Goal: Task Accomplishment & Management: Manage account settings

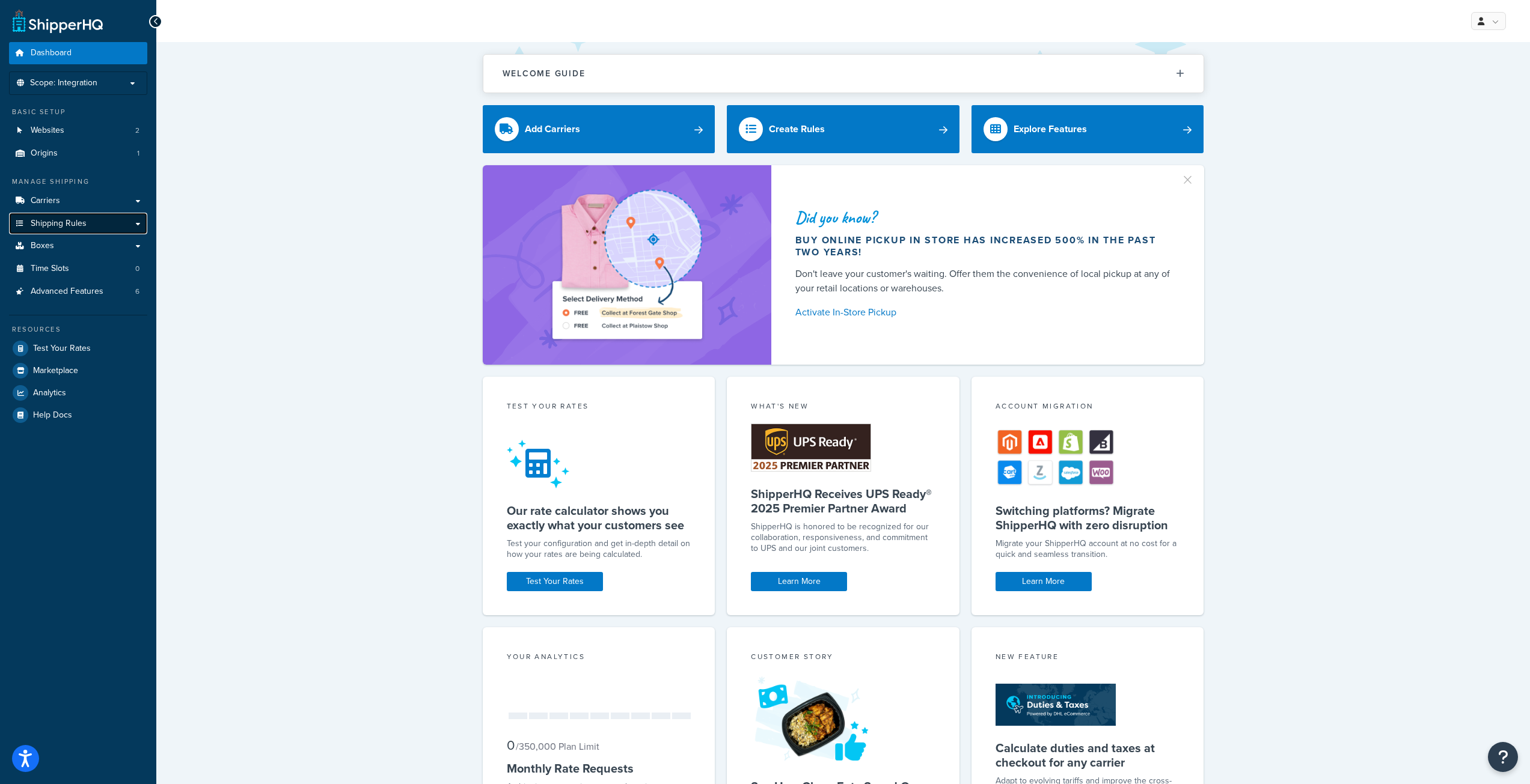
click at [84, 229] on span "Shipping Rules" at bounding box center [58, 224] width 56 height 11
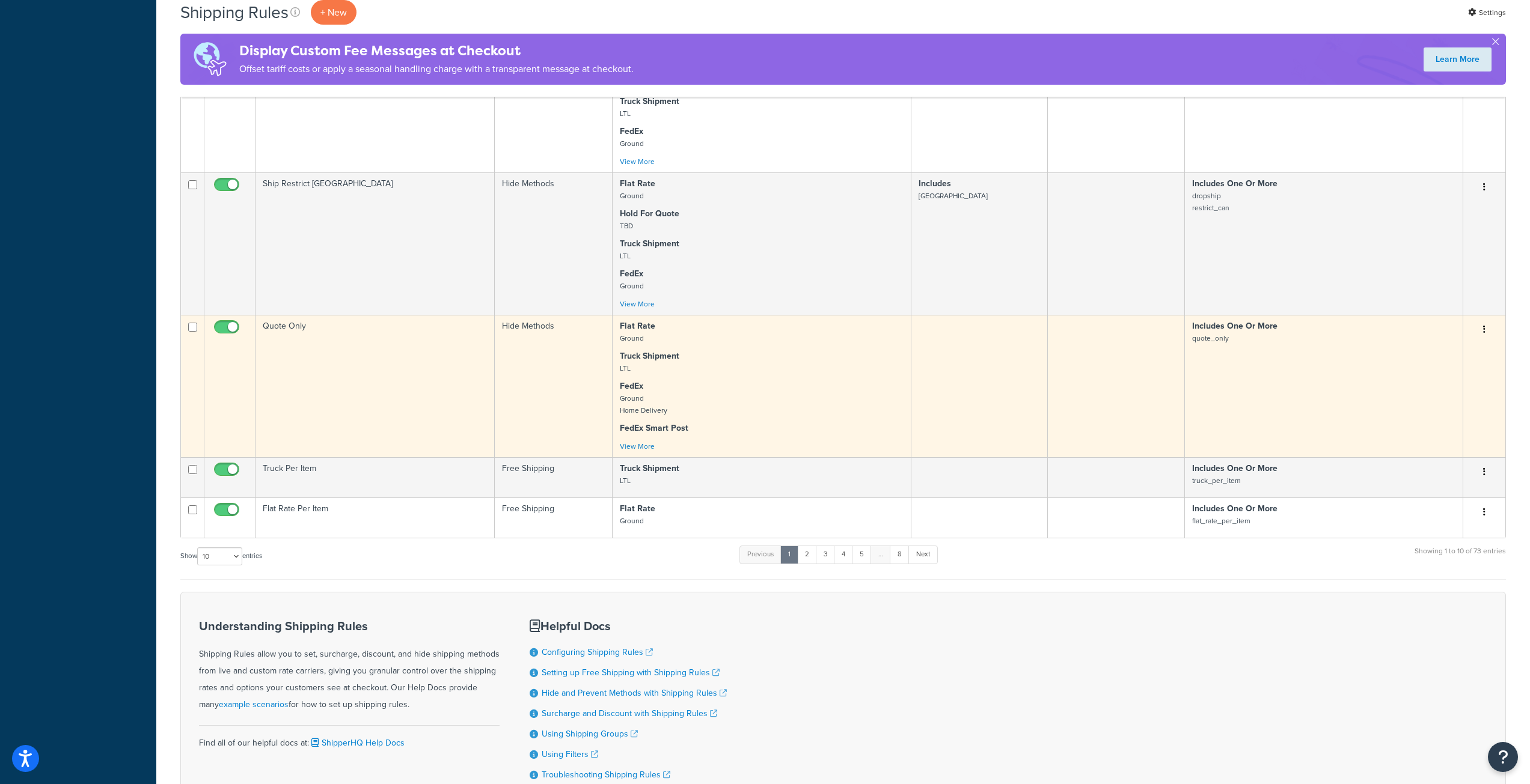
scroll to position [781, 0]
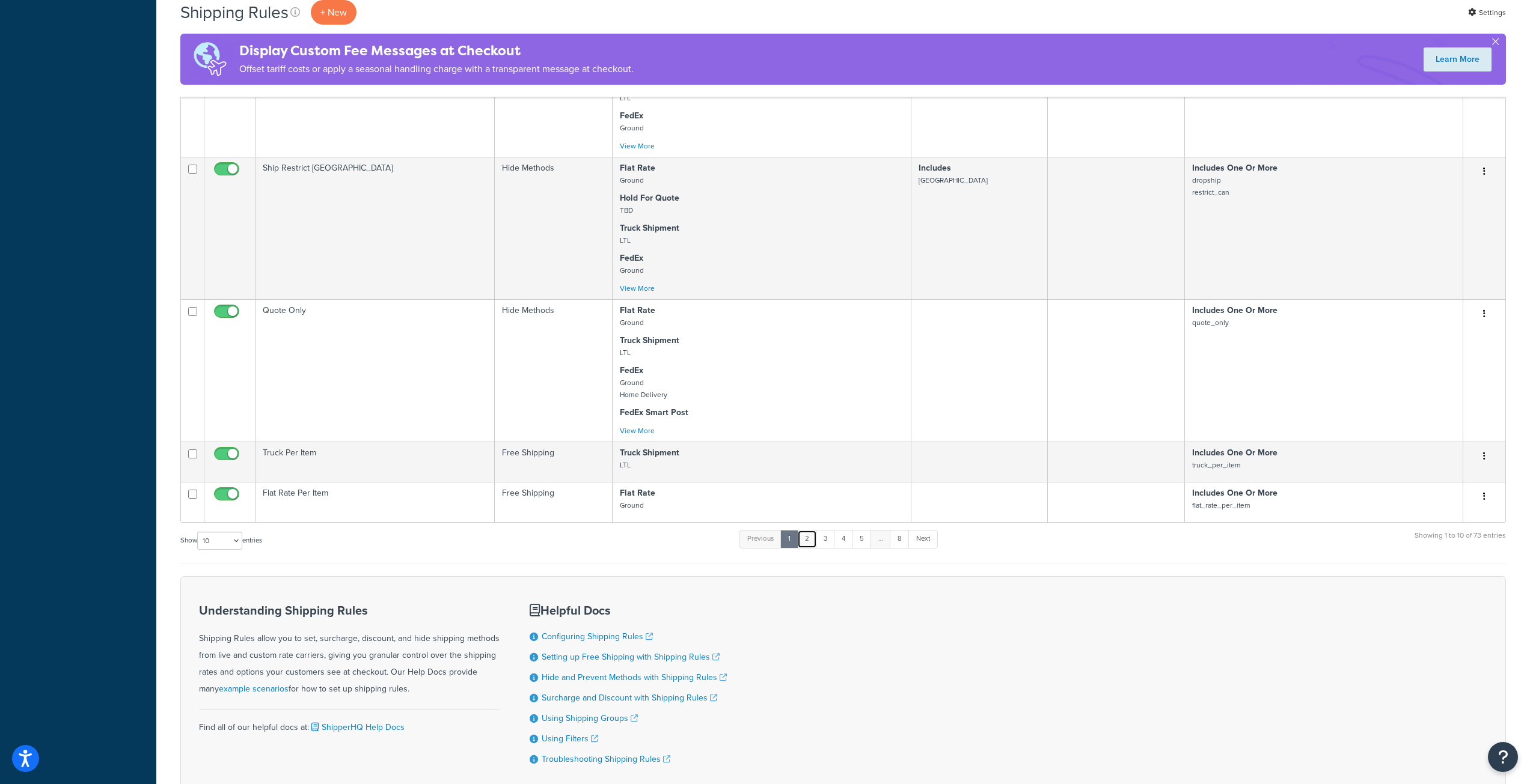
click at [812, 543] on link "2" at bounding box center [807, 539] width 19 height 18
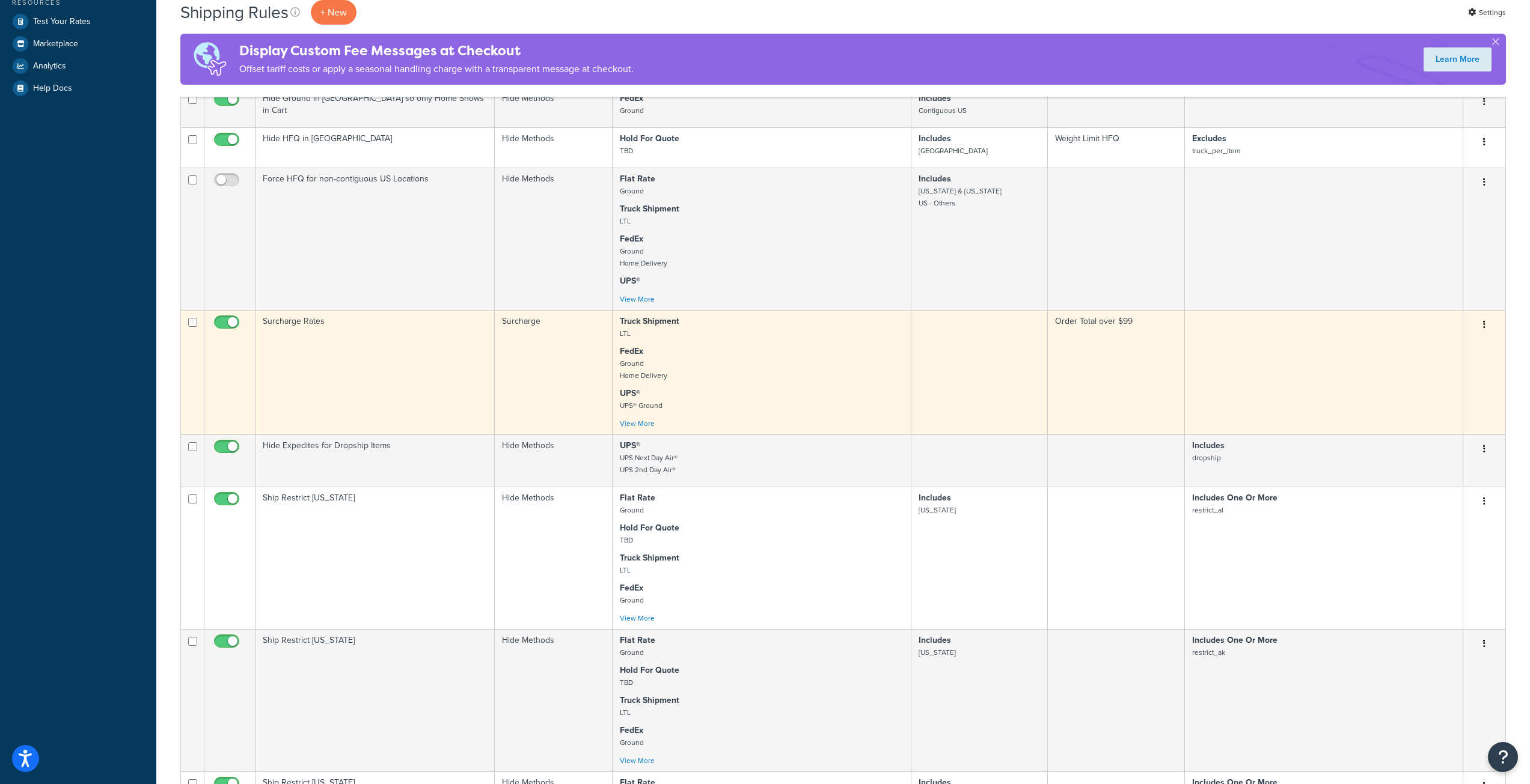
scroll to position [421, 0]
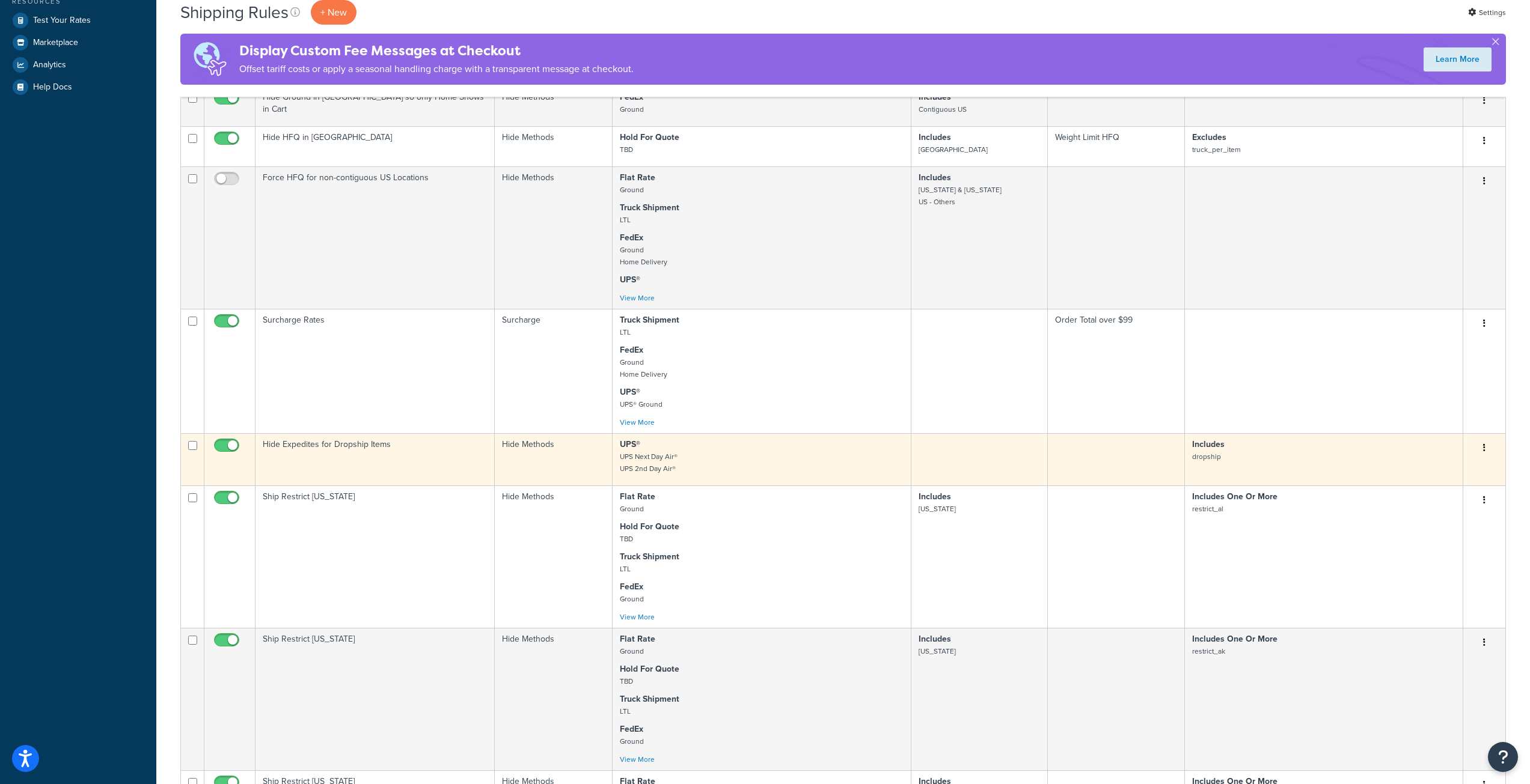
click at [1483, 448] on button "button" at bounding box center [1484, 448] width 17 height 19
click at [1463, 474] on link "Edit" at bounding box center [1444, 470] width 95 height 24
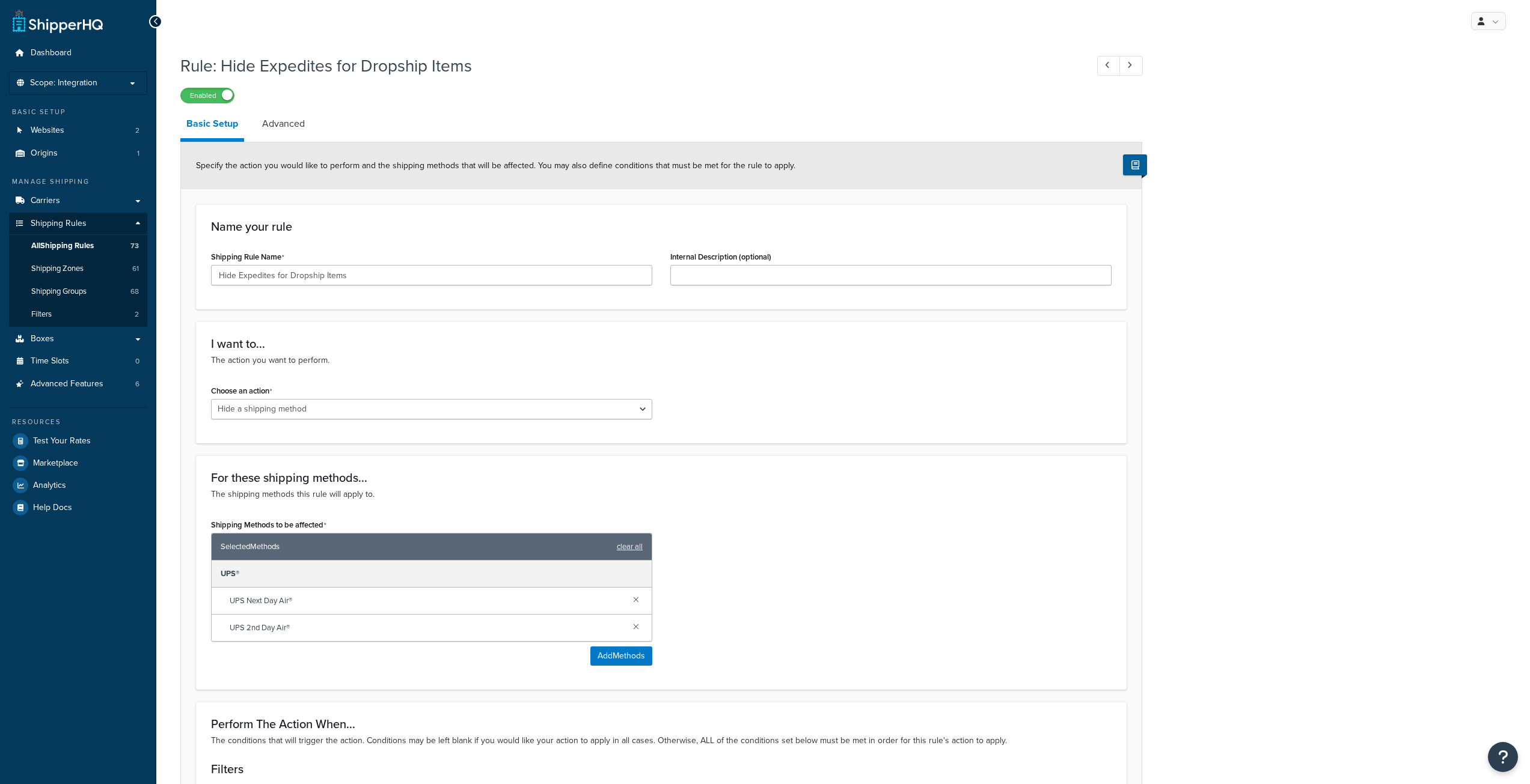
select select "HIDE"
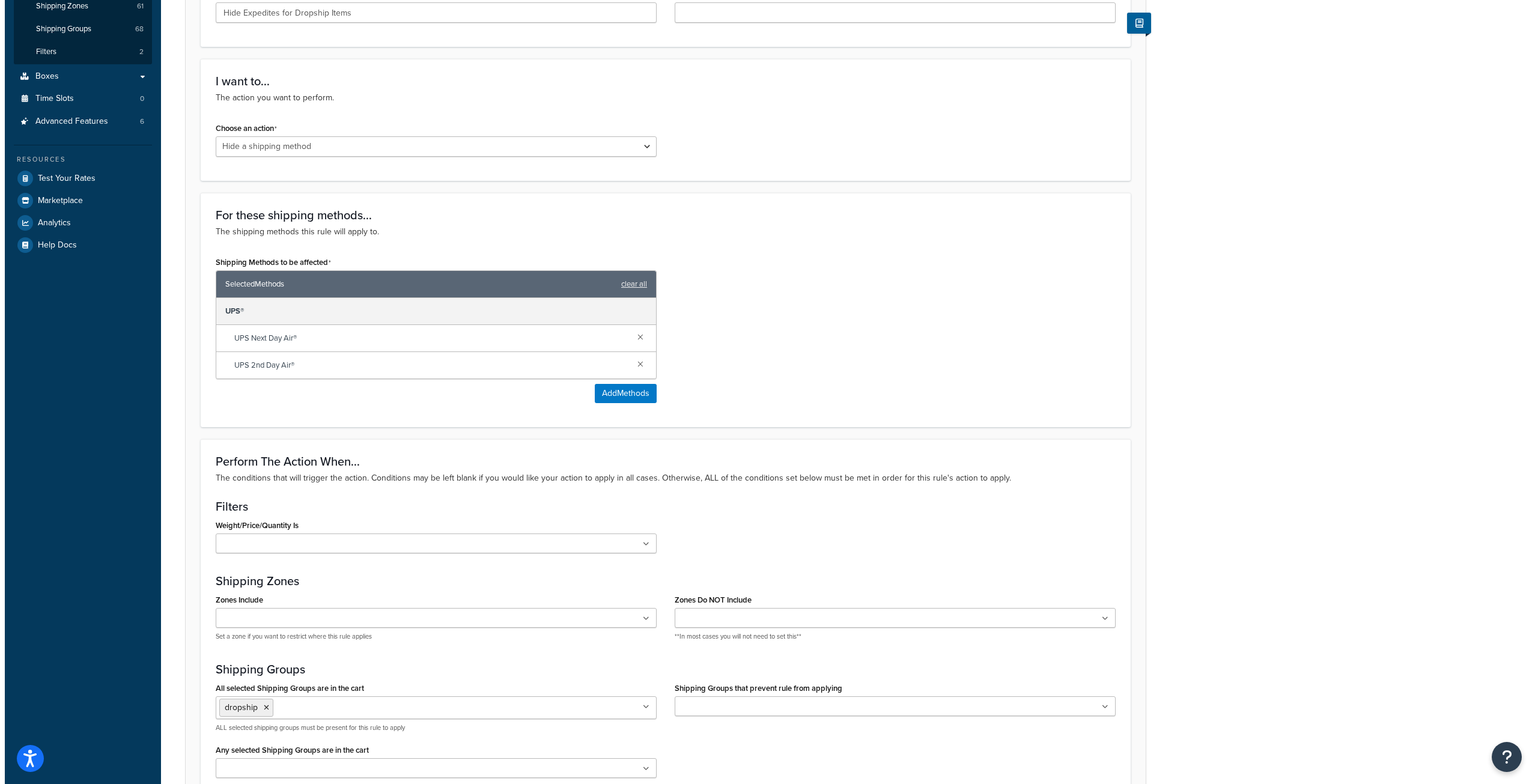
scroll to position [236, 0]
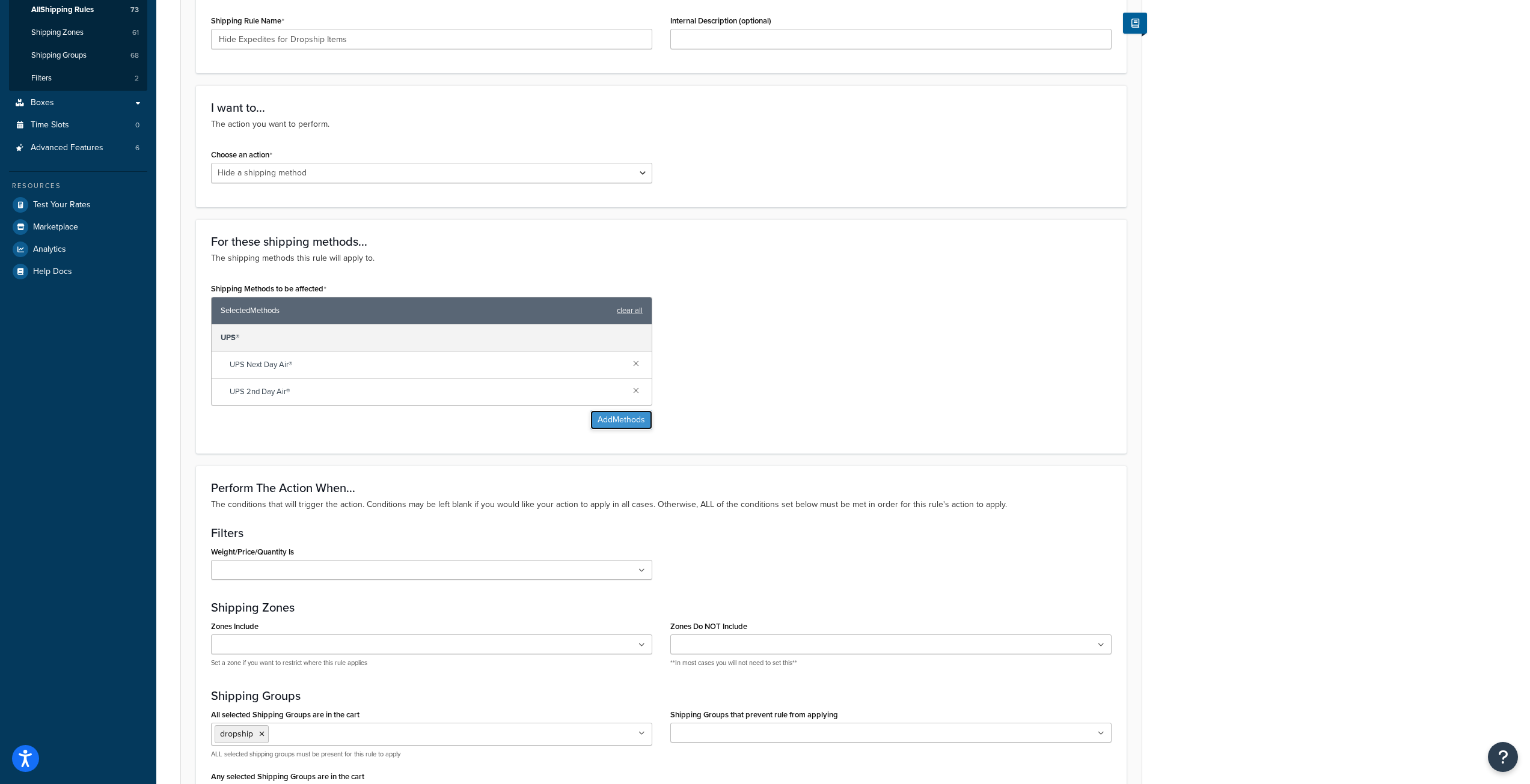
click at [626, 424] on button "Add Methods" at bounding box center [621, 420] width 62 height 19
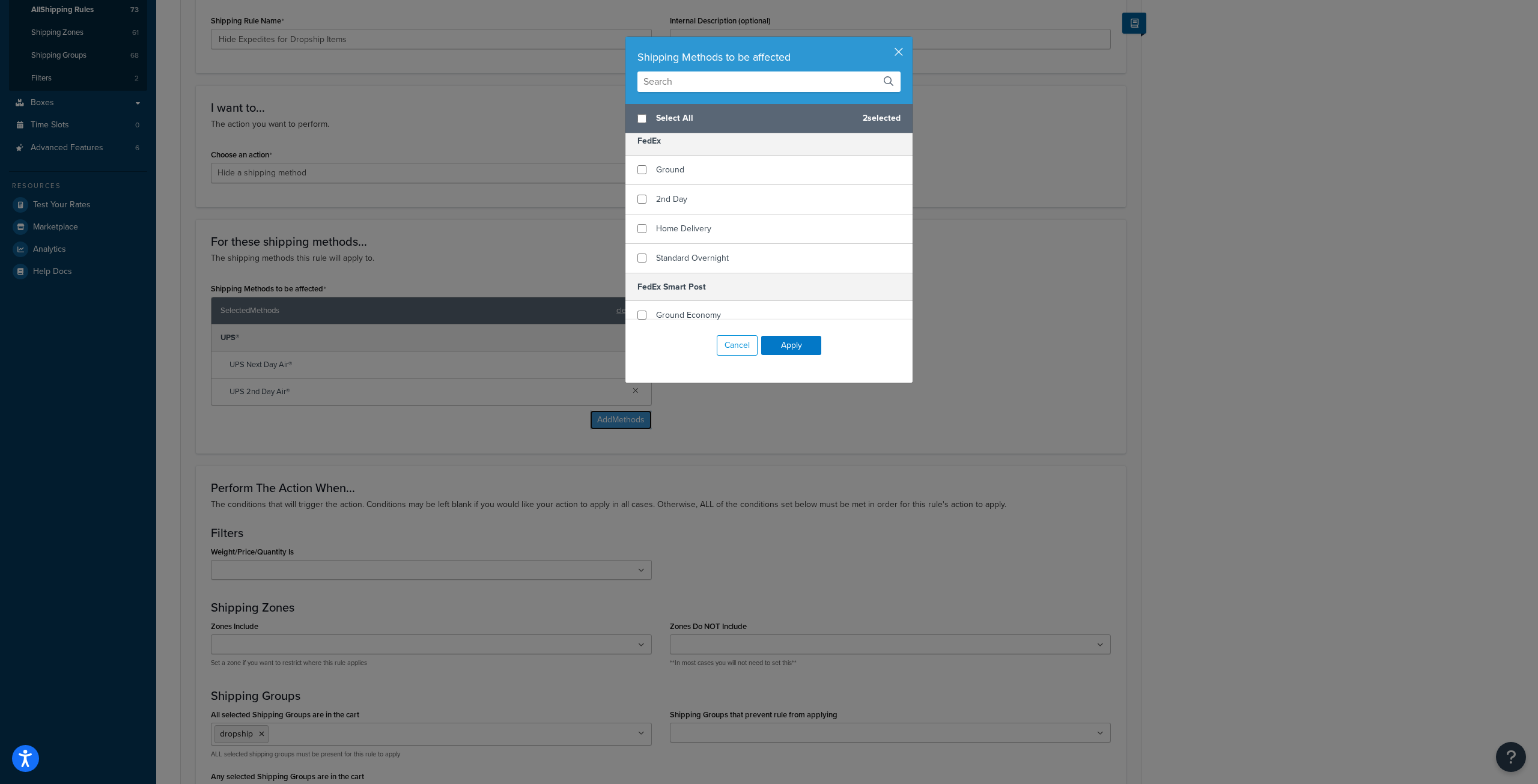
scroll to position [180, 0]
click at [637, 256] on input "checkbox" at bounding box center [641, 255] width 9 height 9
checkbox input "true"
click at [637, 196] on input "checkbox" at bounding box center [641, 196] width 9 height 9
checkbox input "true"
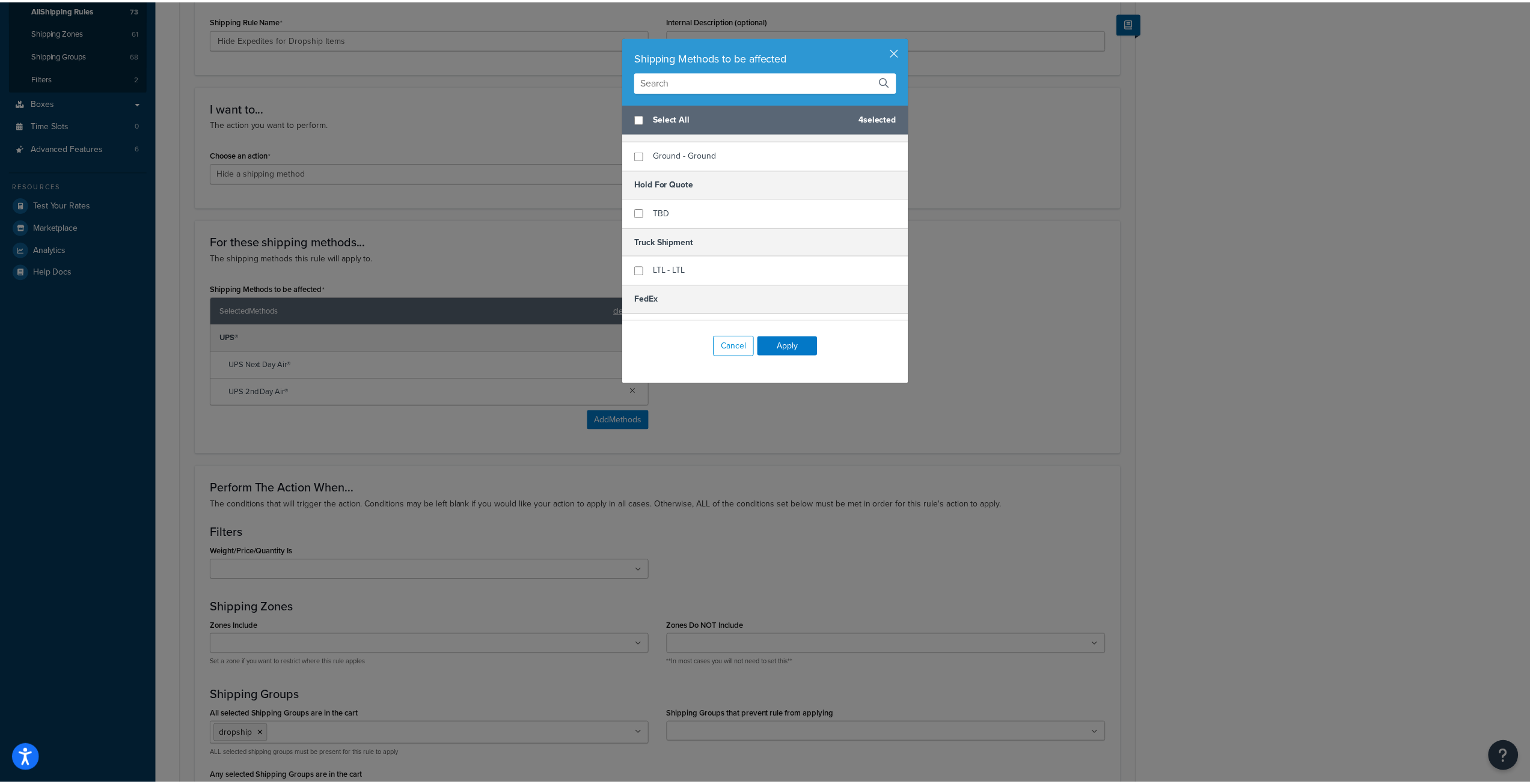
scroll to position [0, 0]
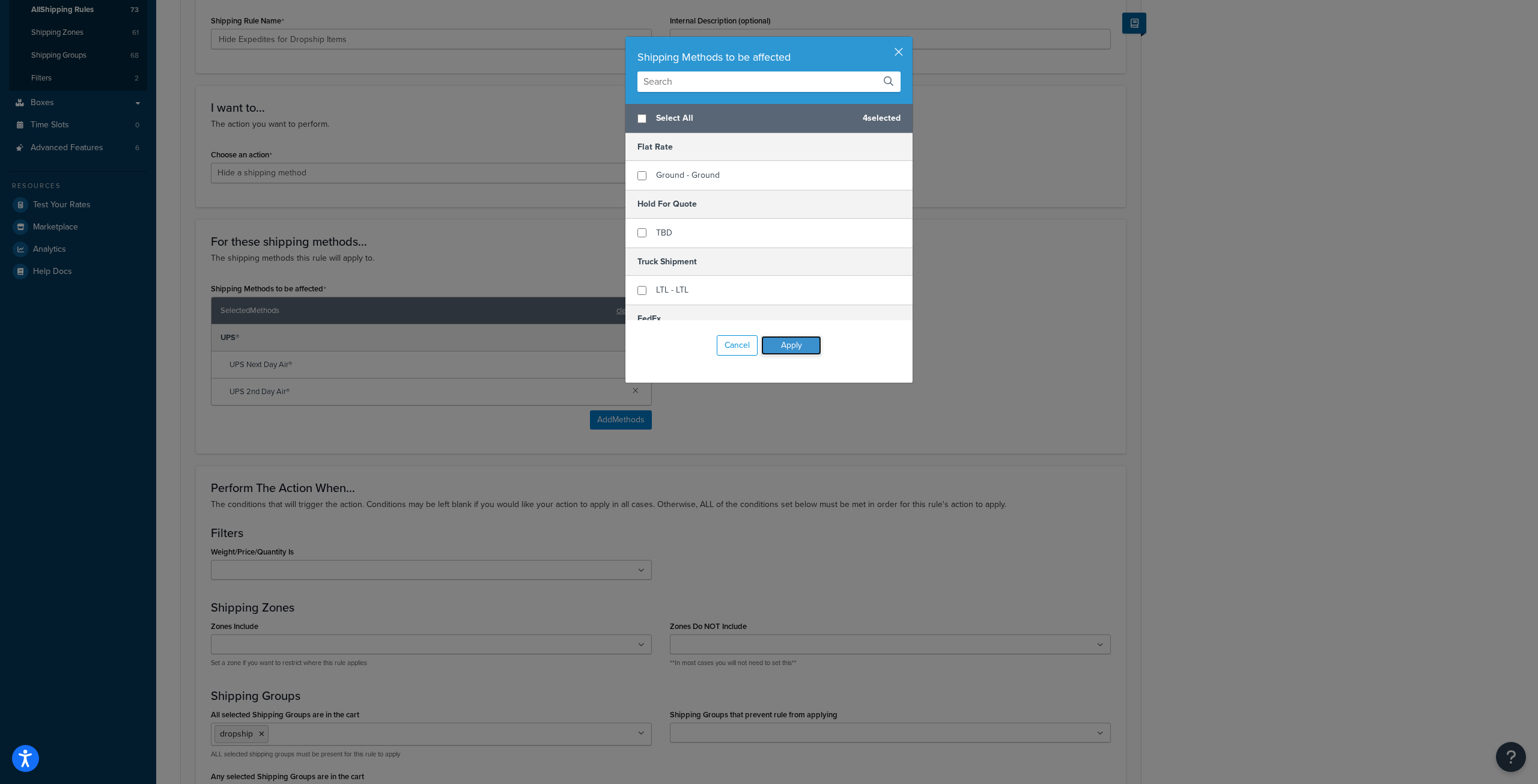
click at [778, 349] on button "Apply" at bounding box center [791, 345] width 60 height 19
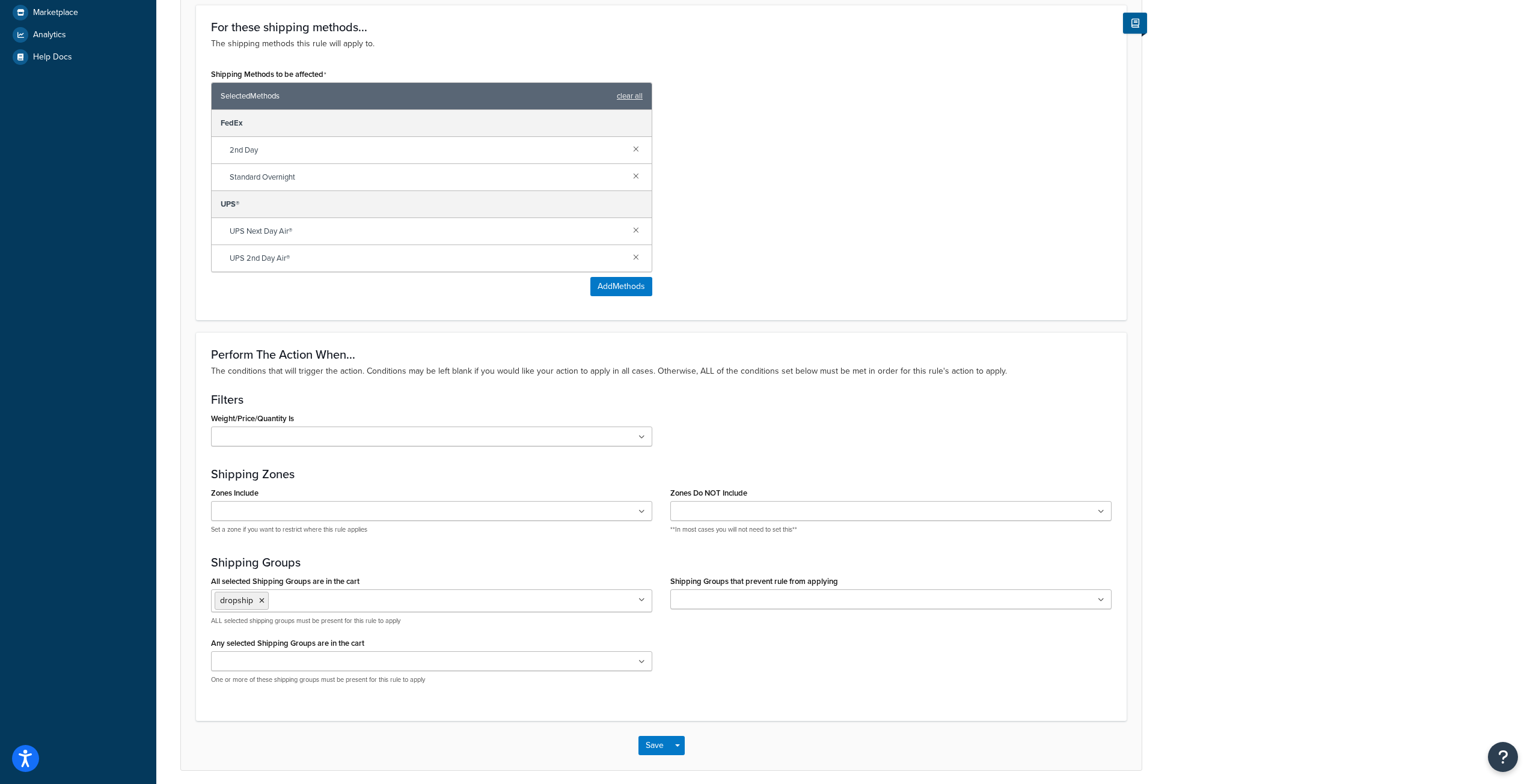
scroll to position [498, 0]
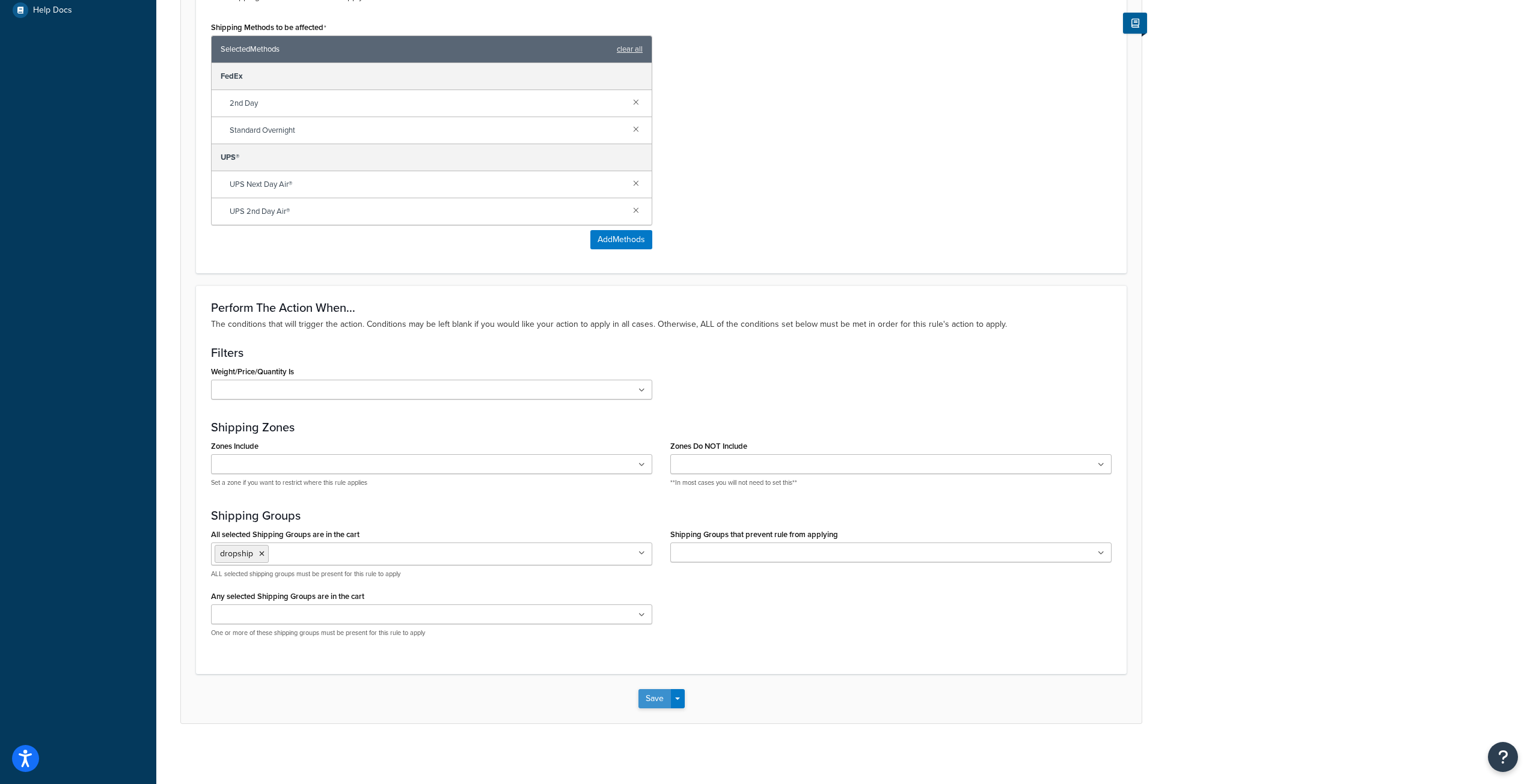
click at [660, 701] on button "Save" at bounding box center [655, 699] width 32 height 19
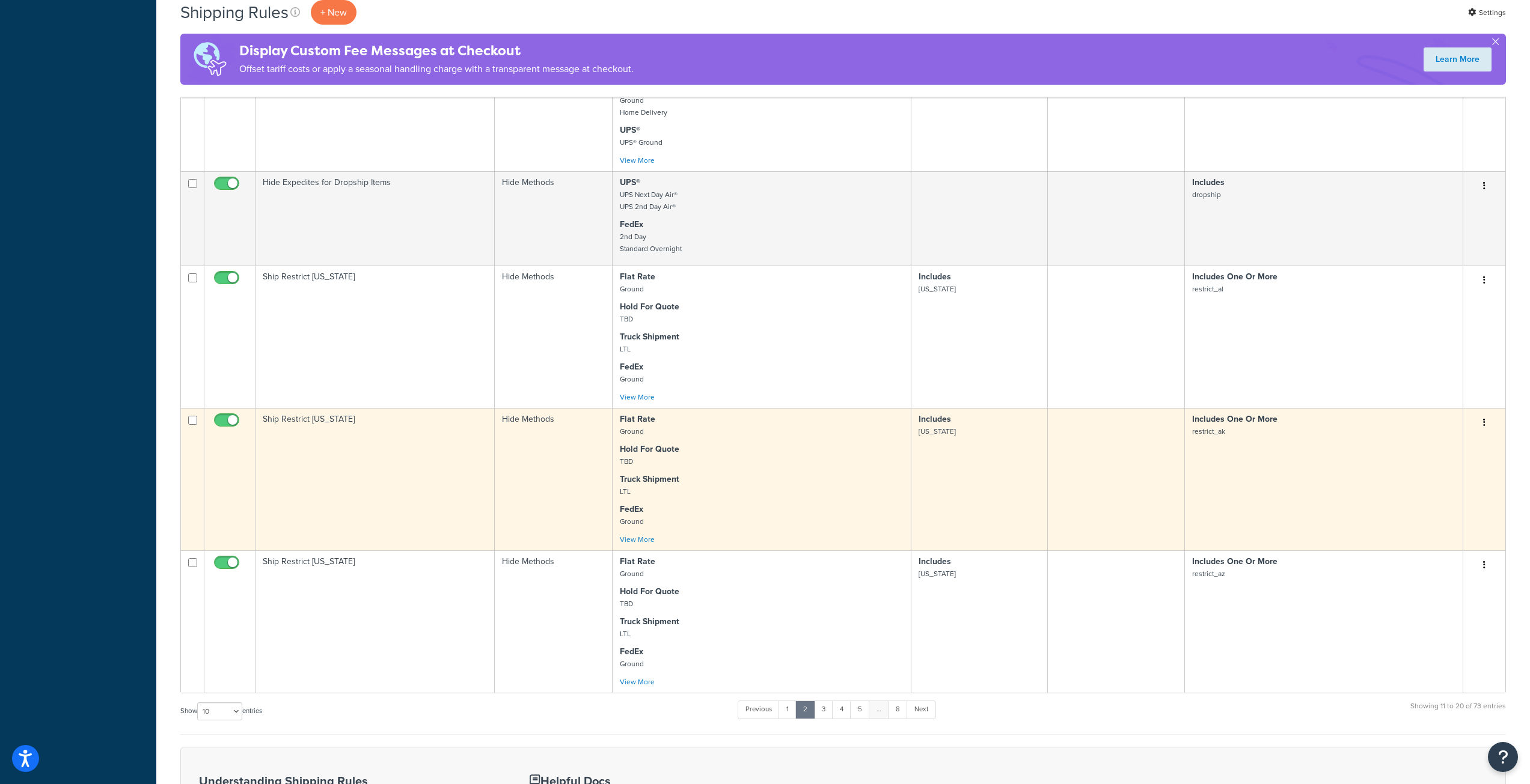
scroll to position [781, 0]
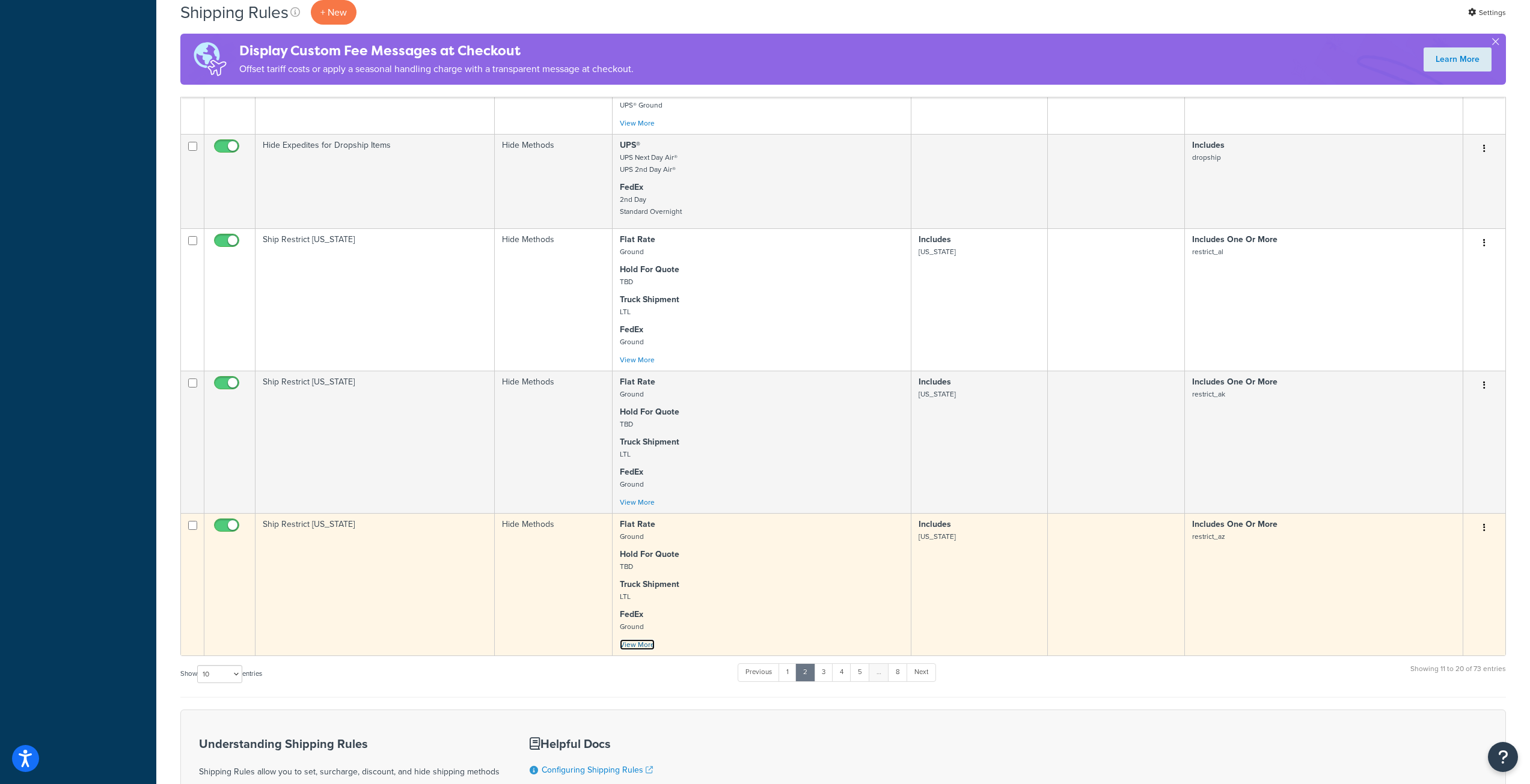
click at [651, 647] on link "View More" at bounding box center [637, 645] width 35 height 11
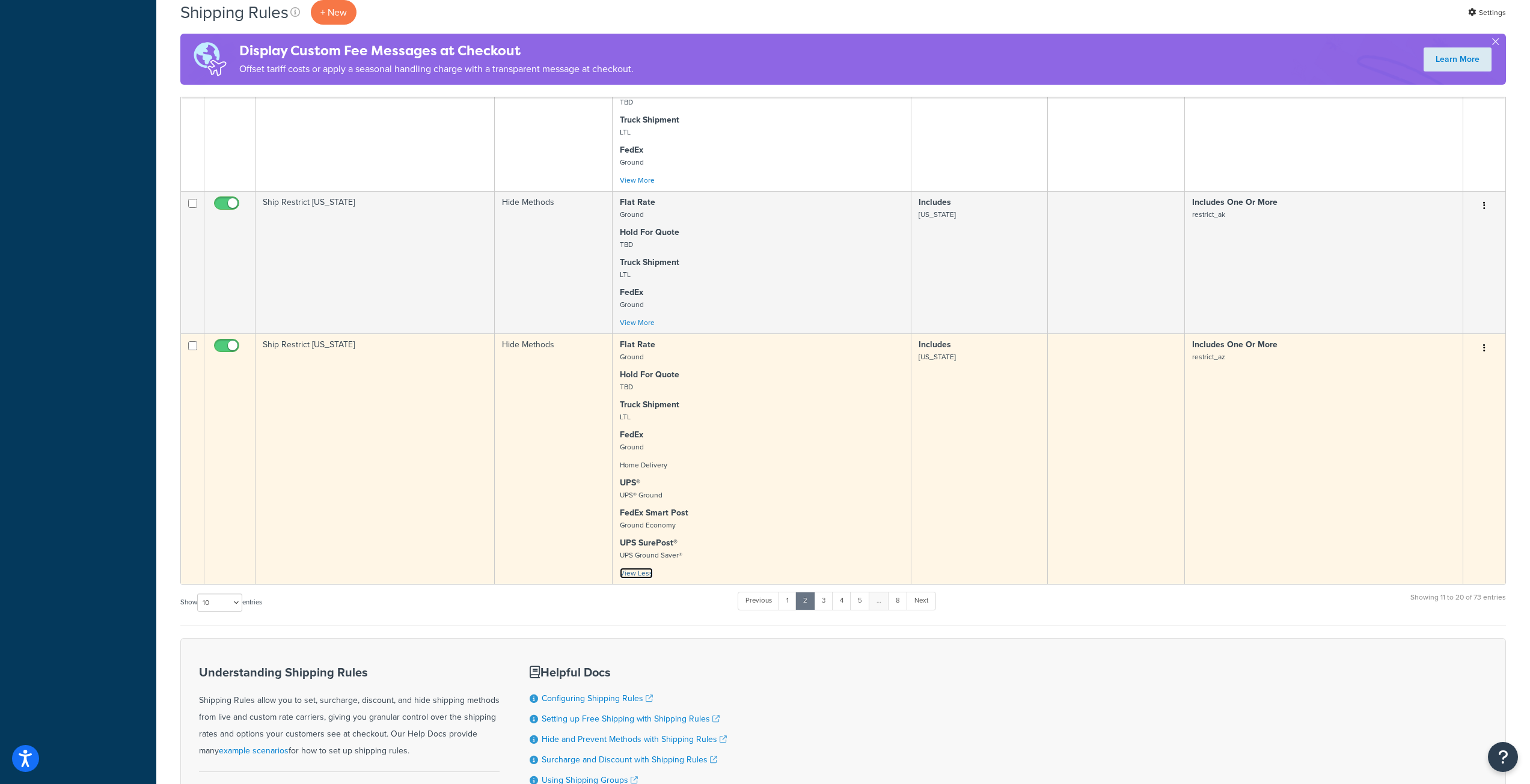
scroll to position [962, 0]
click at [1481, 346] on button "button" at bounding box center [1484, 348] width 17 height 19
click at [1457, 370] on link "Edit" at bounding box center [1444, 371] width 95 height 24
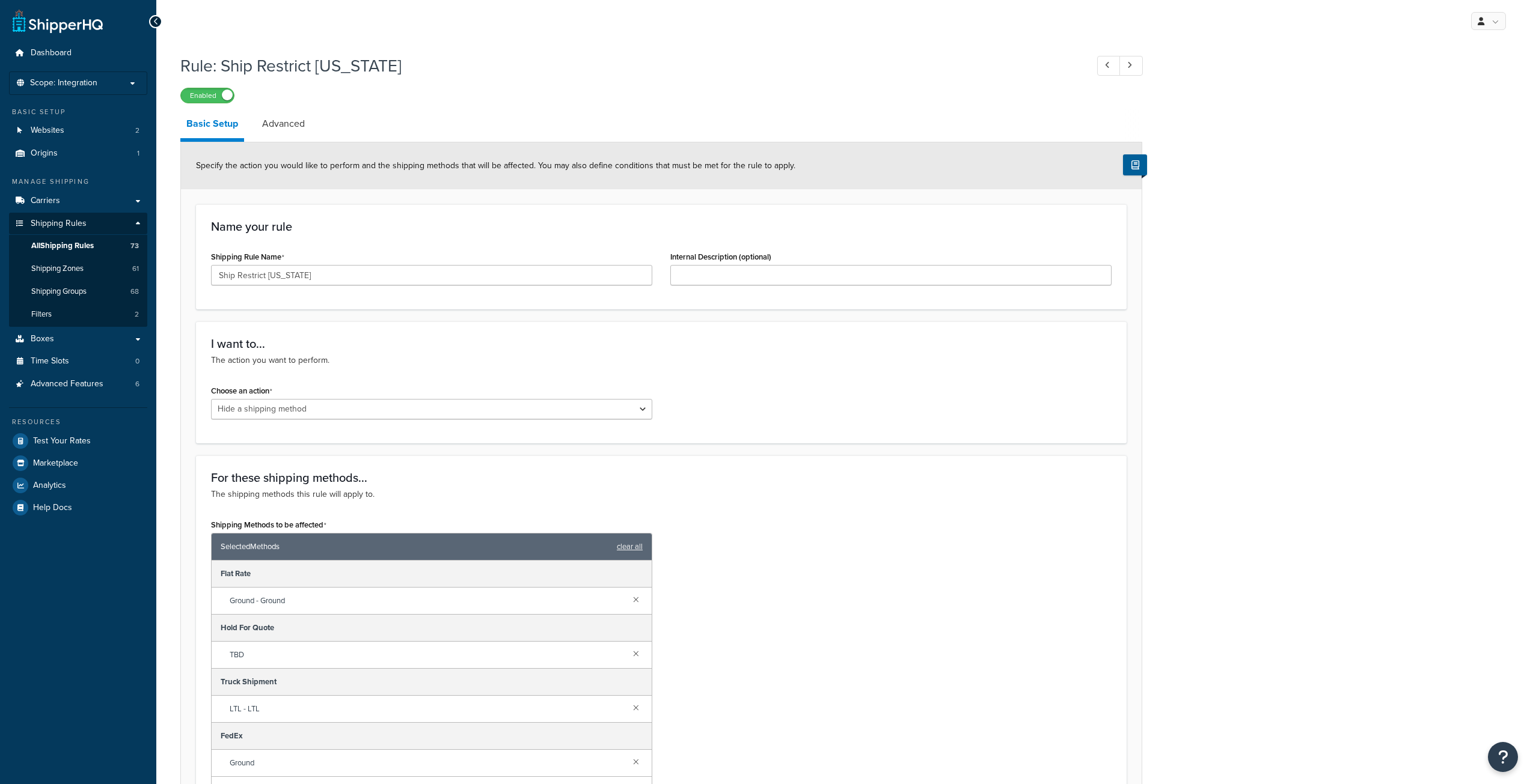
select select "HIDE"
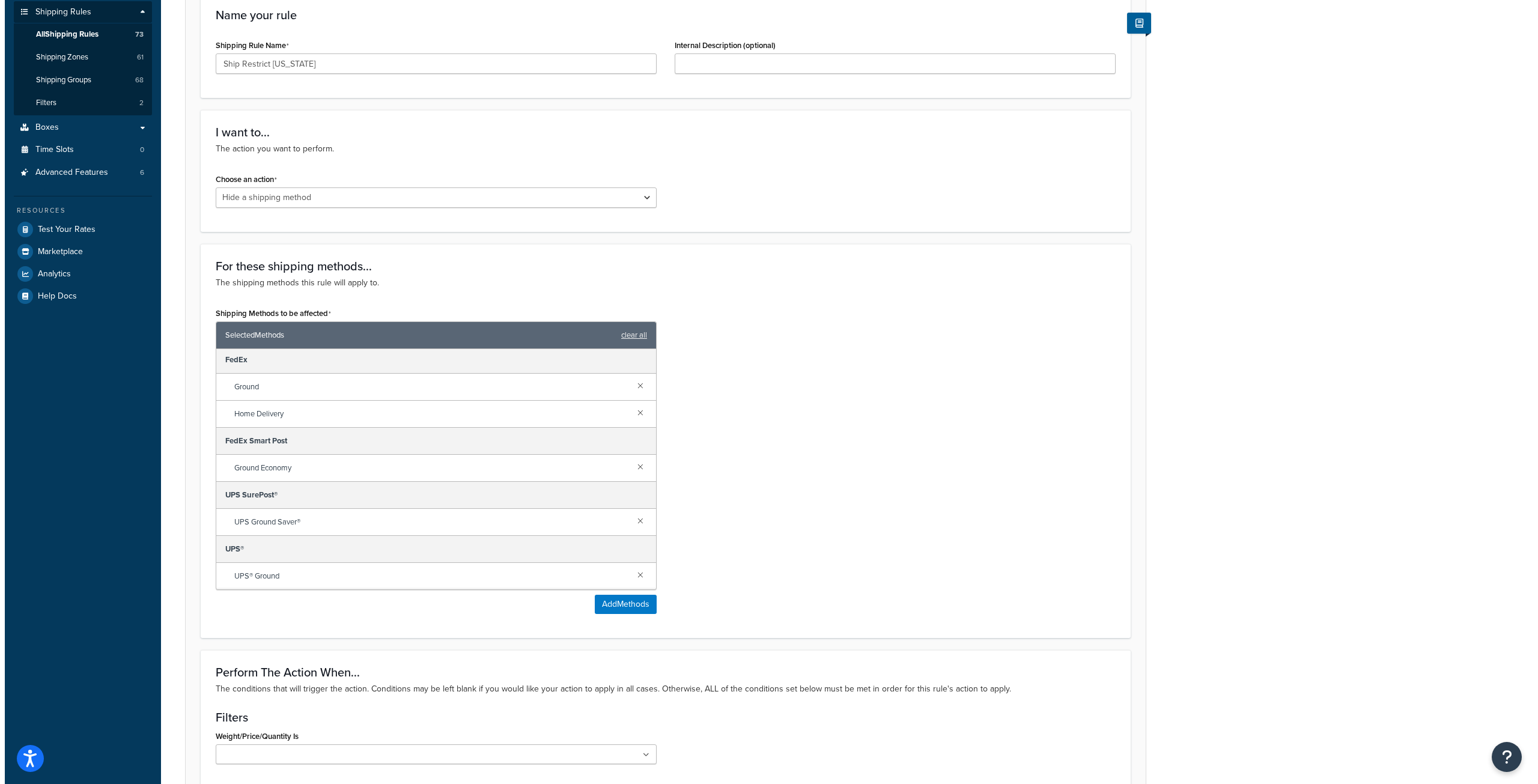
scroll to position [240, 0]
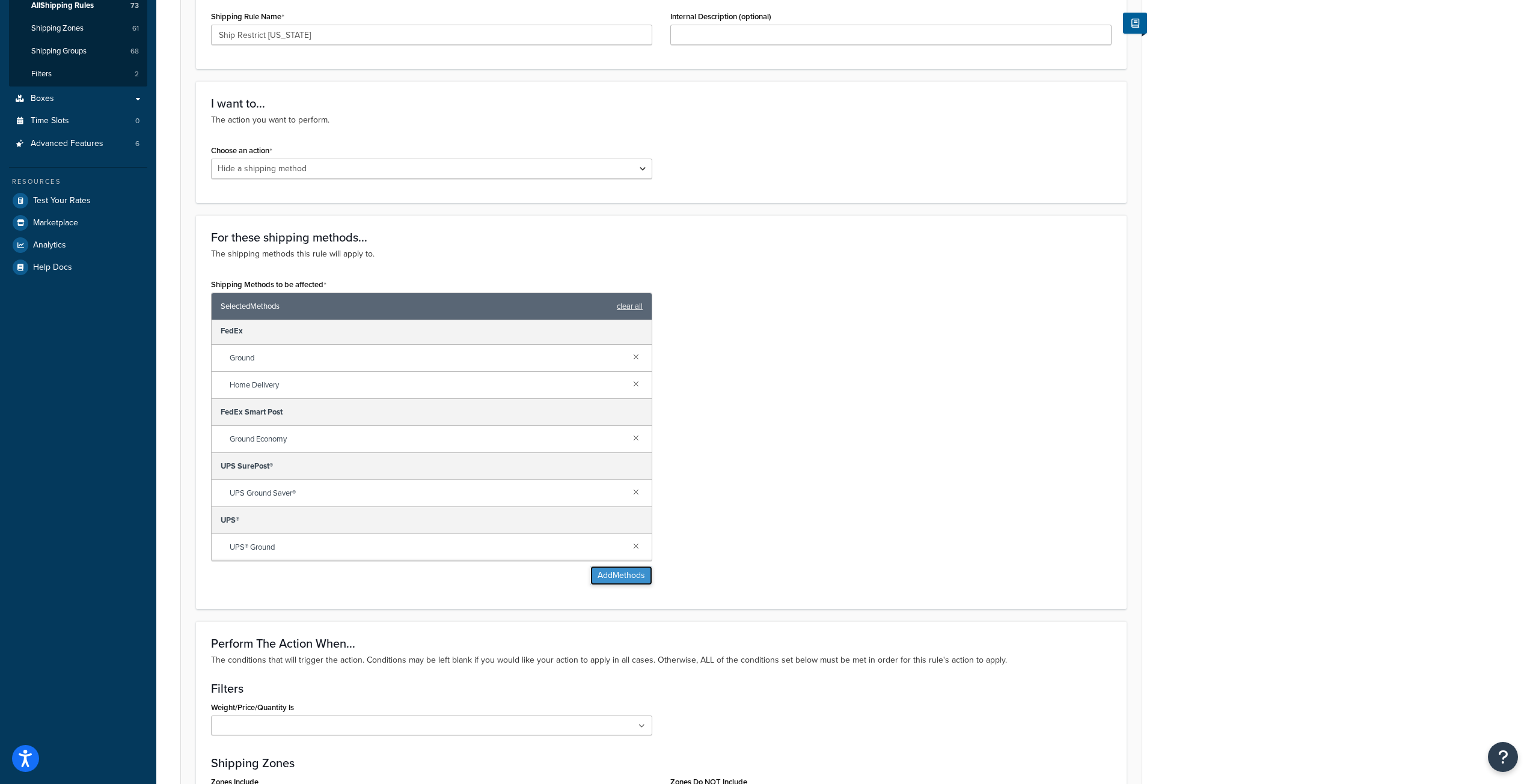
click at [619, 576] on button "Add Methods" at bounding box center [621, 576] width 62 height 19
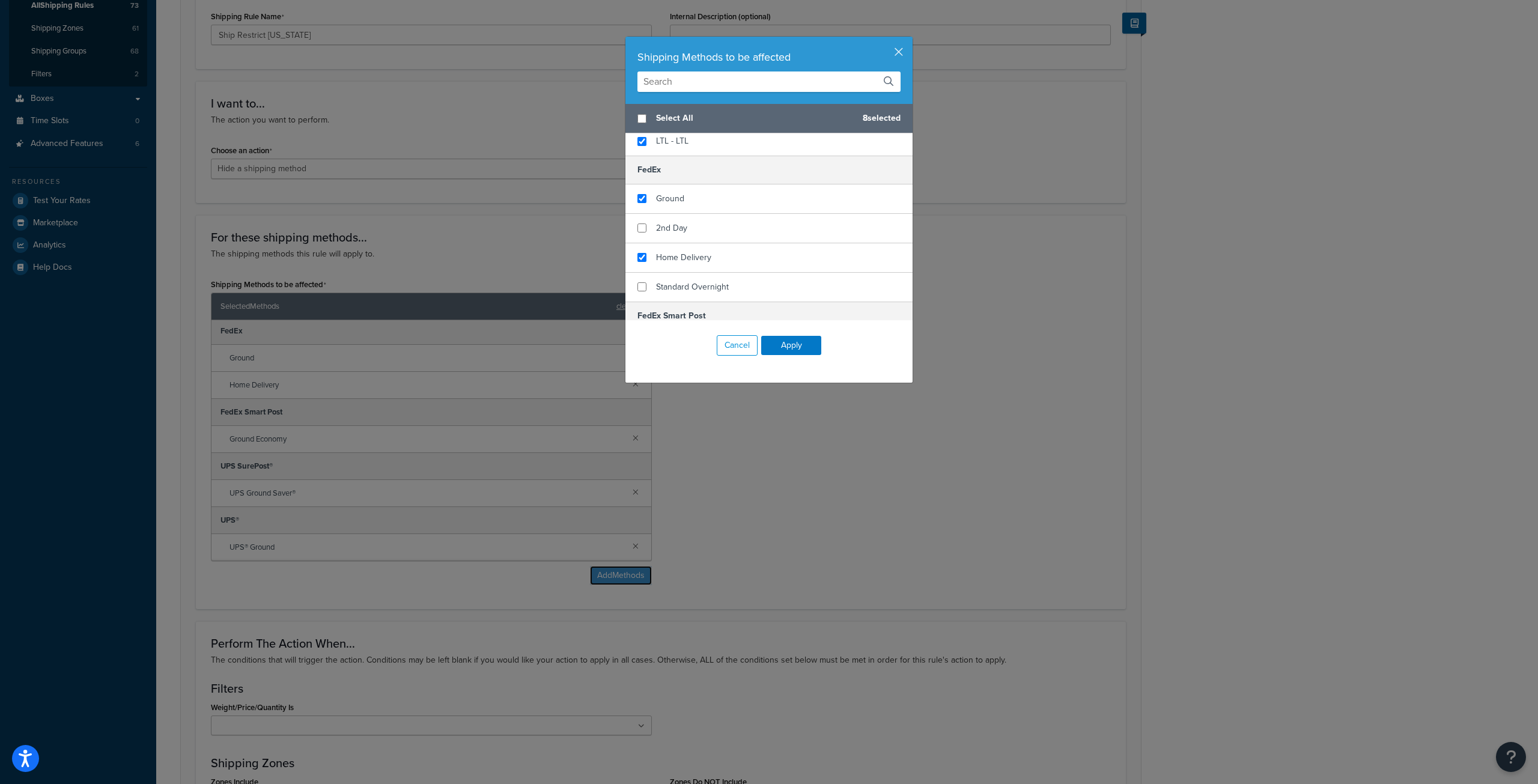
scroll to position [180, 0]
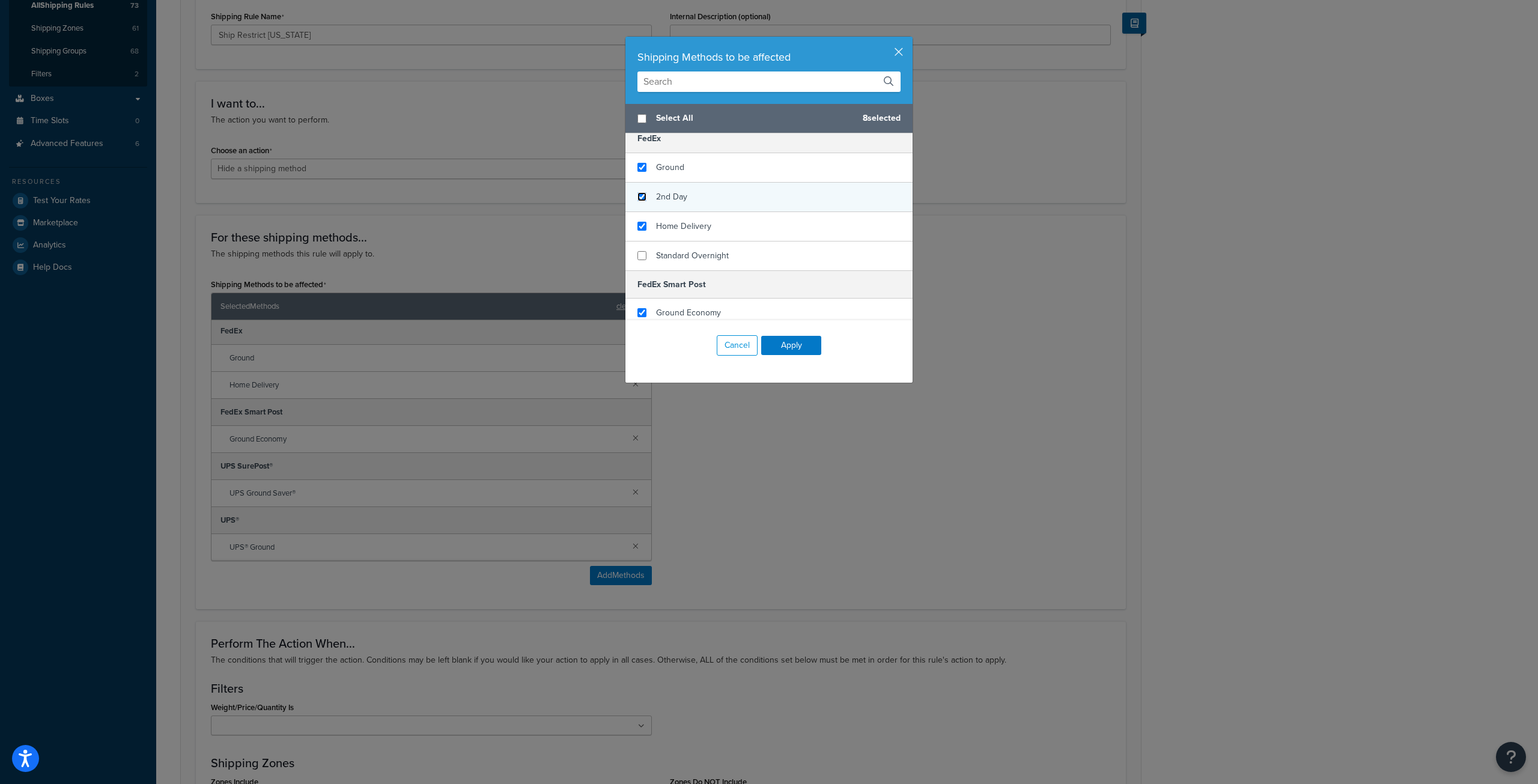
click at [640, 199] on input "checkbox" at bounding box center [641, 196] width 9 height 9
checkbox input "true"
click at [637, 259] on input "checkbox" at bounding box center [641, 255] width 9 height 9
checkbox input "true"
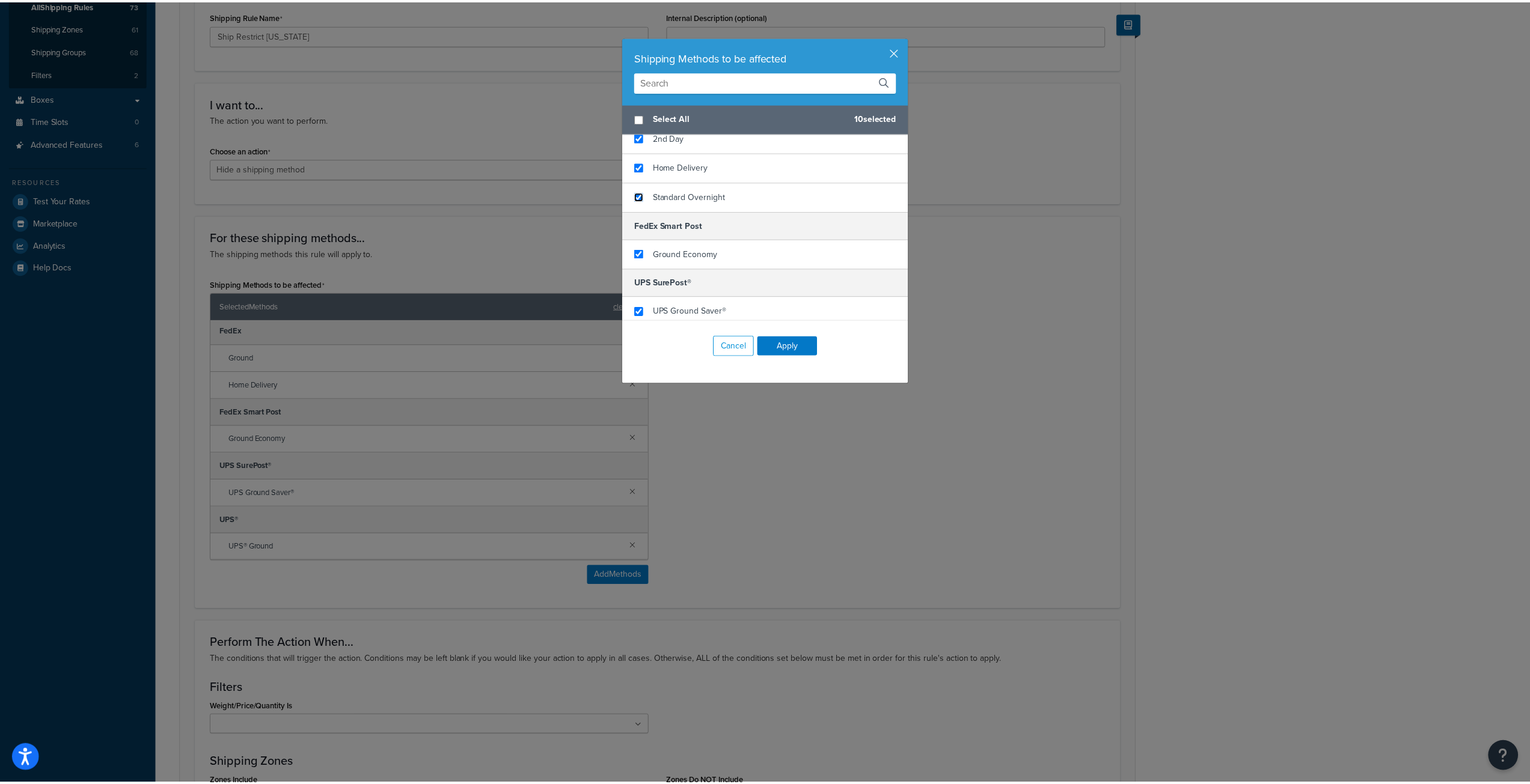
scroll to position [180, 0]
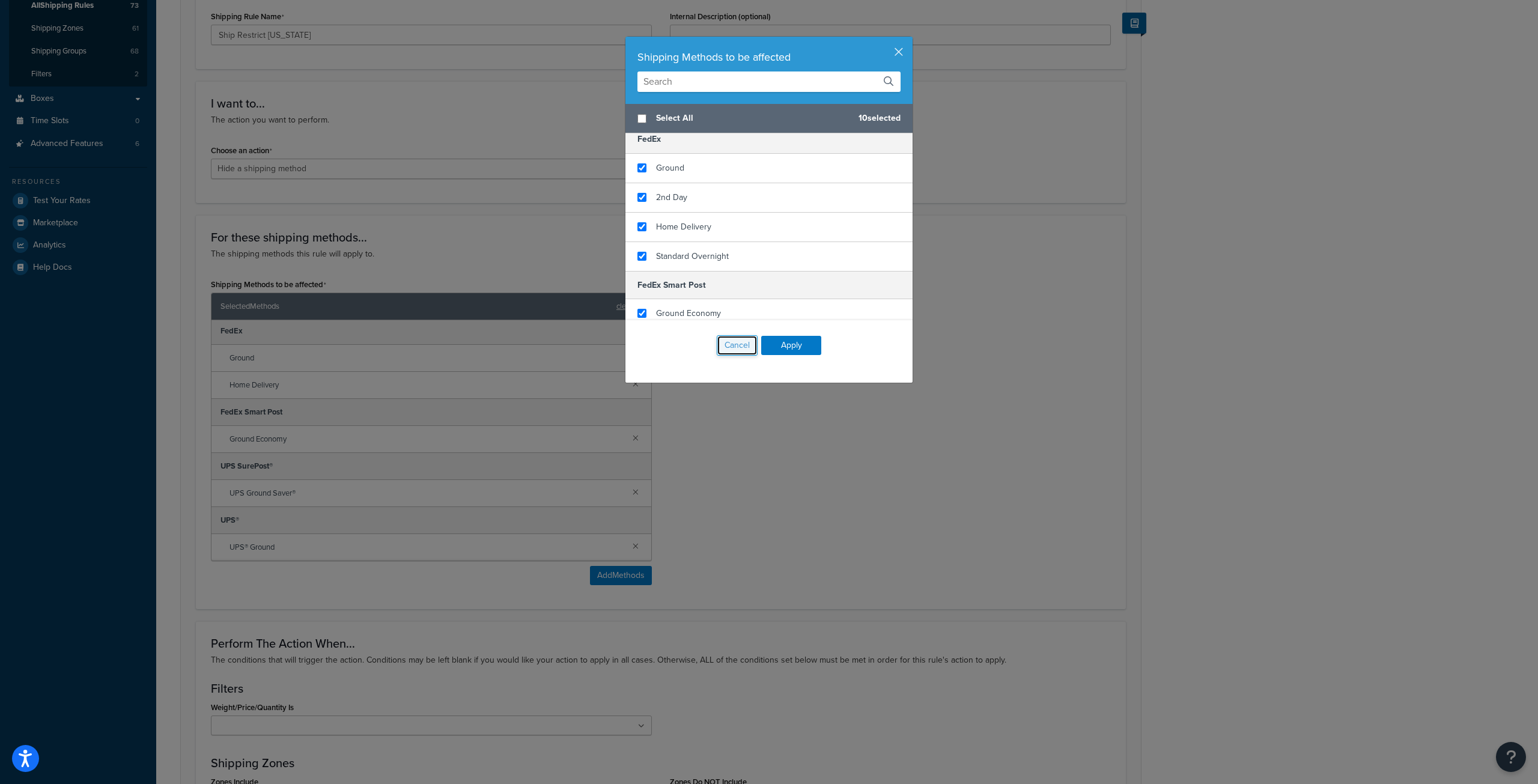
click at [733, 345] on button "Cancel" at bounding box center [737, 345] width 41 height 20
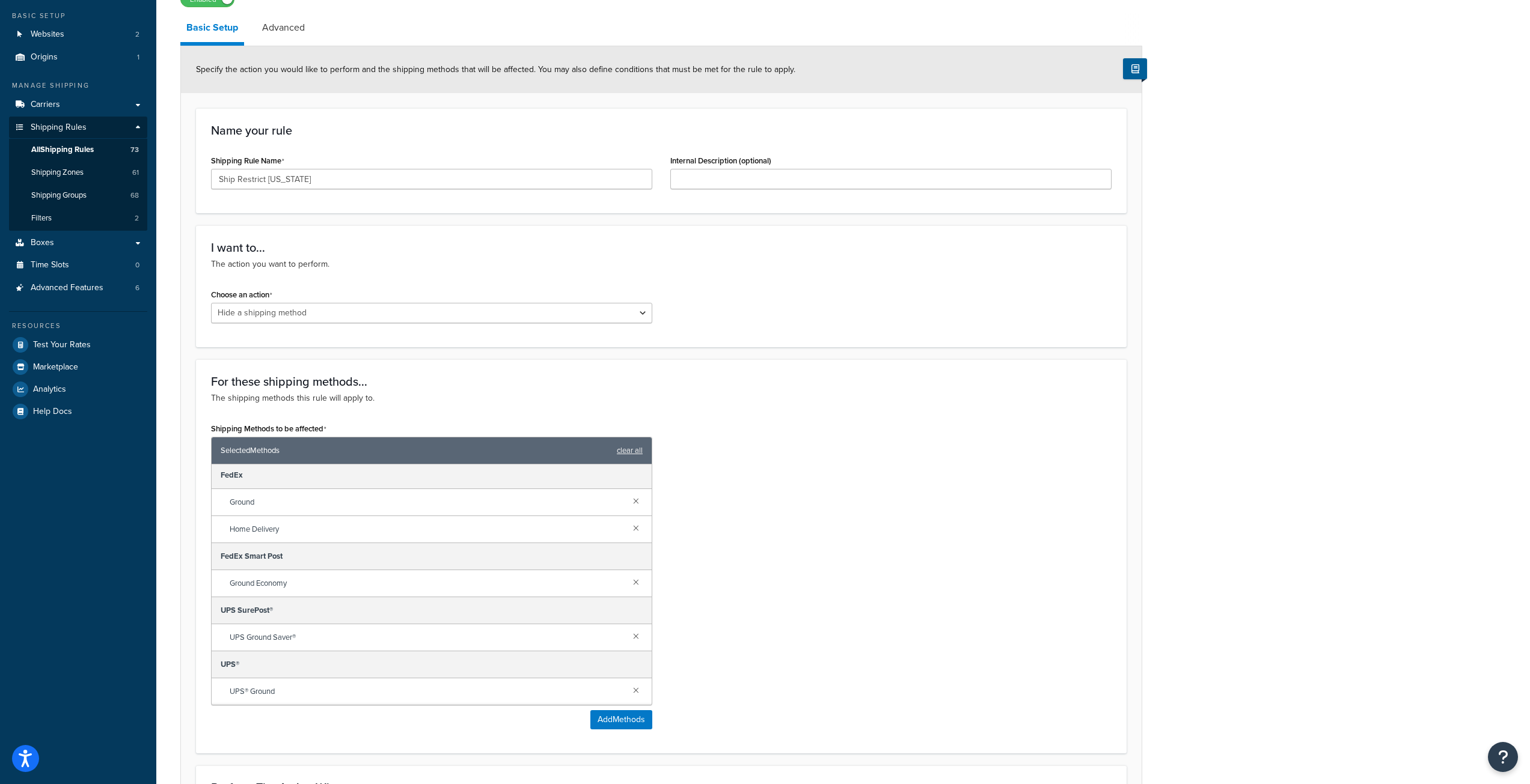
scroll to position [60, 0]
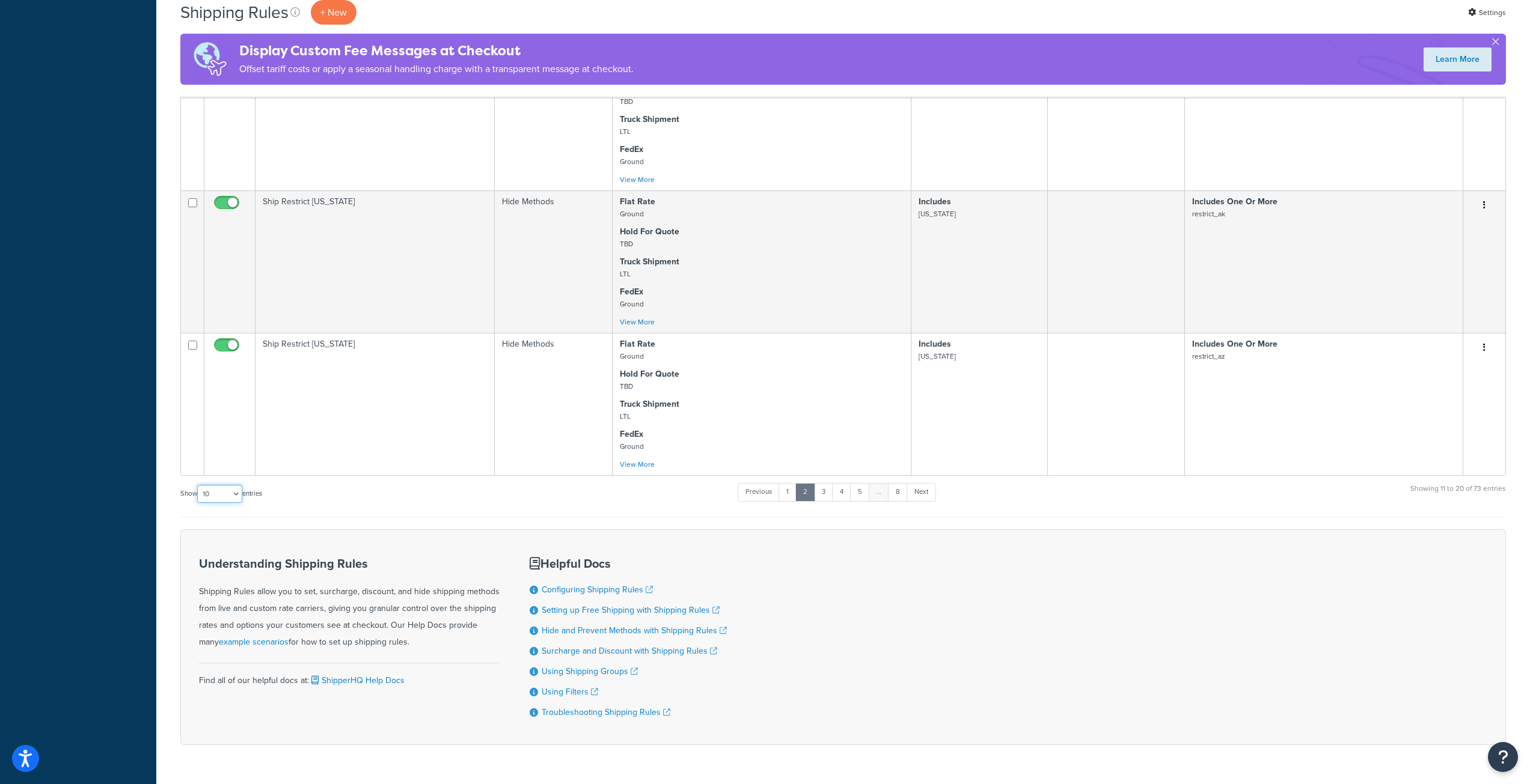
click at [213, 486] on select "10 15 25 50 100 1000" at bounding box center [220, 494] width 45 height 18
select select "100"
click at [199, 485] on select "10 15 25 50 100 1000" at bounding box center [220, 494] width 45 height 18
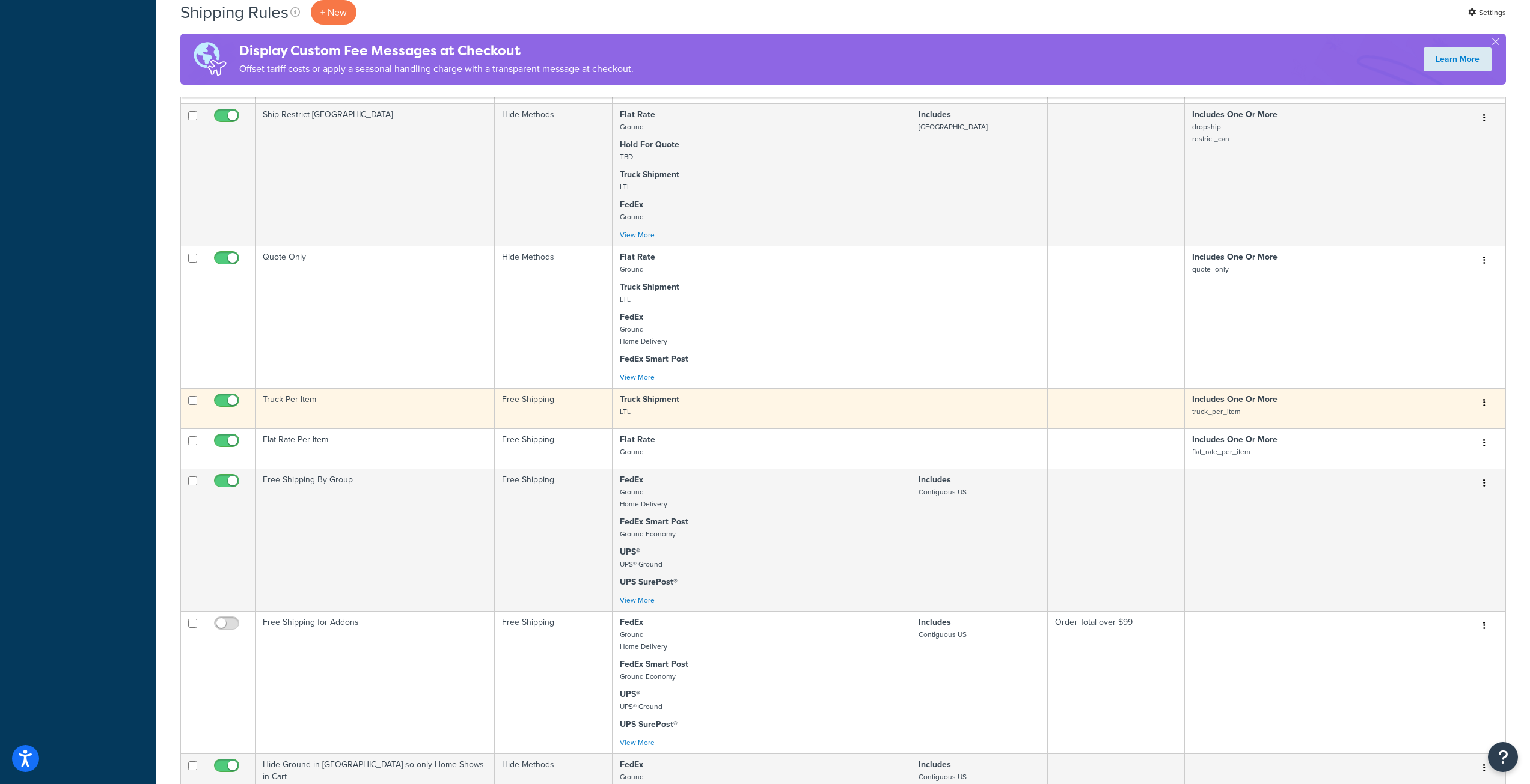
scroll to position [902, 0]
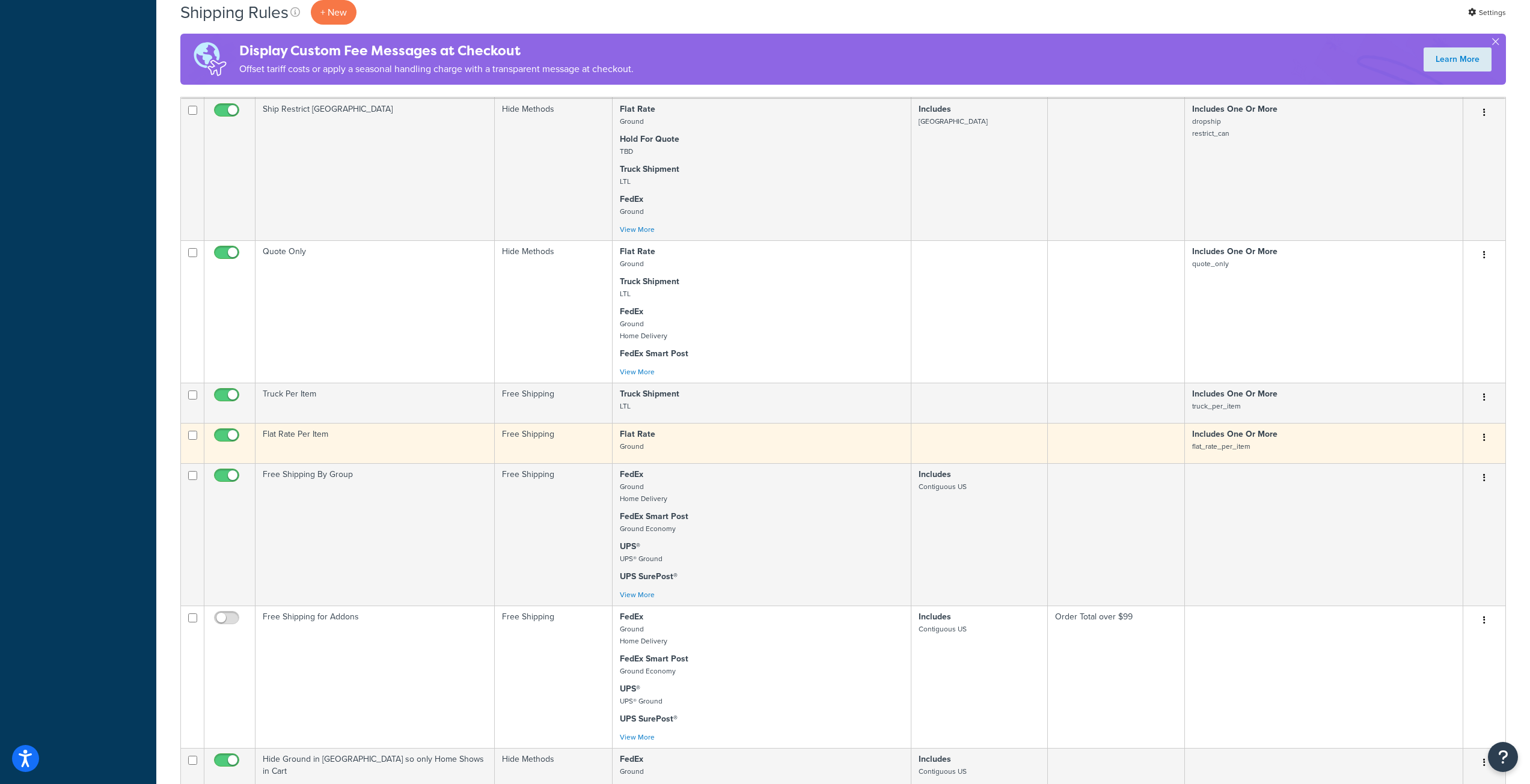
click at [1485, 438] on icon "button" at bounding box center [1484, 437] width 2 height 8
click at [1448, 459] on link "Edit" at bounding box center [1444, 461] width 95 height 24
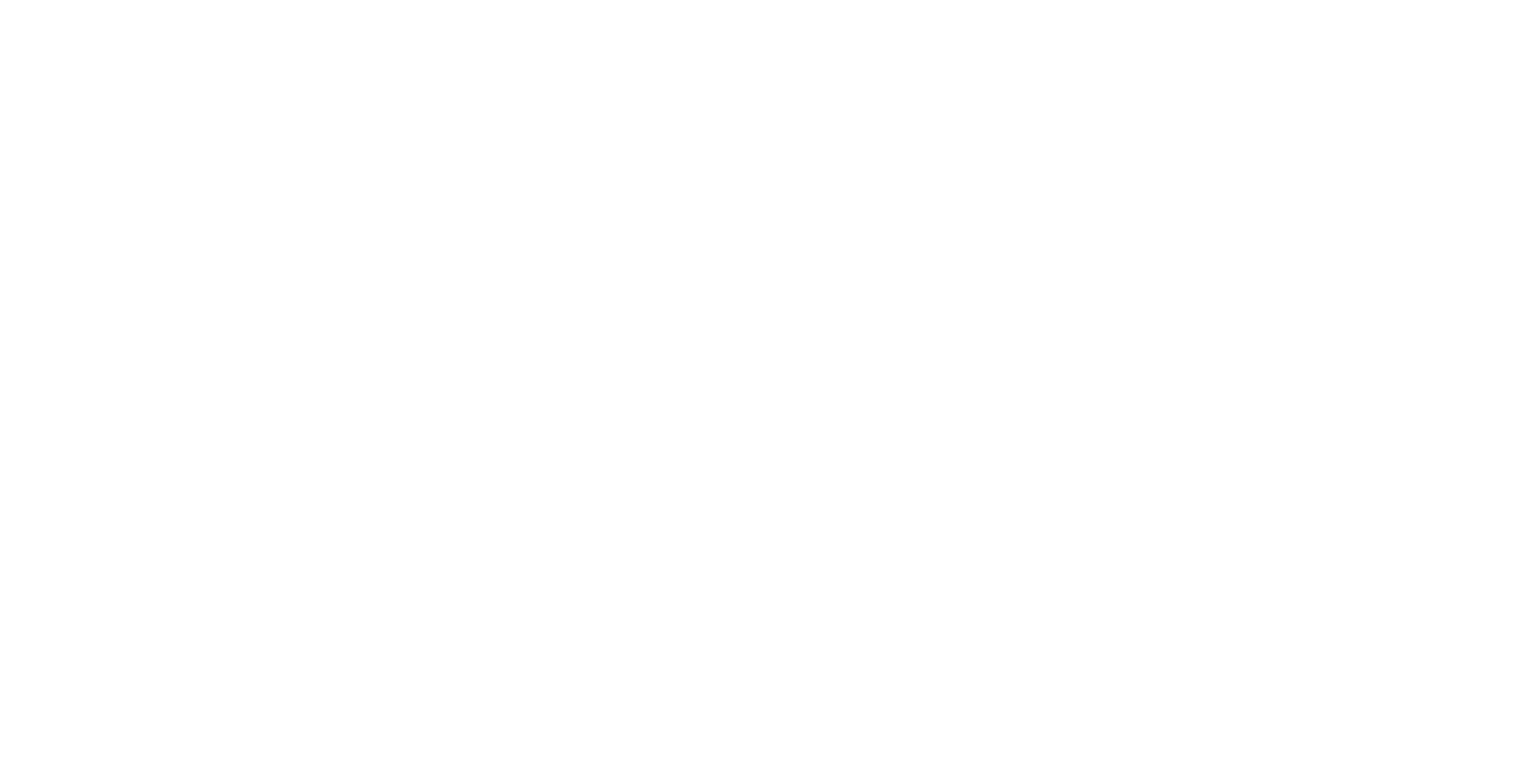
select select "OVERRIDE"
select select "ITEM"
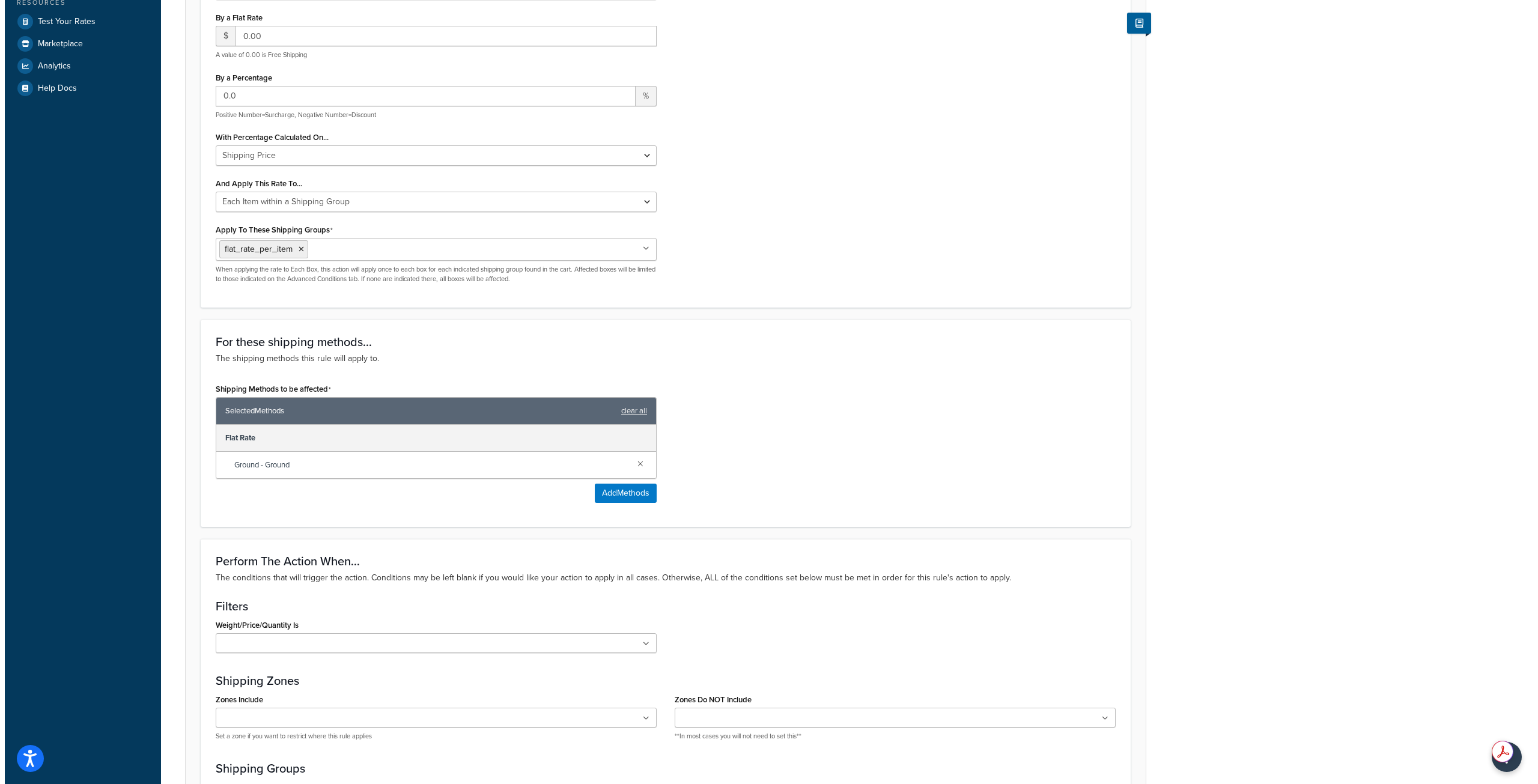
scroll to position [421, 0]
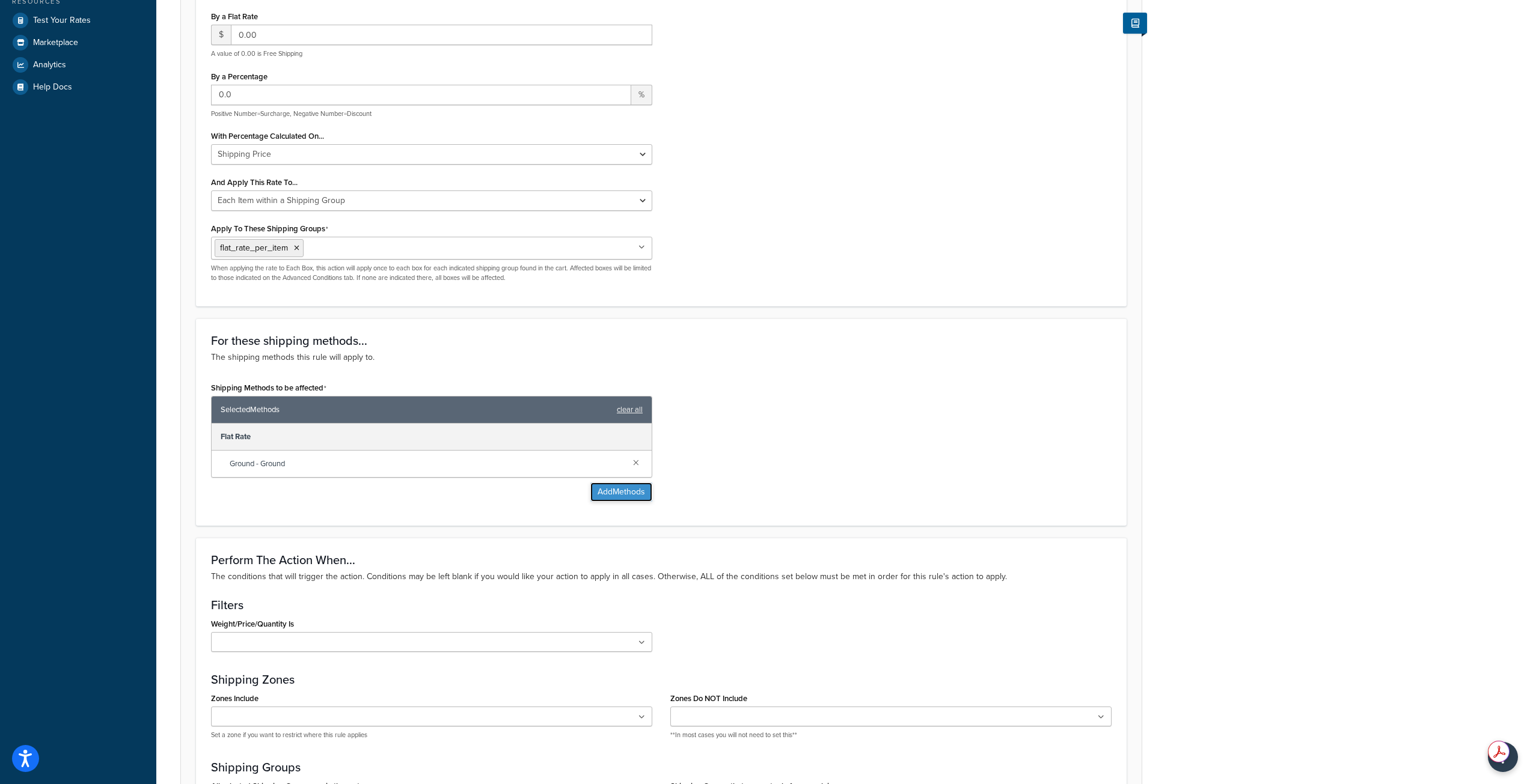
click at [635, 494] on button "Add Methods" at bounding box center [621, 492] width 62 height 19
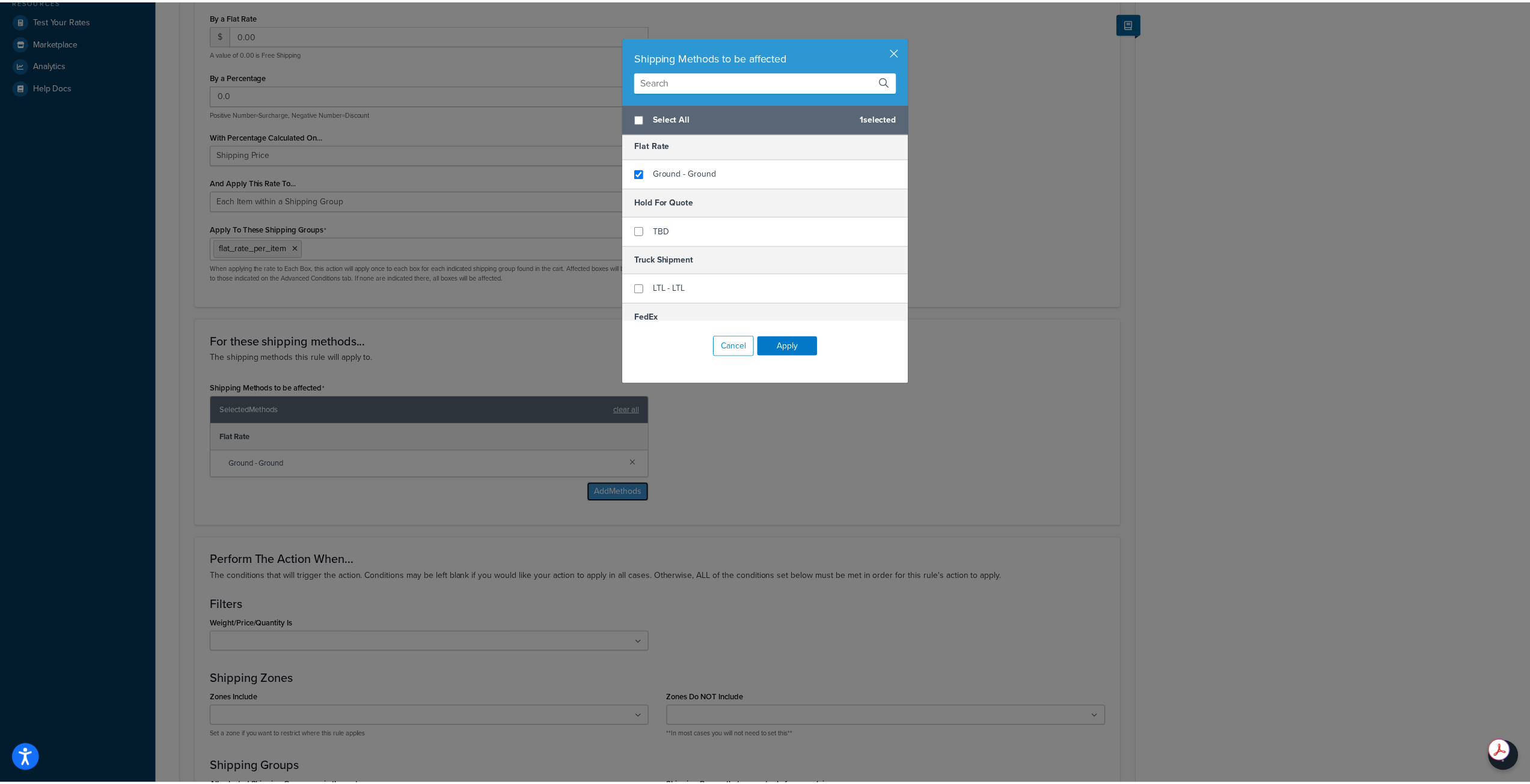
scroll to position [0, 0]
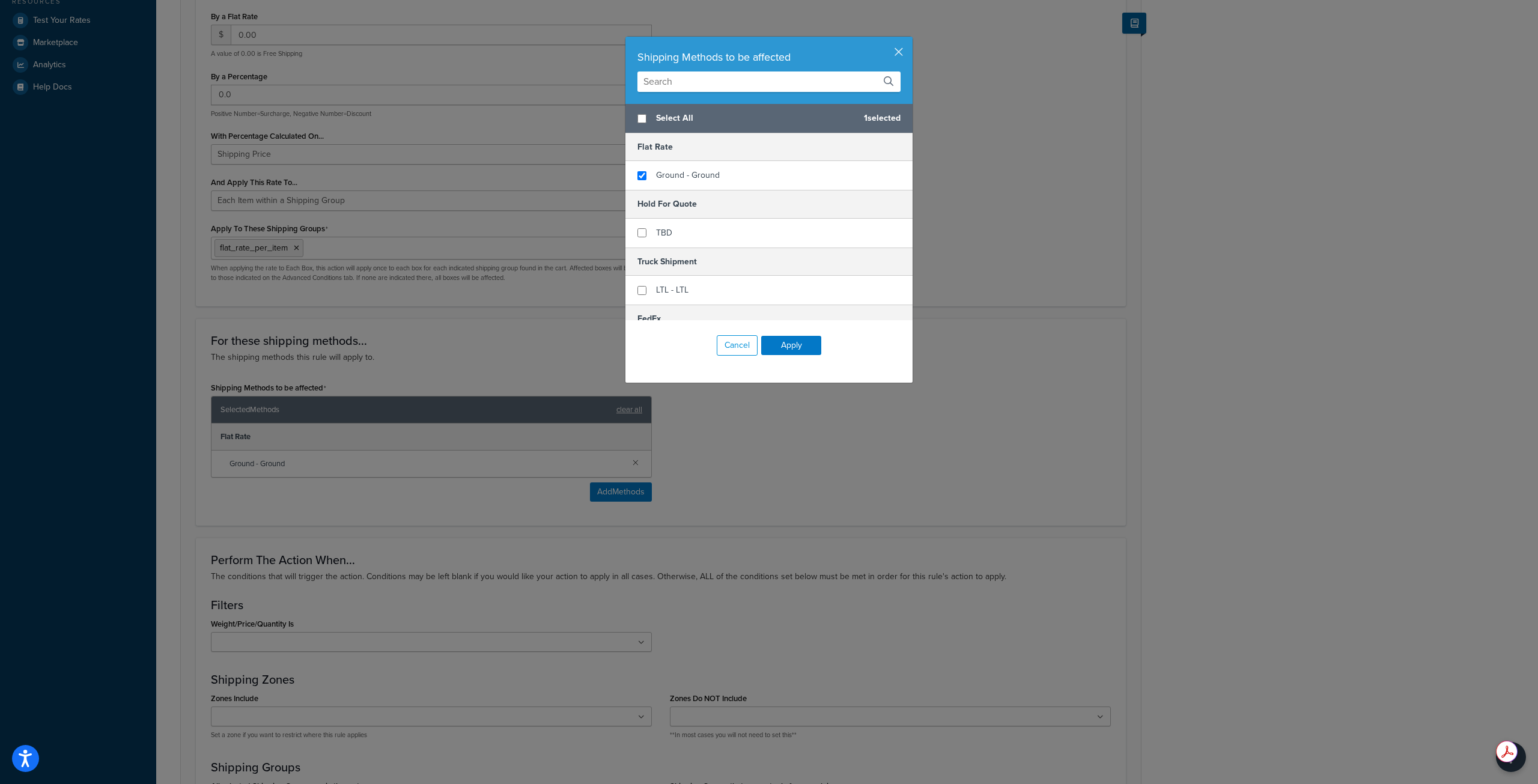
click at [974, 233] on div "Shipping Methods to be affected Select All 1 selected Flat Rate Ground - Ground…" at bounding box center [769, 392] width 1538 height 784
click at [735, 353] on button "Cancel" at bounding box center [737, 345] width 41 height 20
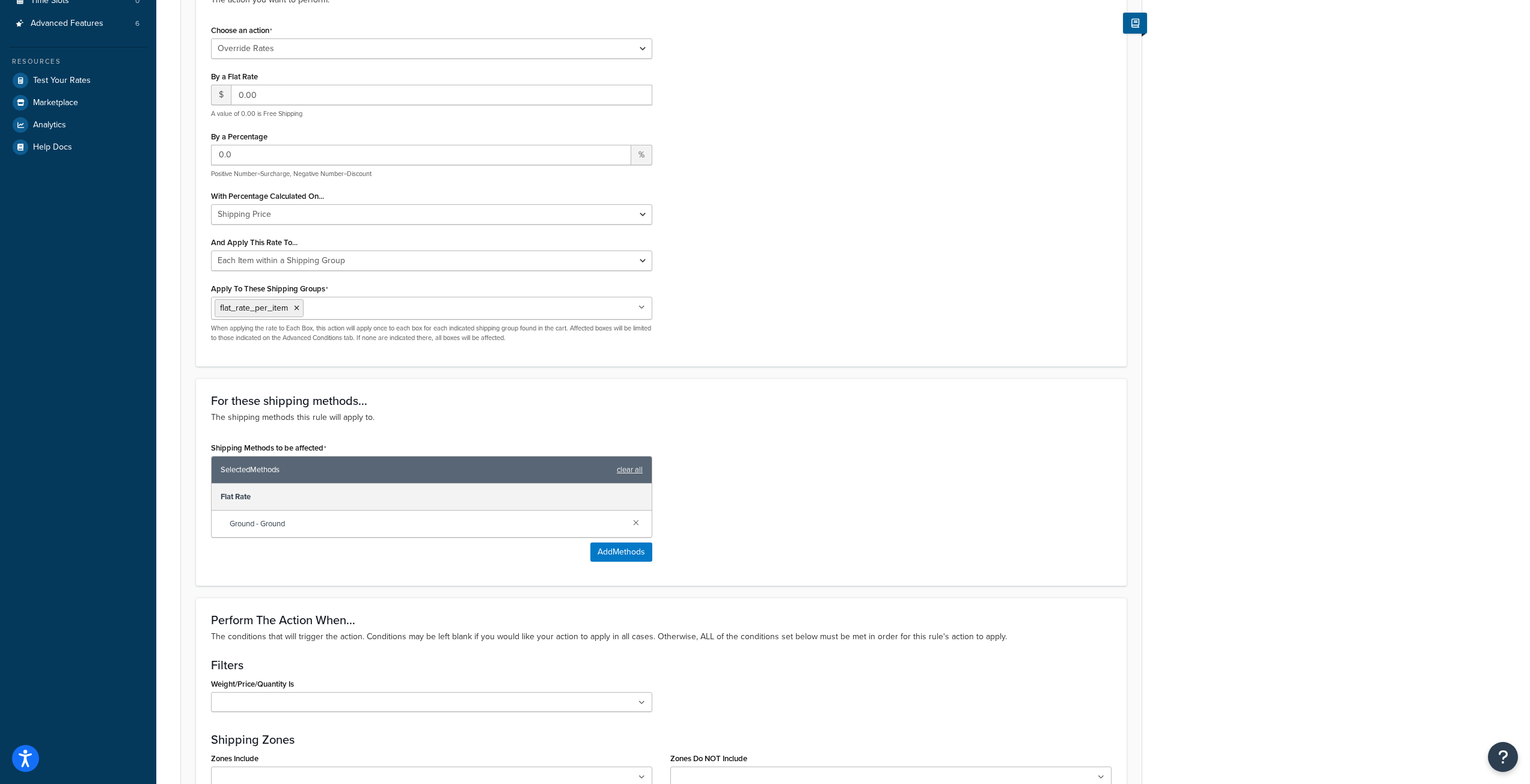
scroll to position [481, 0]
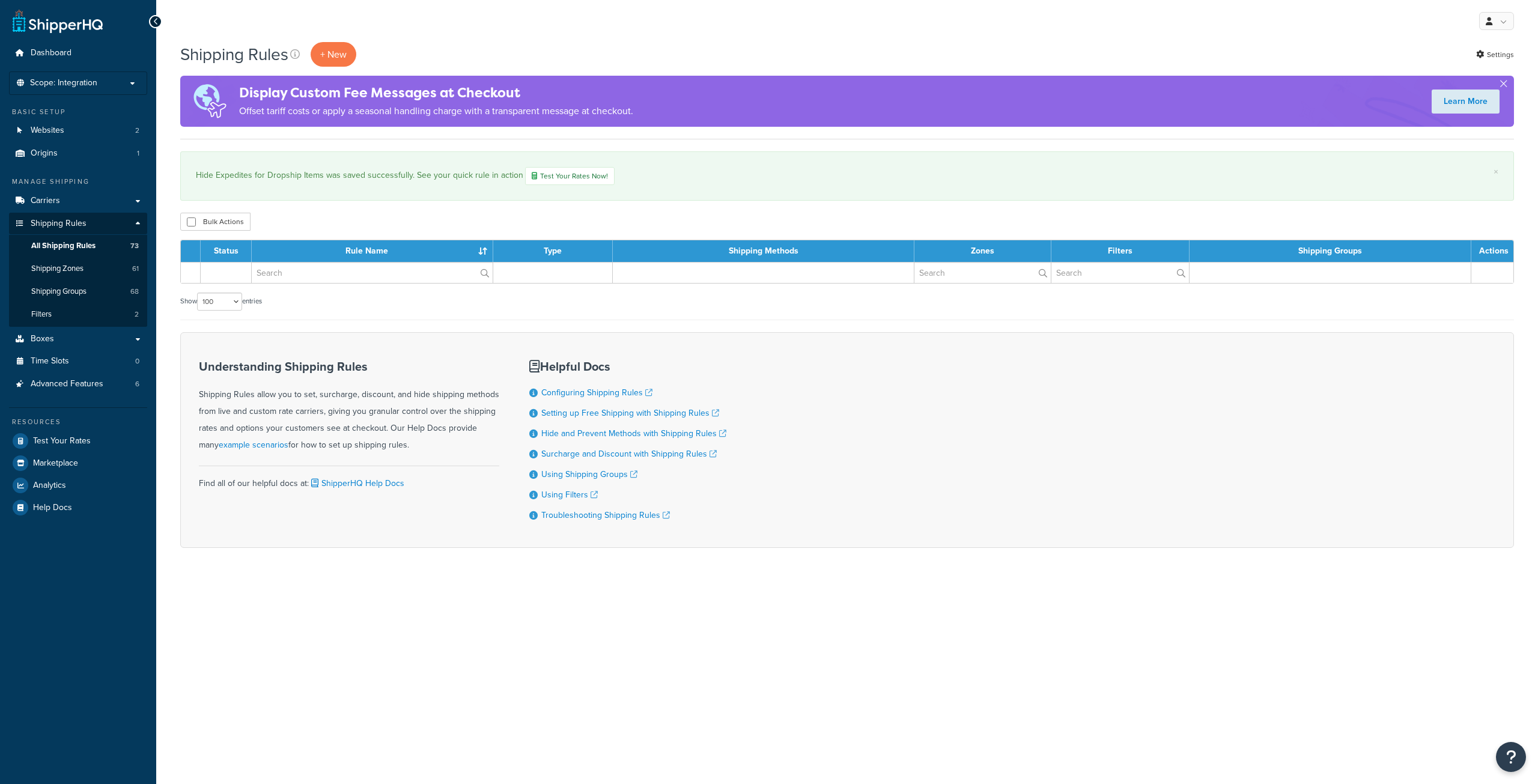
select select "100"
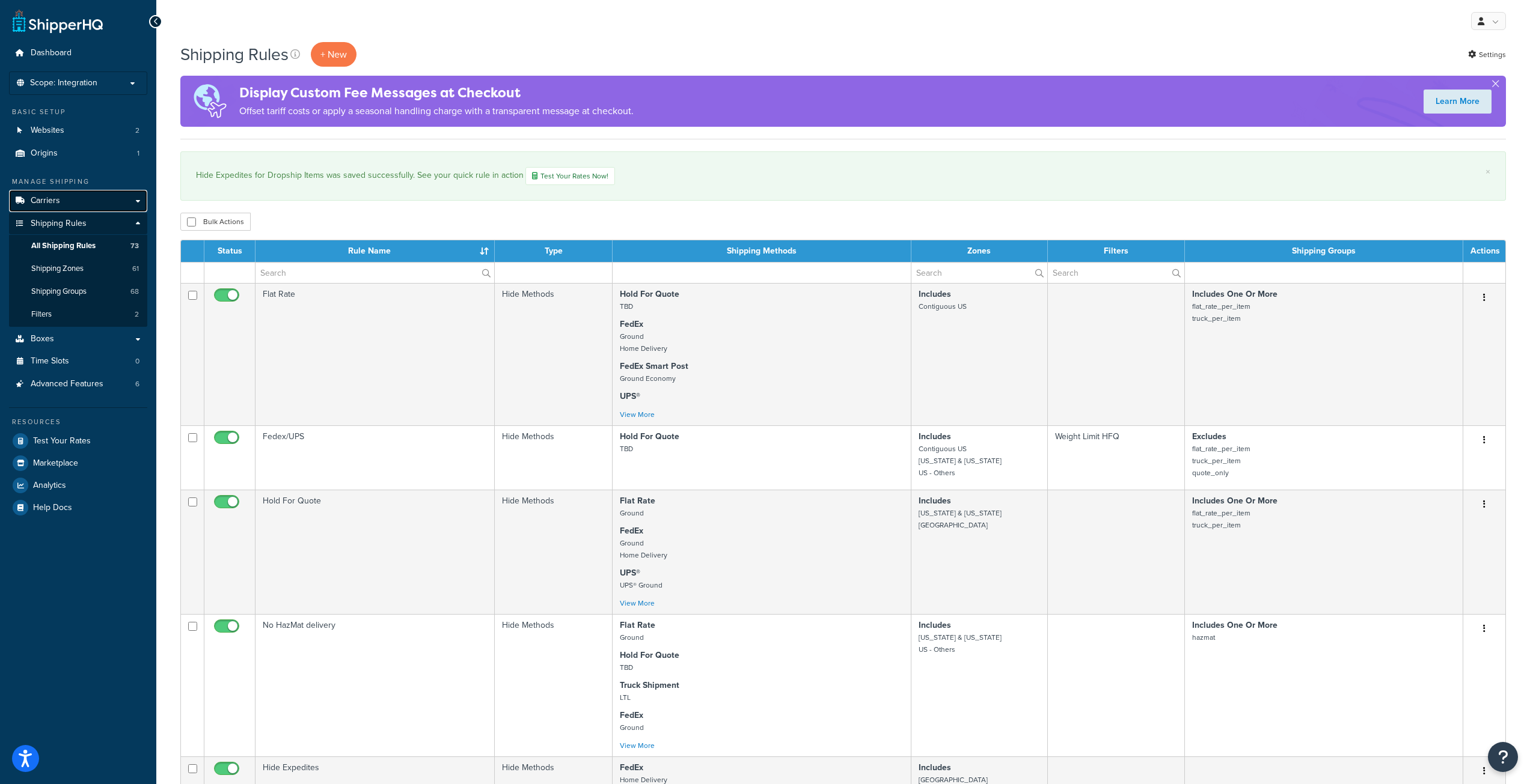
click at [92, 200] on link "Carriers" at bounding box center [78, 200] width 138 height 22
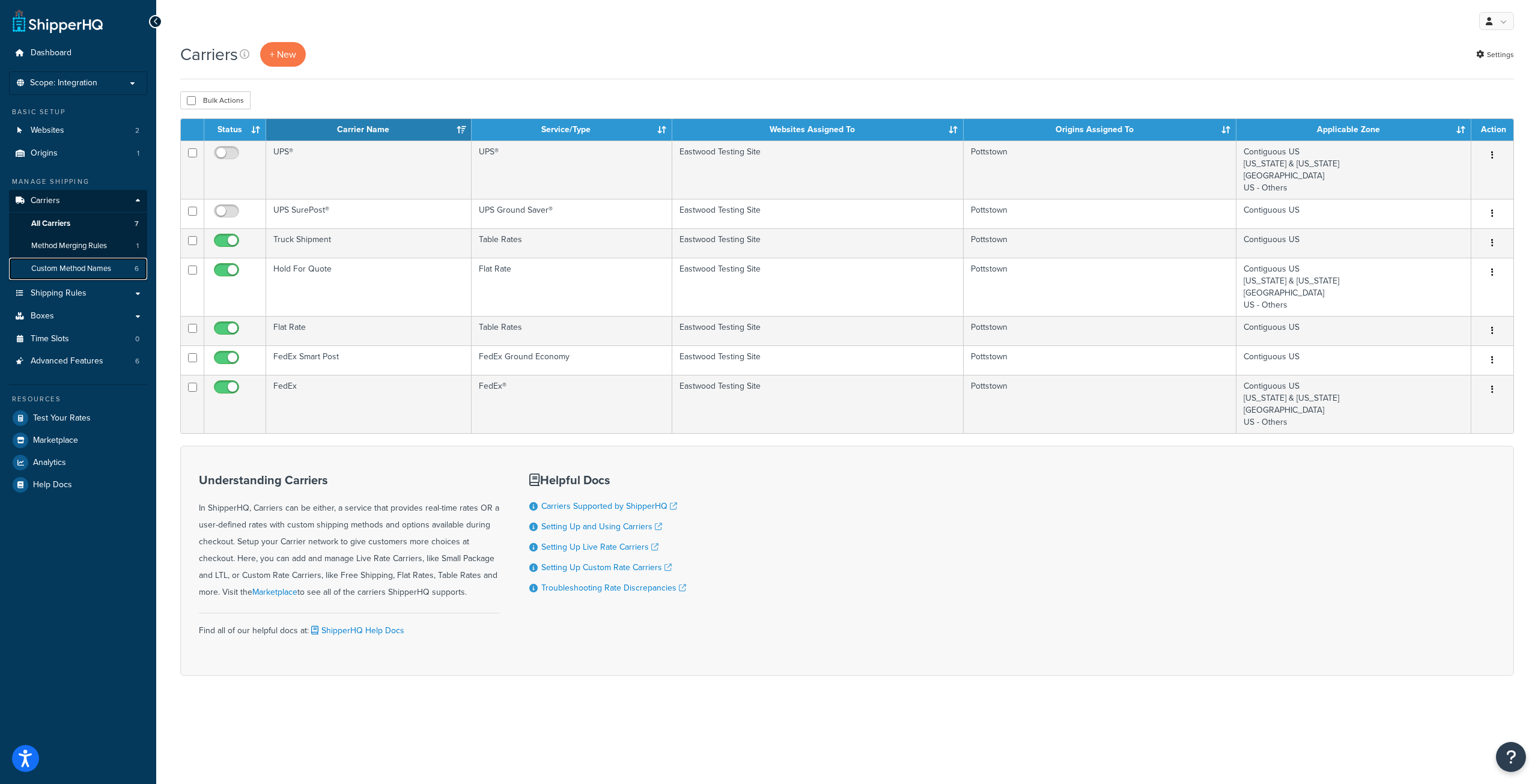
click at [104, 272] on span "Custom Method Names" at bounding box center [71, 268] width 80 height 11
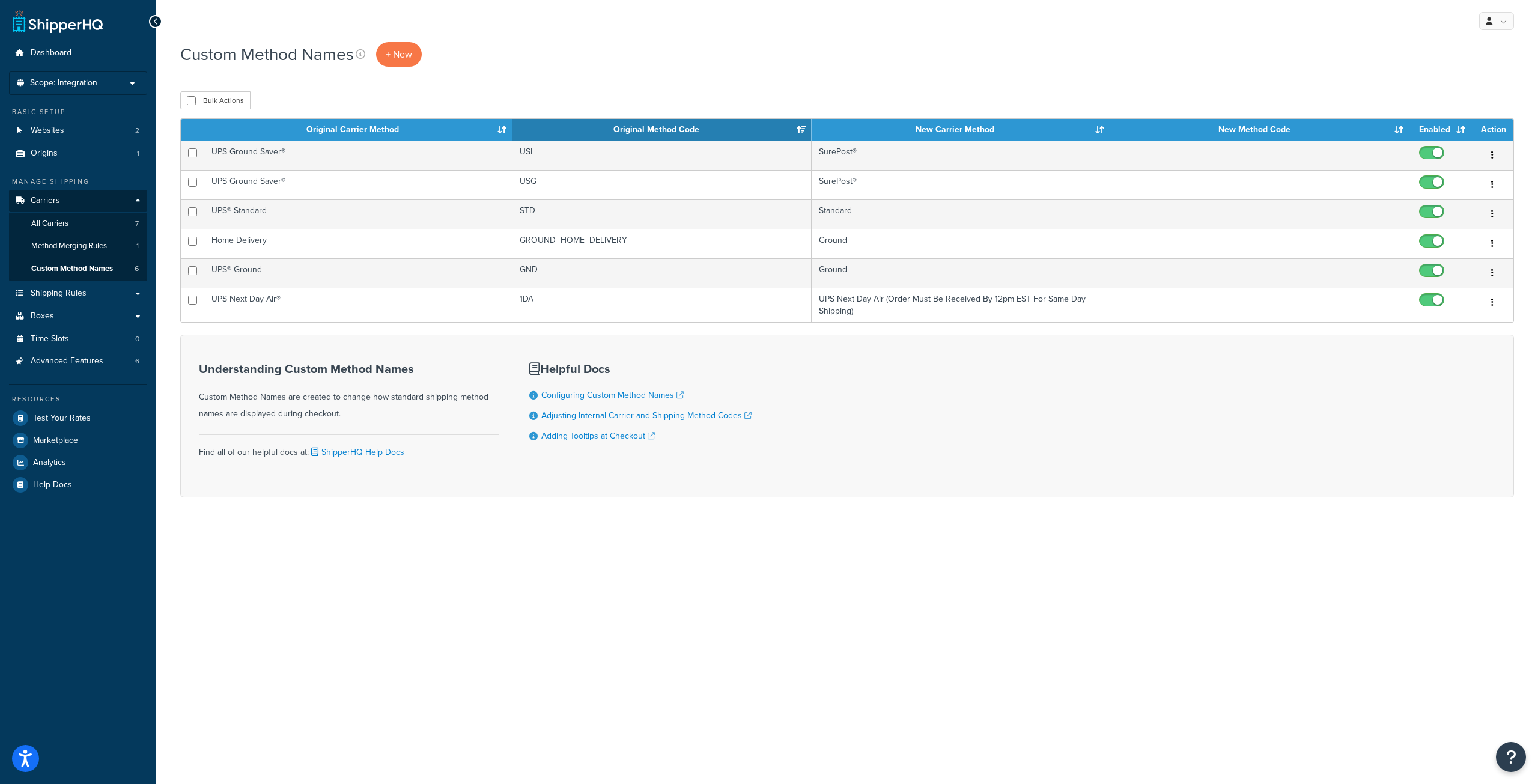
click at [689, 84] on div "Custom Method Names + New Bulk Actions Duplicate [GEOGRAPHIC_DATA] Contact Us S…" at bounding box center [847, 291] width 1382 height 498
click at [411, 63] on link "+ New" at bounding box center [399, 54] width 45 height 24
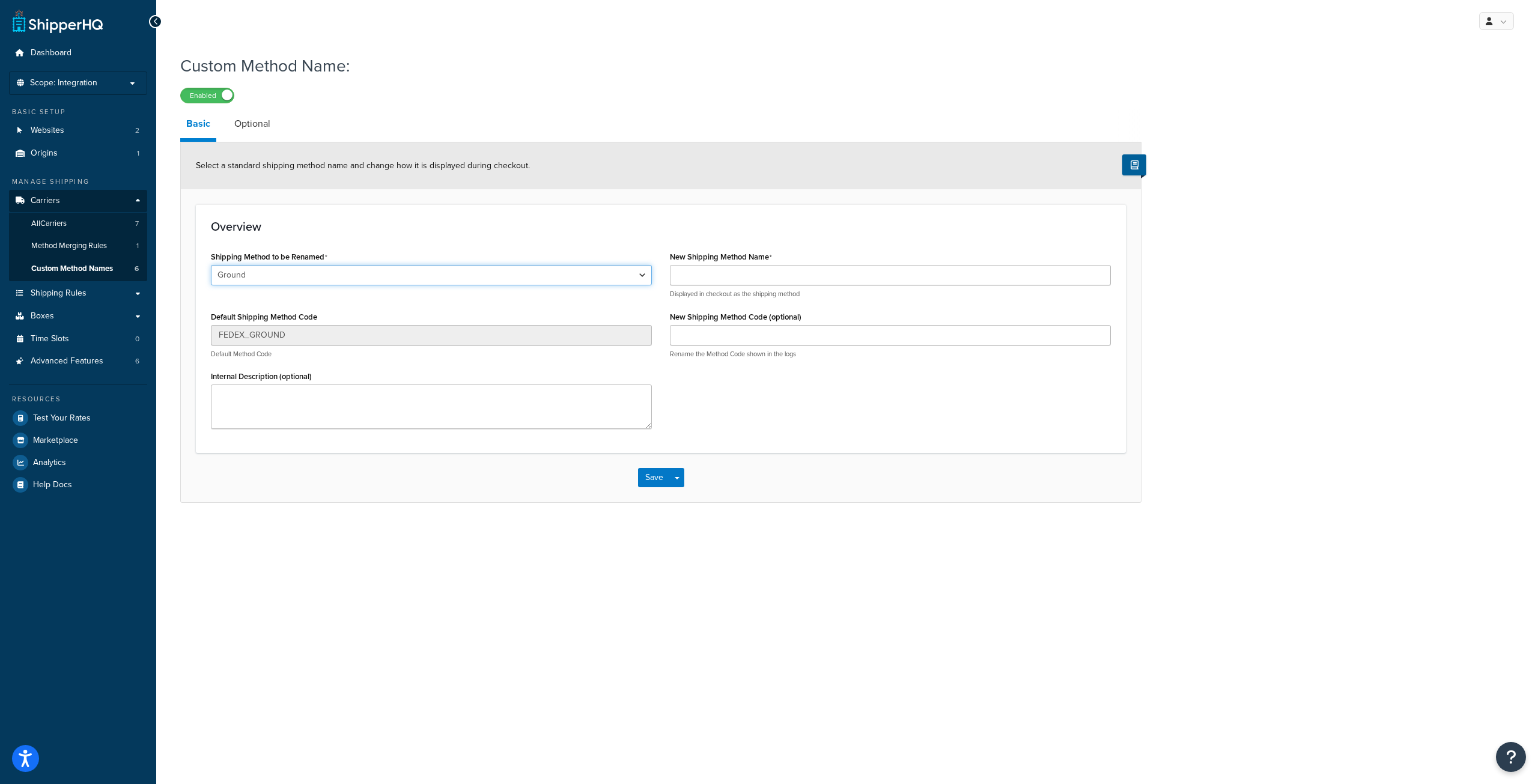
click at [619, 279] on select "Ground 2nd Day Home Delivery Standard Overnight Ground Economy UPS Ground Saver…" at bounding box center [431, 275] width 441 height 20
click at [616, 221] on h3 "Overview" at bounding box center [661, 226] width 900 height 13
click at [468, 275] on select "Ground 2nd Day Home Delivery Standard Overnight Ground Economy UPS Ground Saver…" at bounding box center [431, 275] width 441 height 20
click at [486, 229] on h3 "Overview" at bounding box center [661, 226] width 900 height 13
click at [389, 269] on select "Ground 2nd Day Home Delivery Standard Overnight Ground Economy UPS Ground Saver…" at bounding box center [431, 275] width 441 height 20
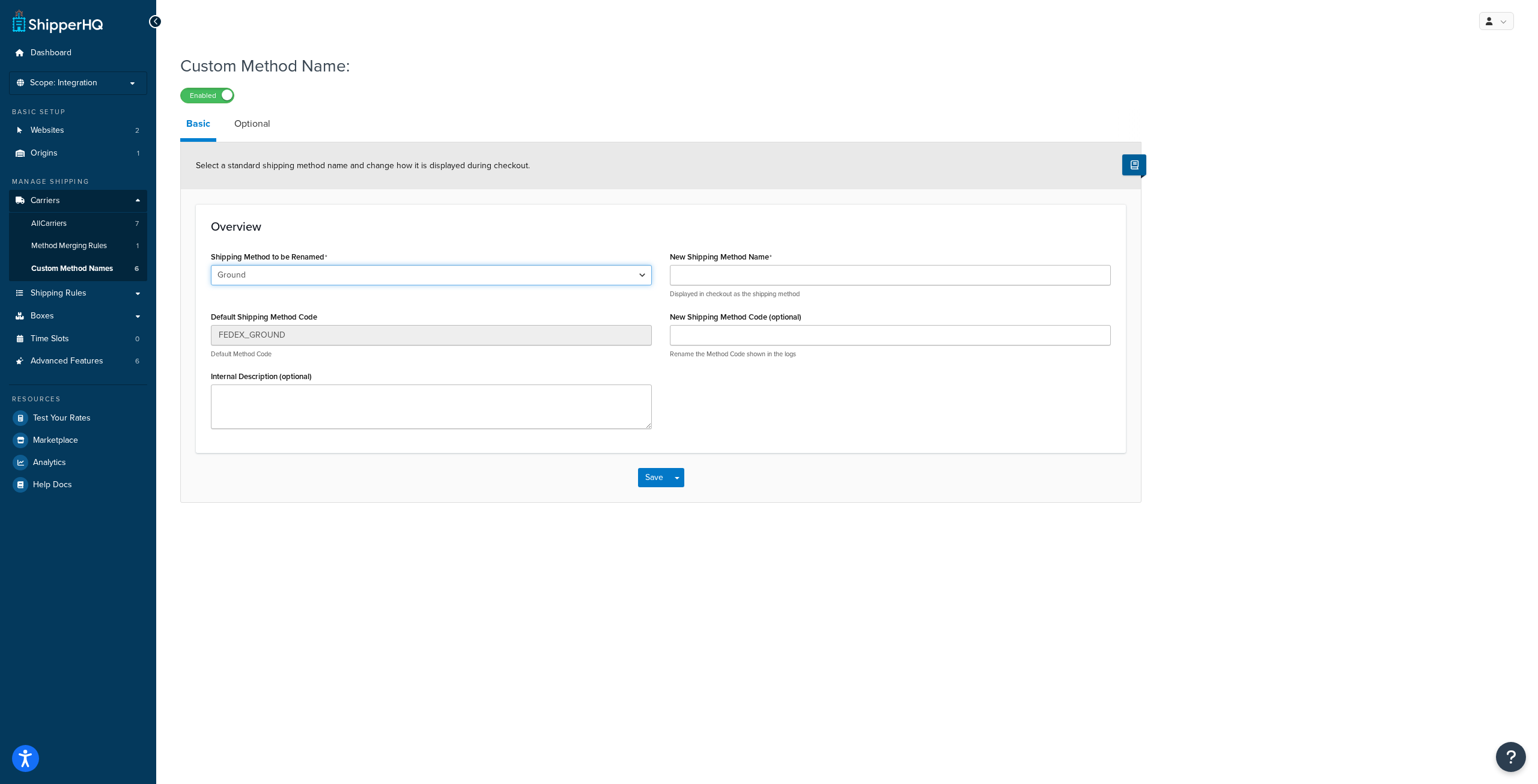
select select "702216"
click at [211, 265] on select "Ground 2nd Day Home Delivery Standard Overnight Ground Economy UPS Ground Saver…" at bounding box center [431, 275] width 441 height 20
type input "GROUND_HOME_DELIVERY"
click at [739, 278] on input "New Shipping Method Name" at bounding box center [890, 275] width 441 height 20
type input "Ground"
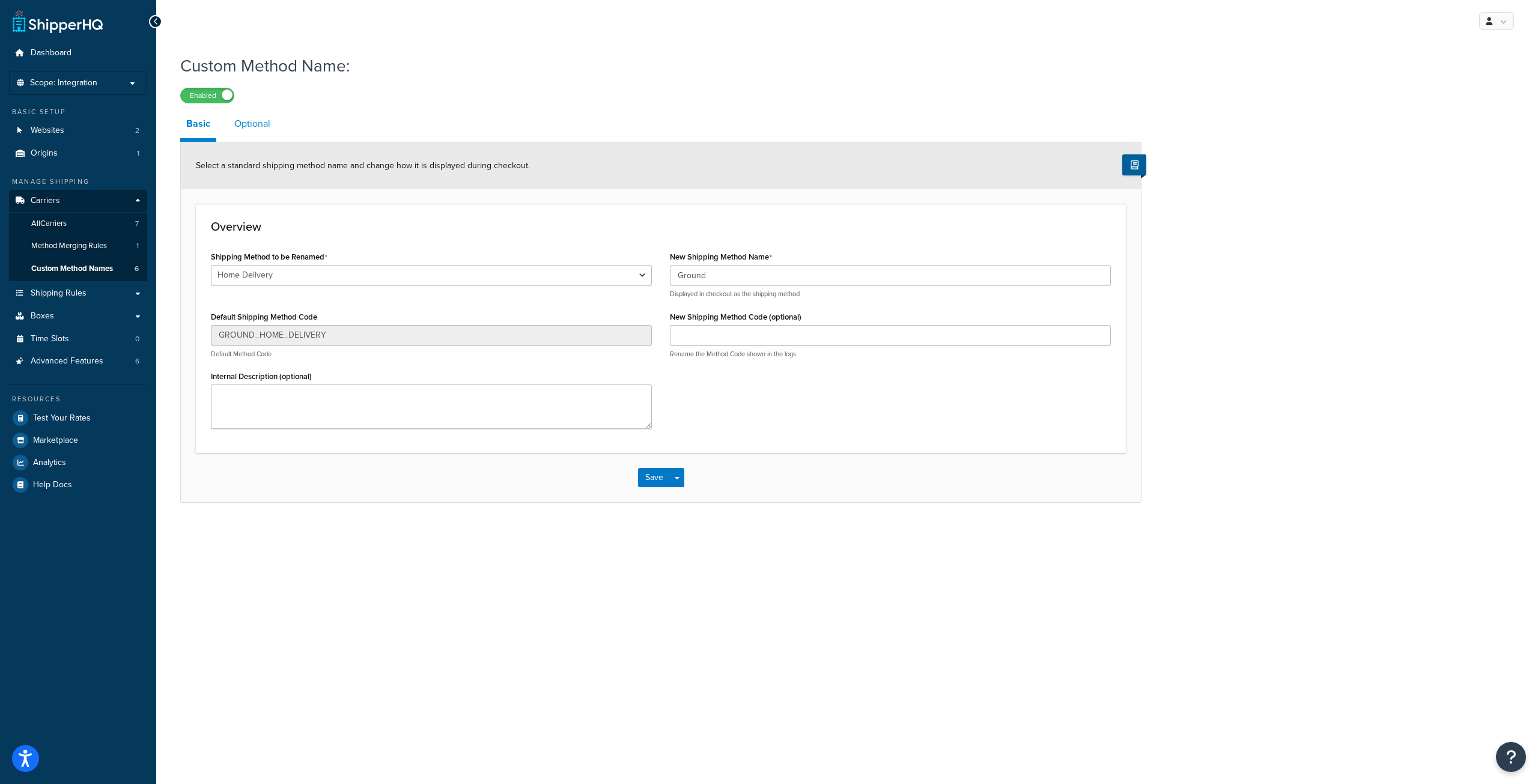
click at [257, 118] on link "Optional" at bounding box center [252, 124] width 48 height 29
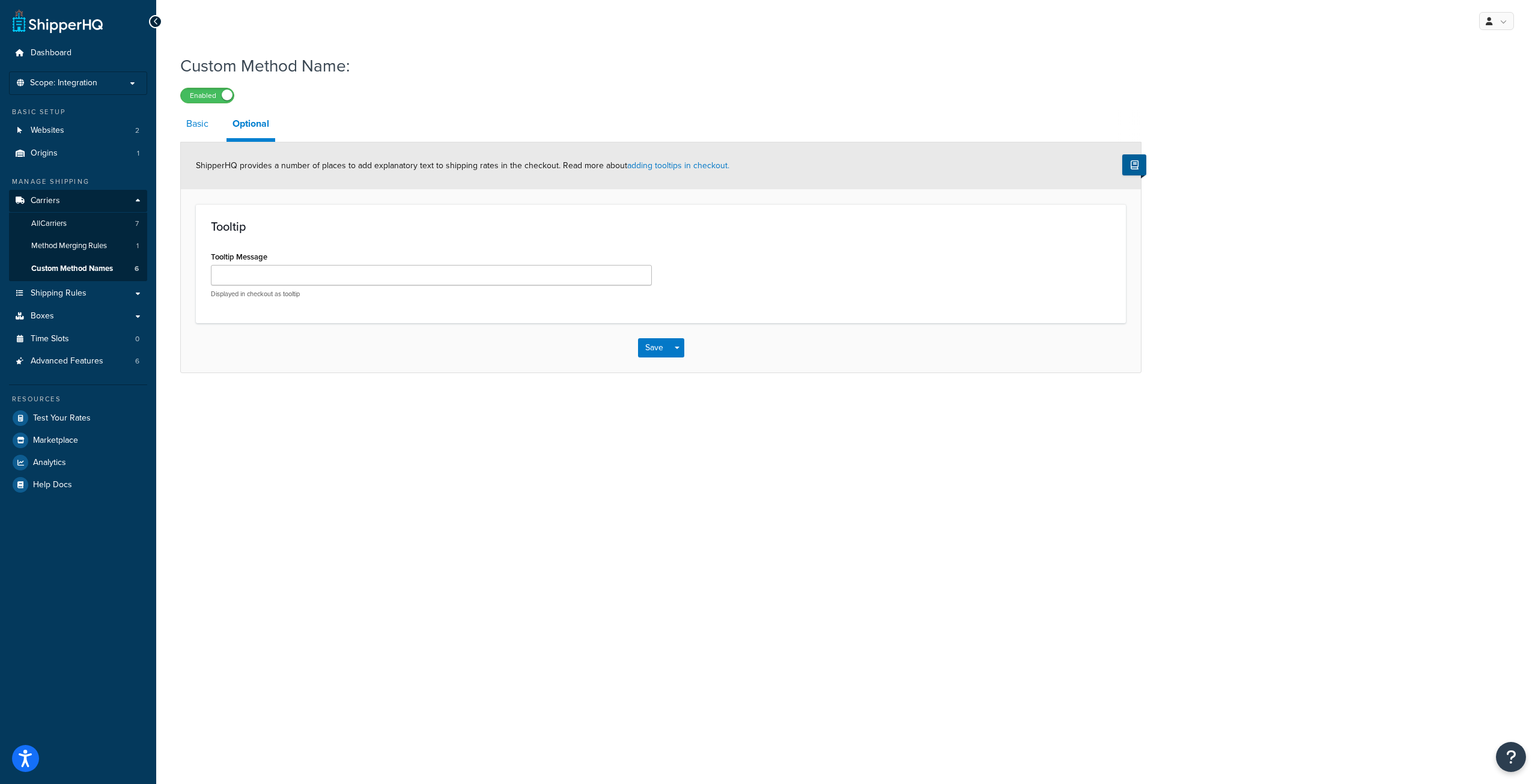
click at [188, 126] on link "Basic" at bounding box center [197, 124] width 34 height 29
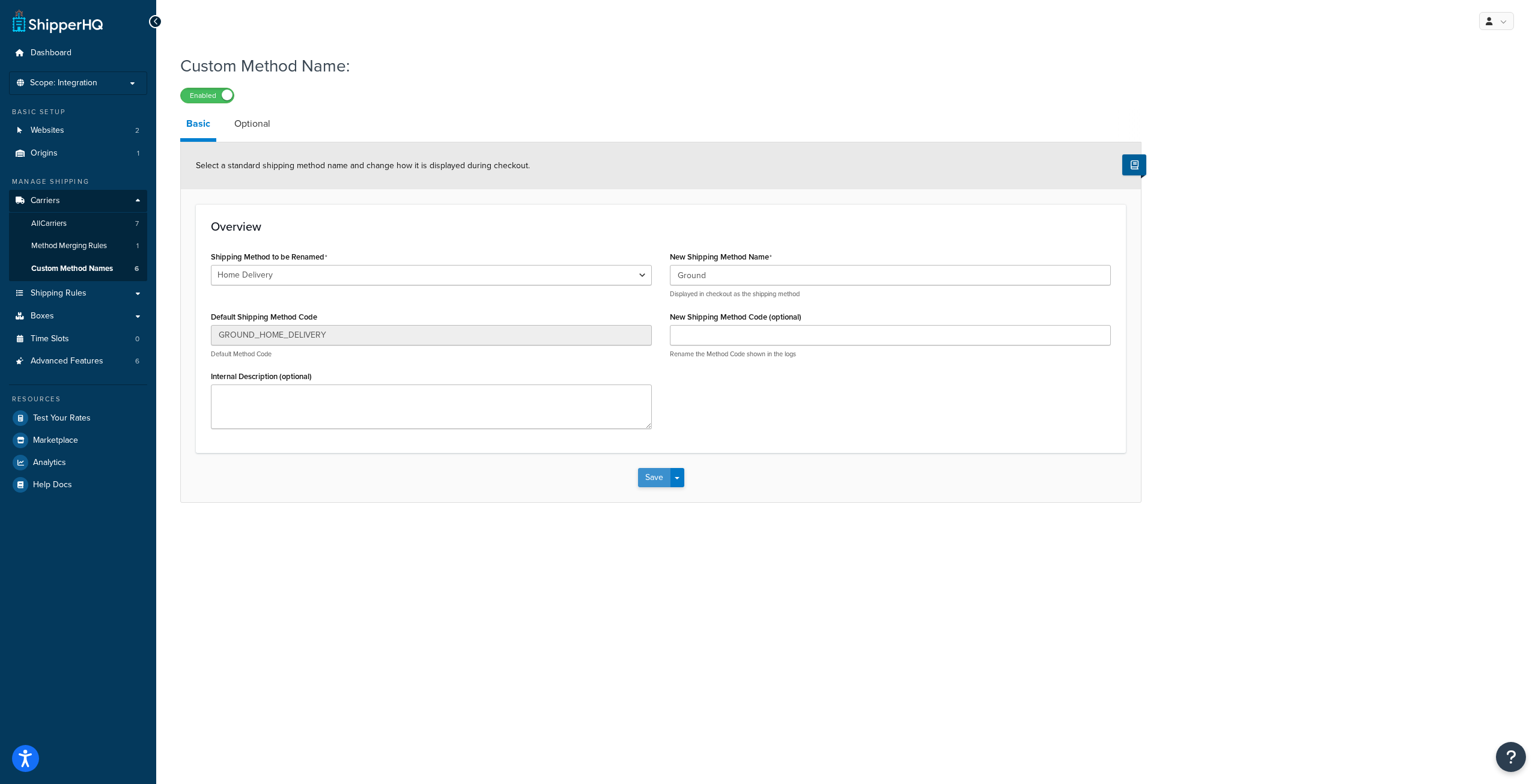
click at [653, 482] on button "Save" at bounding box center [654, 478] width 32 height 19
click at [412, 282] on select "Ground 2nd Day Home Delivery Standard Overnight Ground Economy UPS Ground Saver…" at bounding box center [431, 275] width 441 height 20
select select "702262"
click at [211, 265] on select "Ground 2nd Day Home Delivery Standard Overnight Ground Economy UPS Ground Saver…" at bounding box center [431, 275] width 441 height 20
type input "STANDARD_OVERNIGHT"
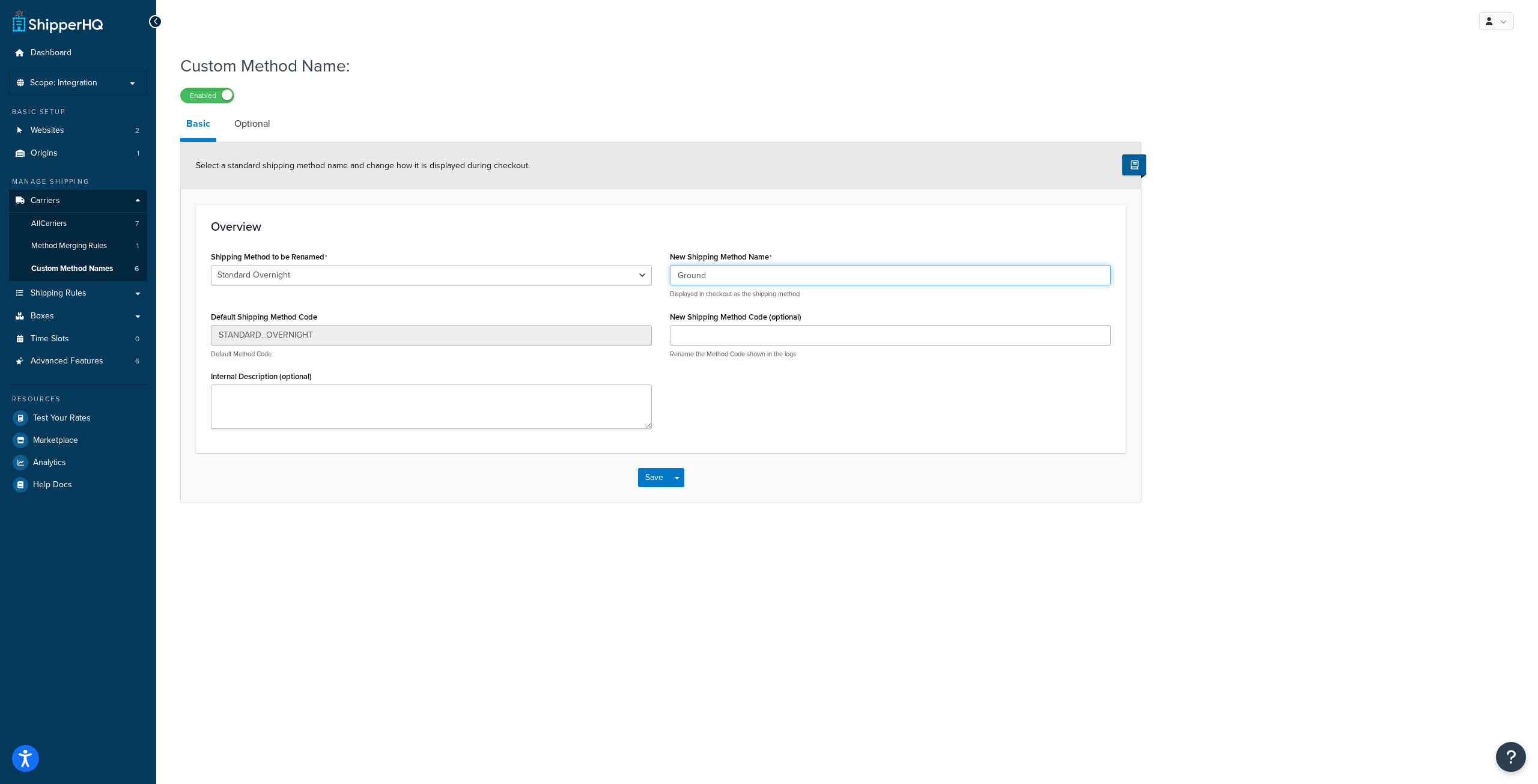
click at [767, 277] on input "Ground" at bounding box center [890, 275] width 441 height 20
paste input "(Order Must Be Received By 12pm EST For Same Day Shipping)"
click at [675, 276] on input "(Order Must Be Received By 12pm EST For Same Day Shipping)" at bounding box center [890, 275] width 441 height 20
type input "Standard Overnight(Order Must Be Received By 12pm EST For Same Day Shipping)"
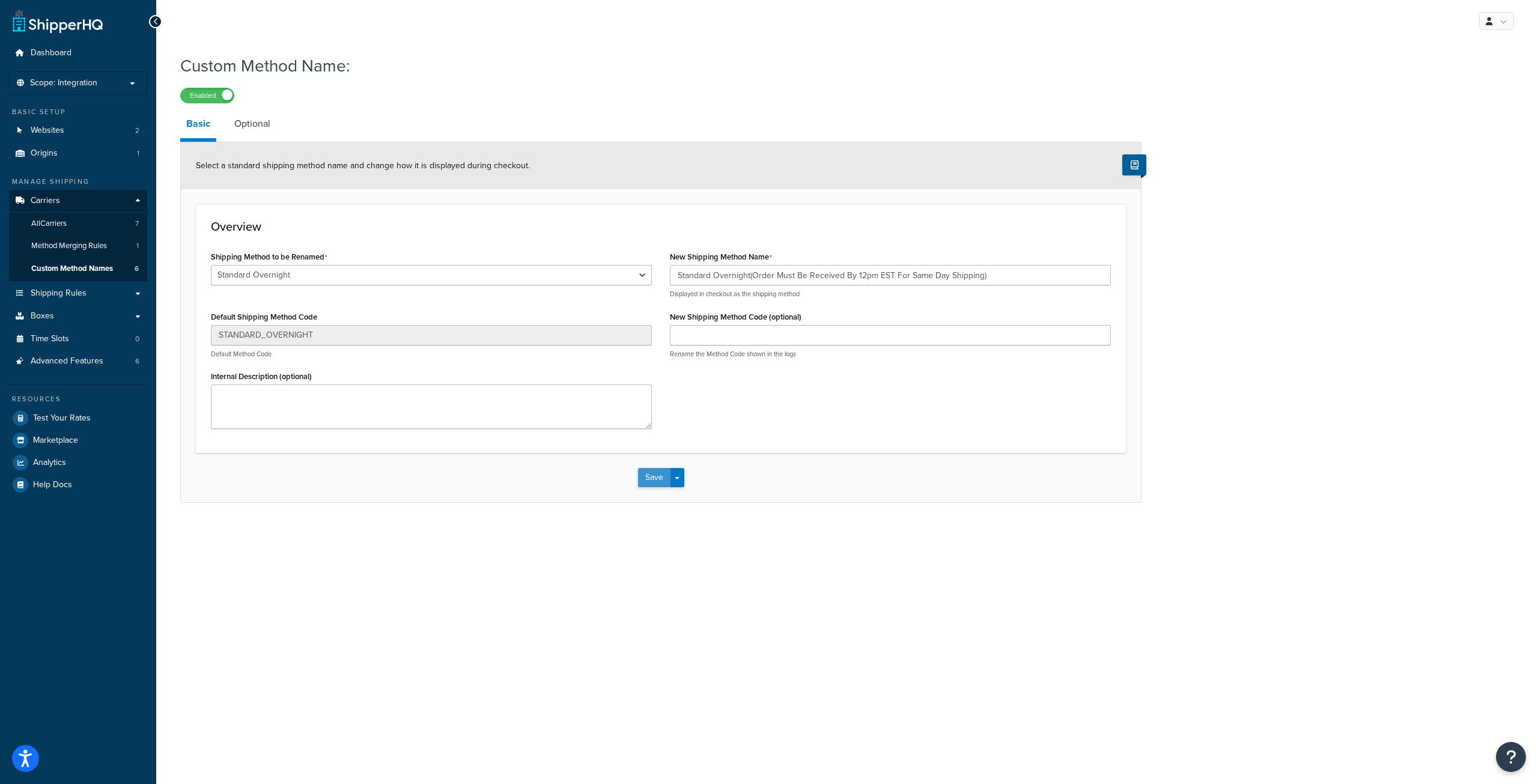
click at [649, 482] on button "Save" at bounding box center [654, 478] width 32 height 19
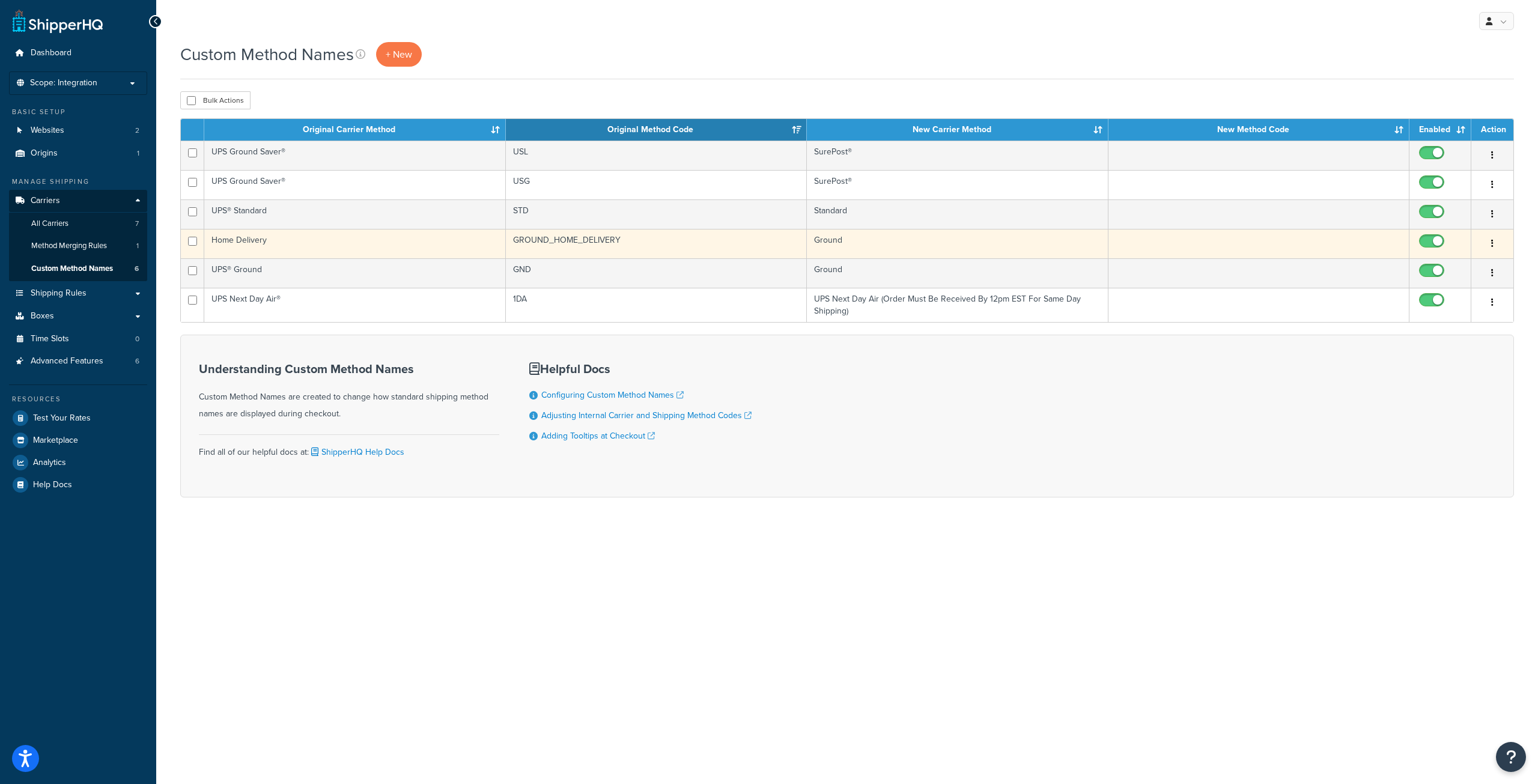
click at [289, 252] on td "Home Delivery" at bounding box center [355, 243] width 302 height 29
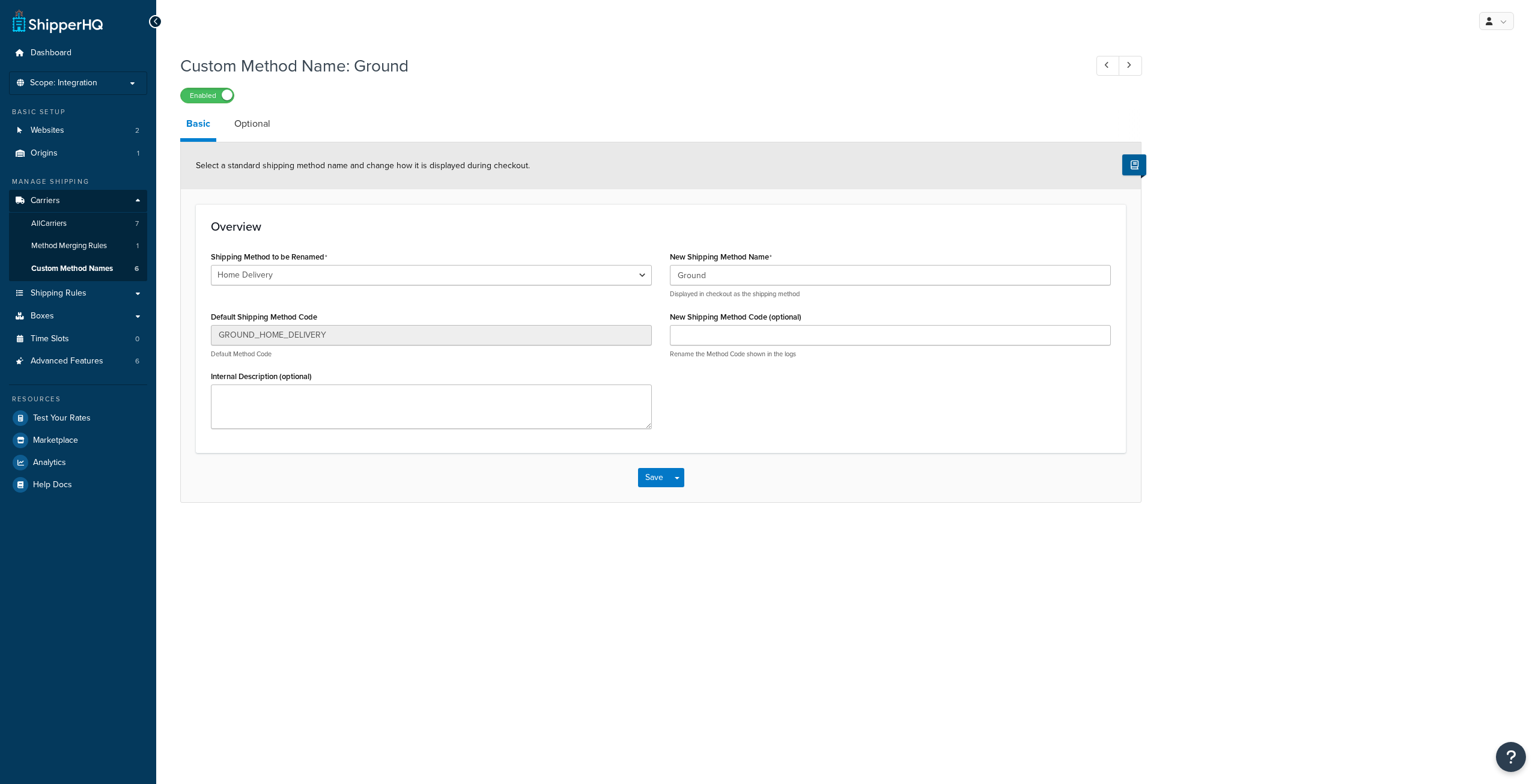
select select "702216"
click at [429, 276] on select "Ground 2nd Day Home Delivery Standard Overnight Ground Economy UPS Ground Saver…" at bounding box center [431, 275] width 441 height 20
click at [454, 237] on div "Overview Shipping Method to be Renamed Ground 2nd Day Home Delivery Standard Ov…" at bounding box center [661, 328] width 930 height 249
click at [89, 268] on span "Custom Method Names" at bounding box center [72, 268] width 82 height 11
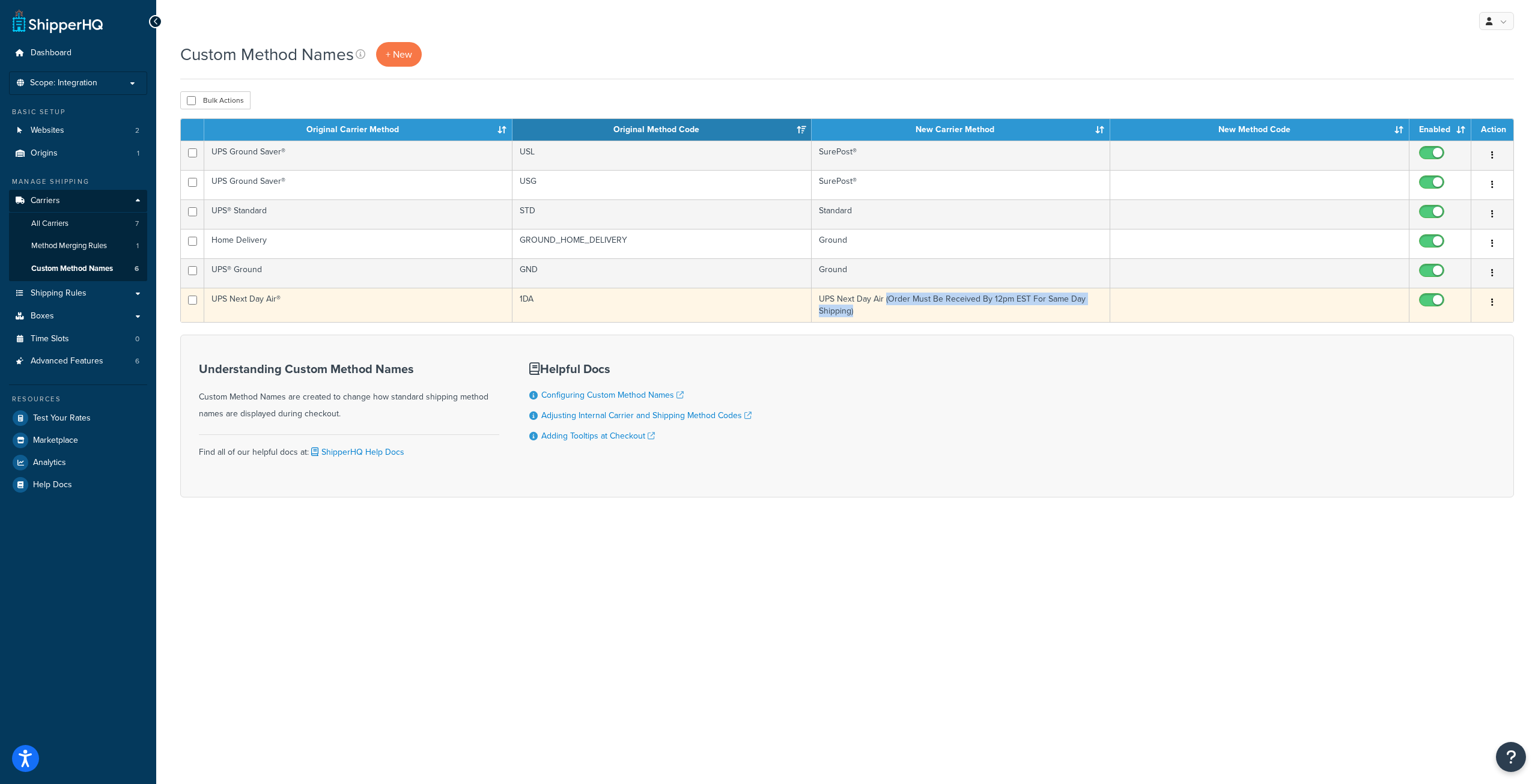
drag, startPoint x: 871, startPoint y: 319, endPoint x: 885, endPoint y: 300, distance: 23.6
click at [885, 300] on td "UPS Next Day Air (Order Must Be Received By 12pm EST For Same Day Shipping)" at bounding box center [961, 305] width 299 height 34
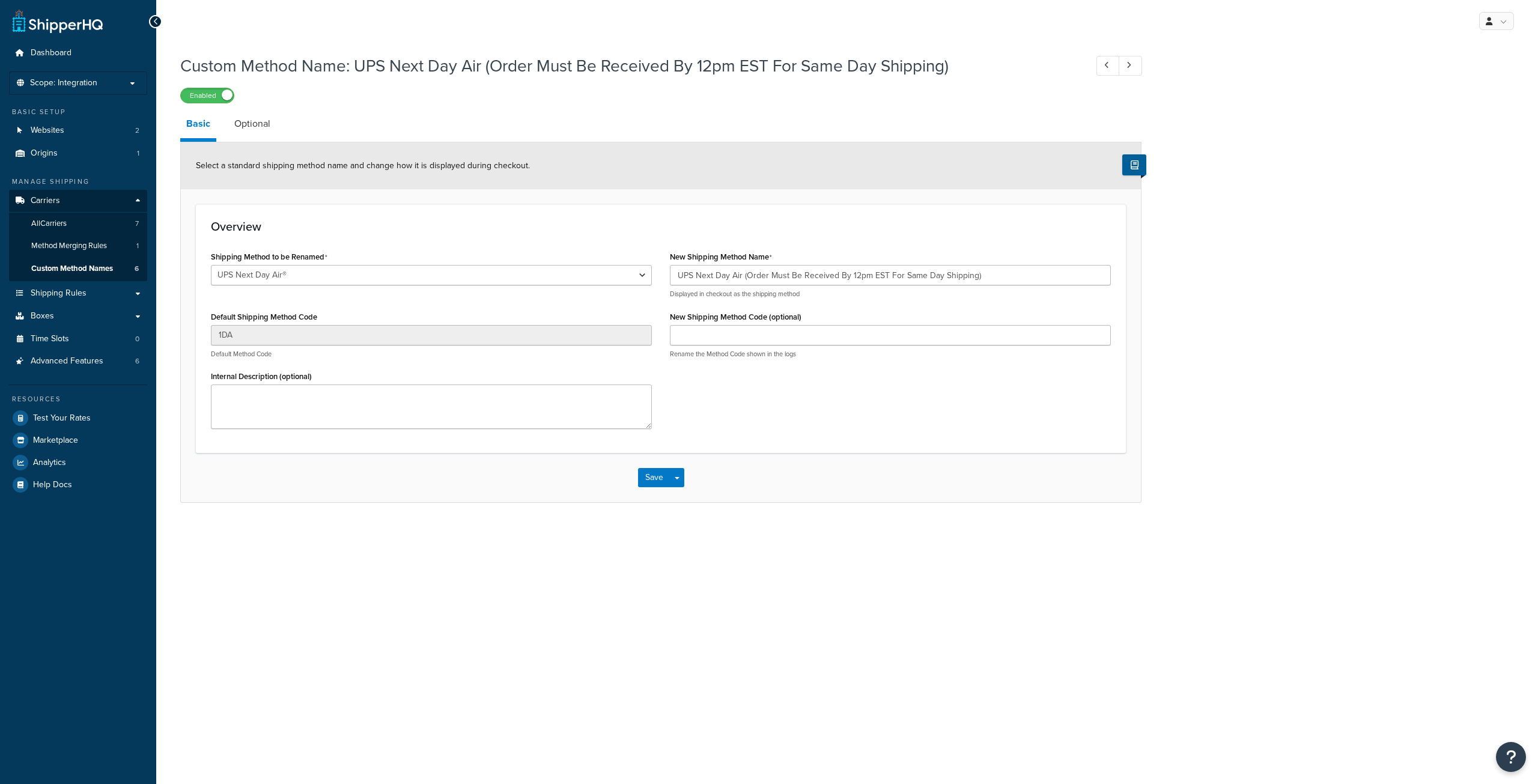
select select "702220"
drag, startPoint x: 0, startPoint y: 0, endPoint x: 755, endPoint y: 276, distance: 803.9
click at [751, 275] on input "UPS Next Day Air (Order Must Be Received By 12pm EST For Same Day Shipping)" at bounding box center [890, 275] width 441 height 20
click at [746, 276] on input "UPS Next Day Air (Order Must Be Received By 12pm EST For Same Day Shipping)" at bounding box center [890, 275] width 441 height 20
drag, startPoint x: 743, startPoint y: 275, endPoint x: 1066, endPoint y: 275, distance: 323.0
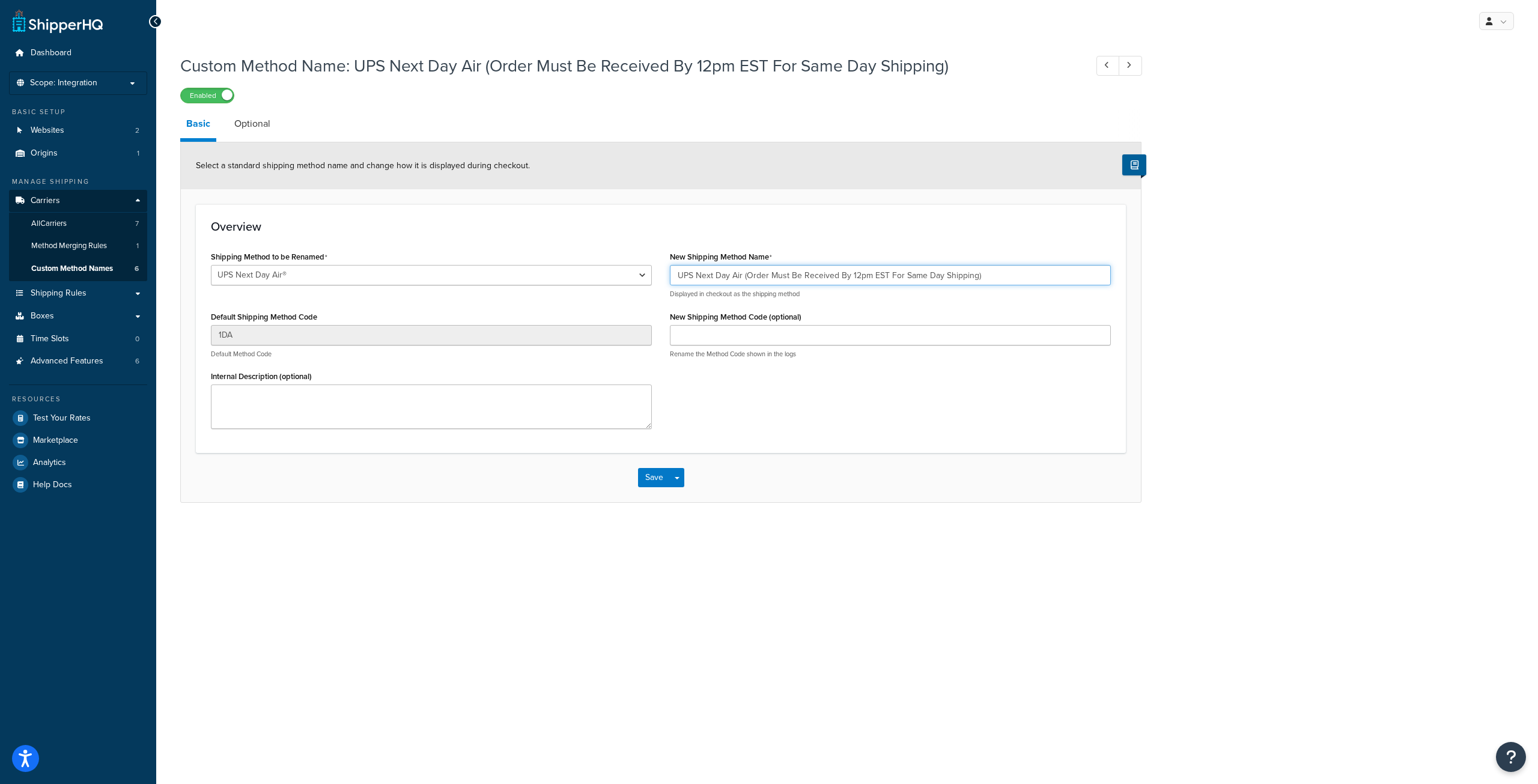
click at [1066, 275] on input "UPS Next Day Air (Order Must Be Received By 12pm EST For Same Day Shipping)" at bounding box center [890, 275] width 441 height 20
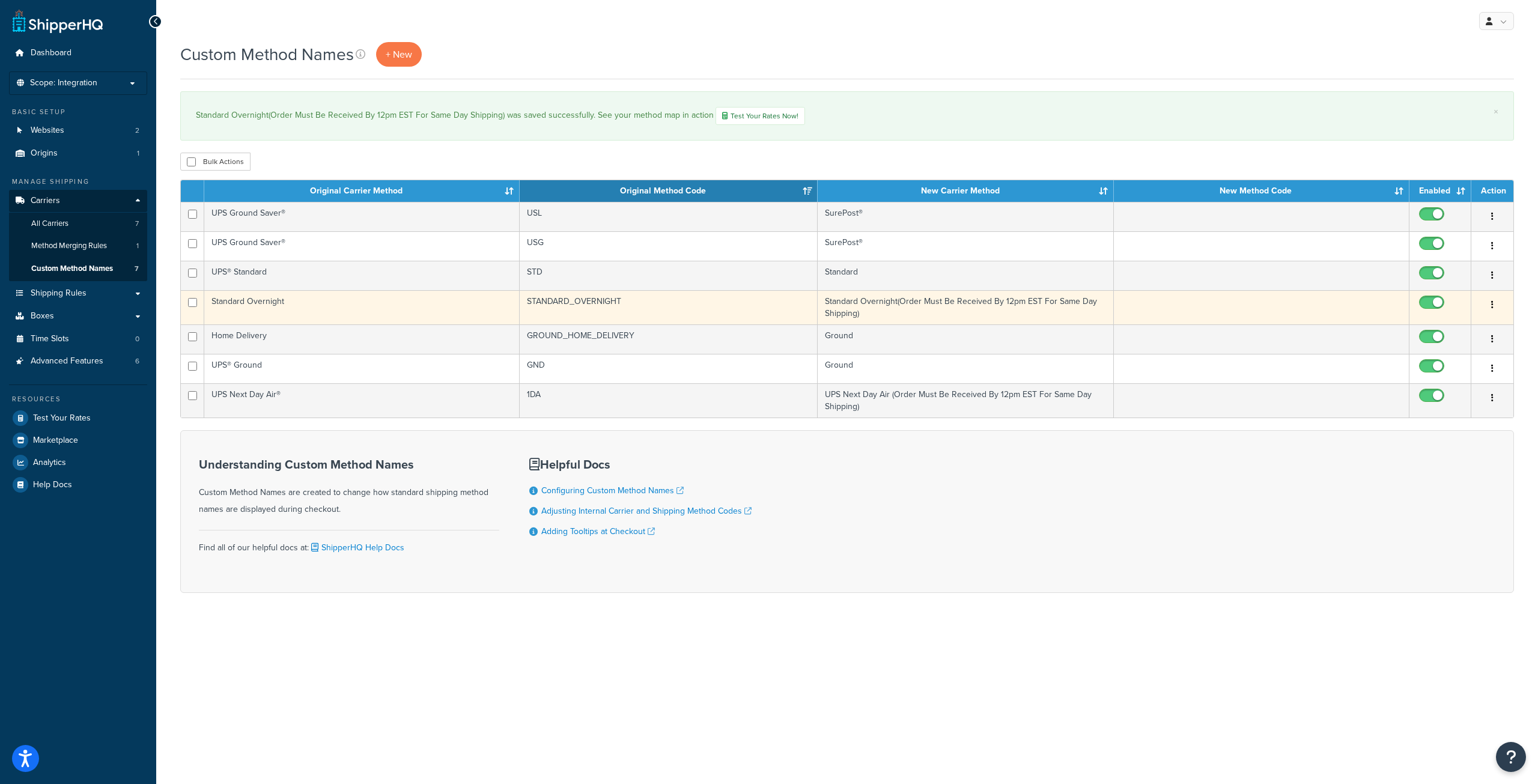
click at [879, 303] on td "Standard Overnight(Order Must Be Received By 12pm EST For Same Day Shipping)" at bounding box center [966, 307] width 296 height 34
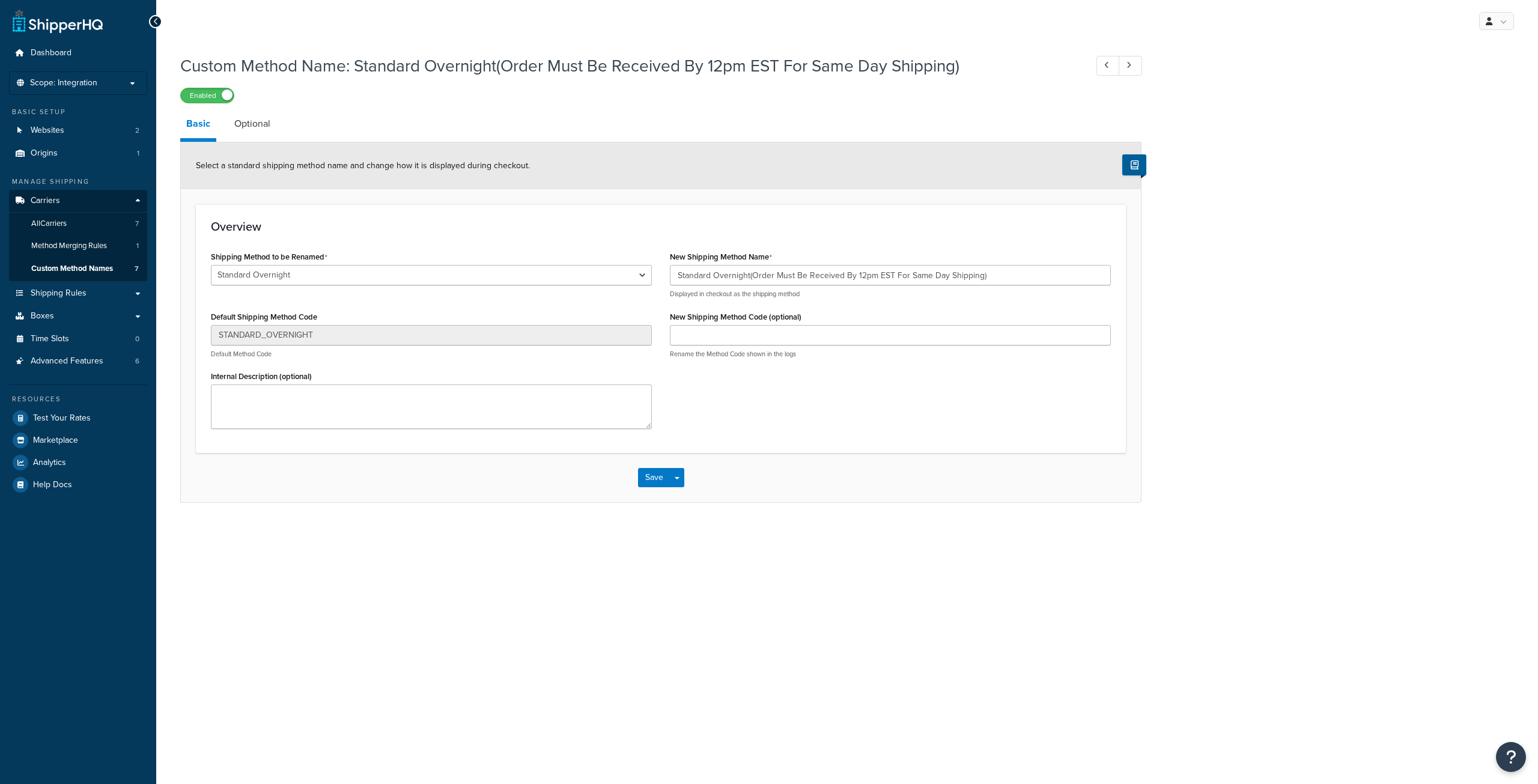
select select "702262"
click at [751, 273] on input "Standard Overnight(Order Must Be Received By 12pm EST For Same Day Shipping)" at bounding box center [890, 275] width 441 height 20
type input "Standard Overnight (Order Must Be Received By 12pm EST For Same Day Shipping)"
click at [651, 479] on button "Save" at bounding box center [654, 478] width 32 height 19
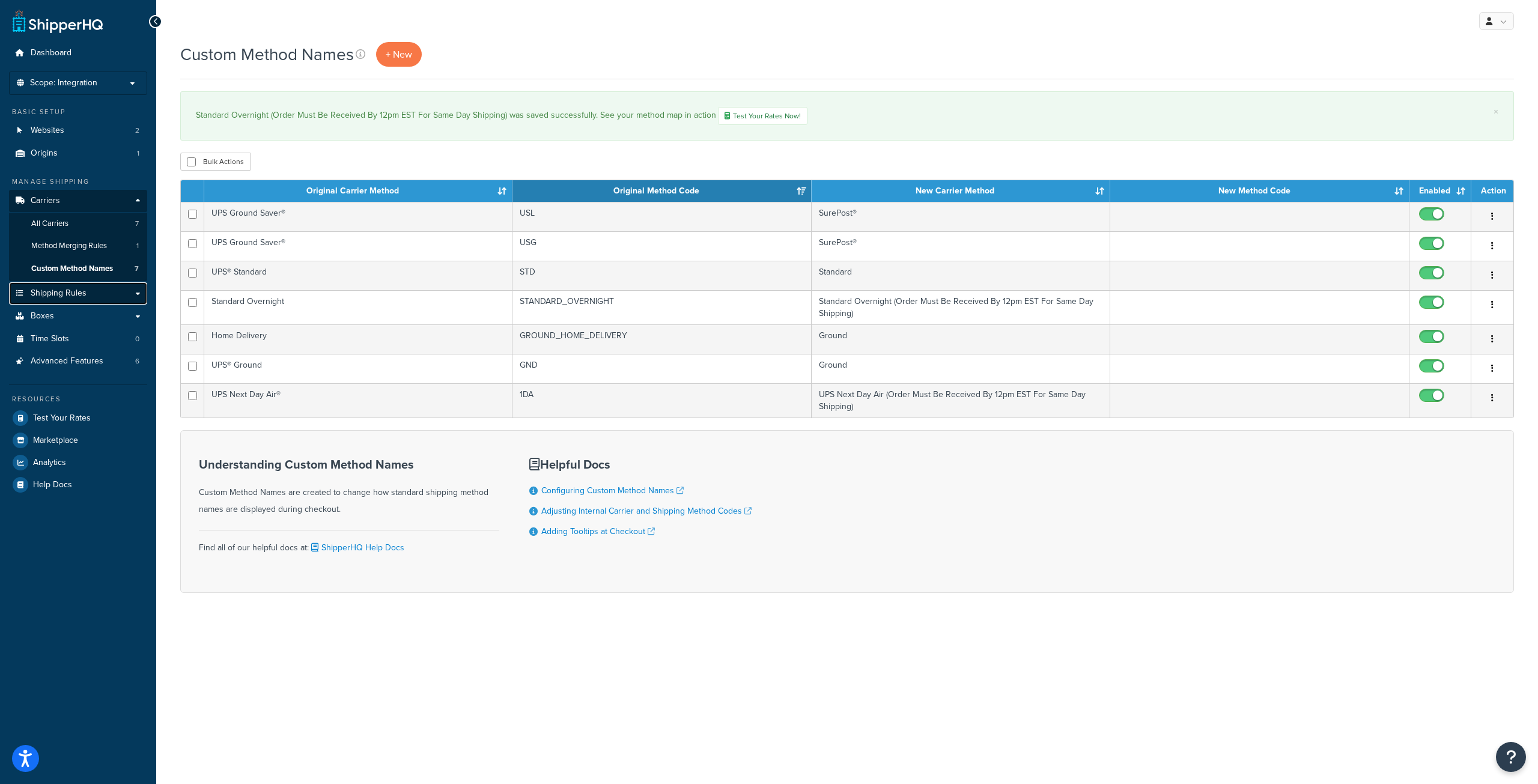
click at [135, 296] on link "Shipping Rules" at bounding box center [78, 293] width 138 height 22
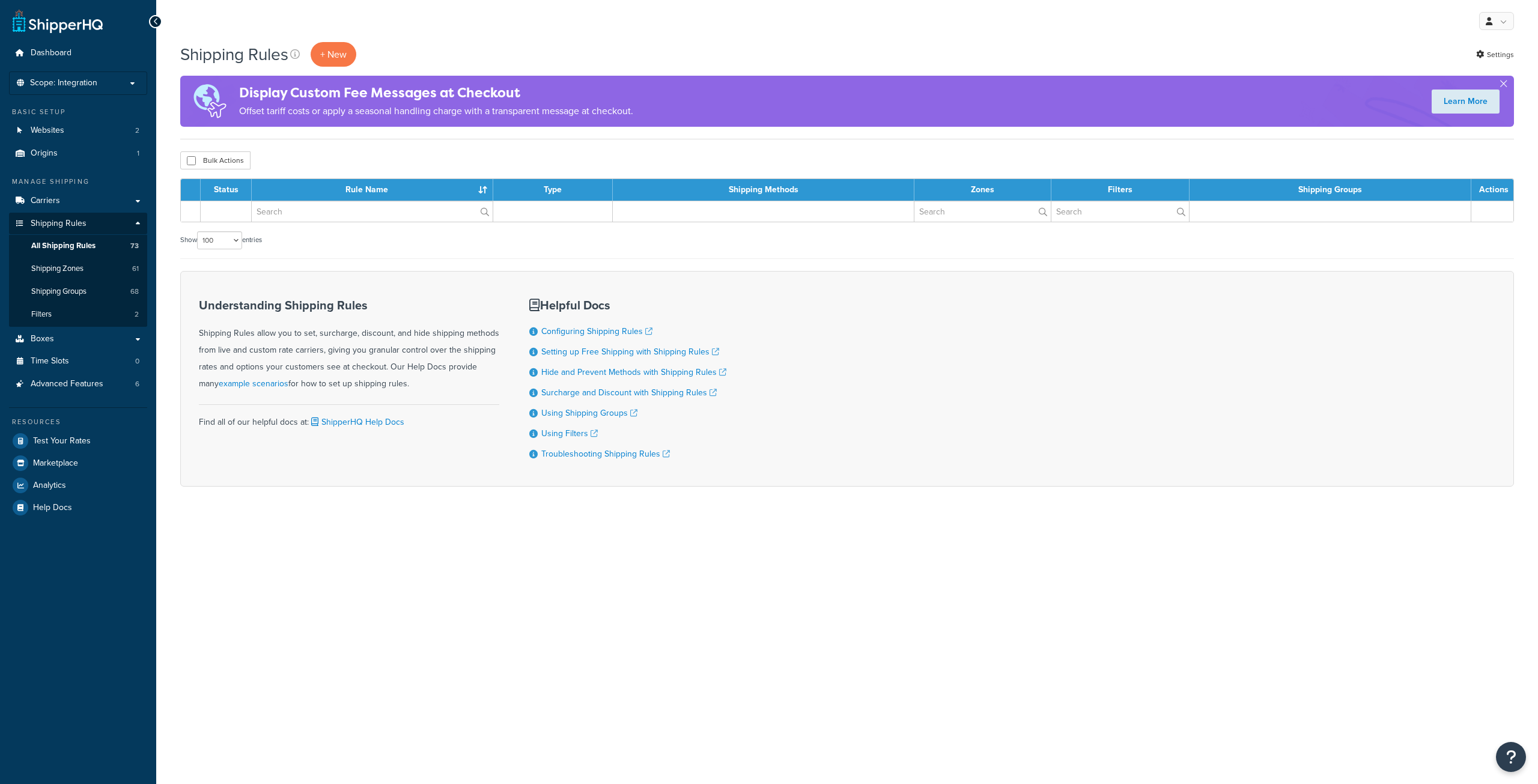
select select "100"
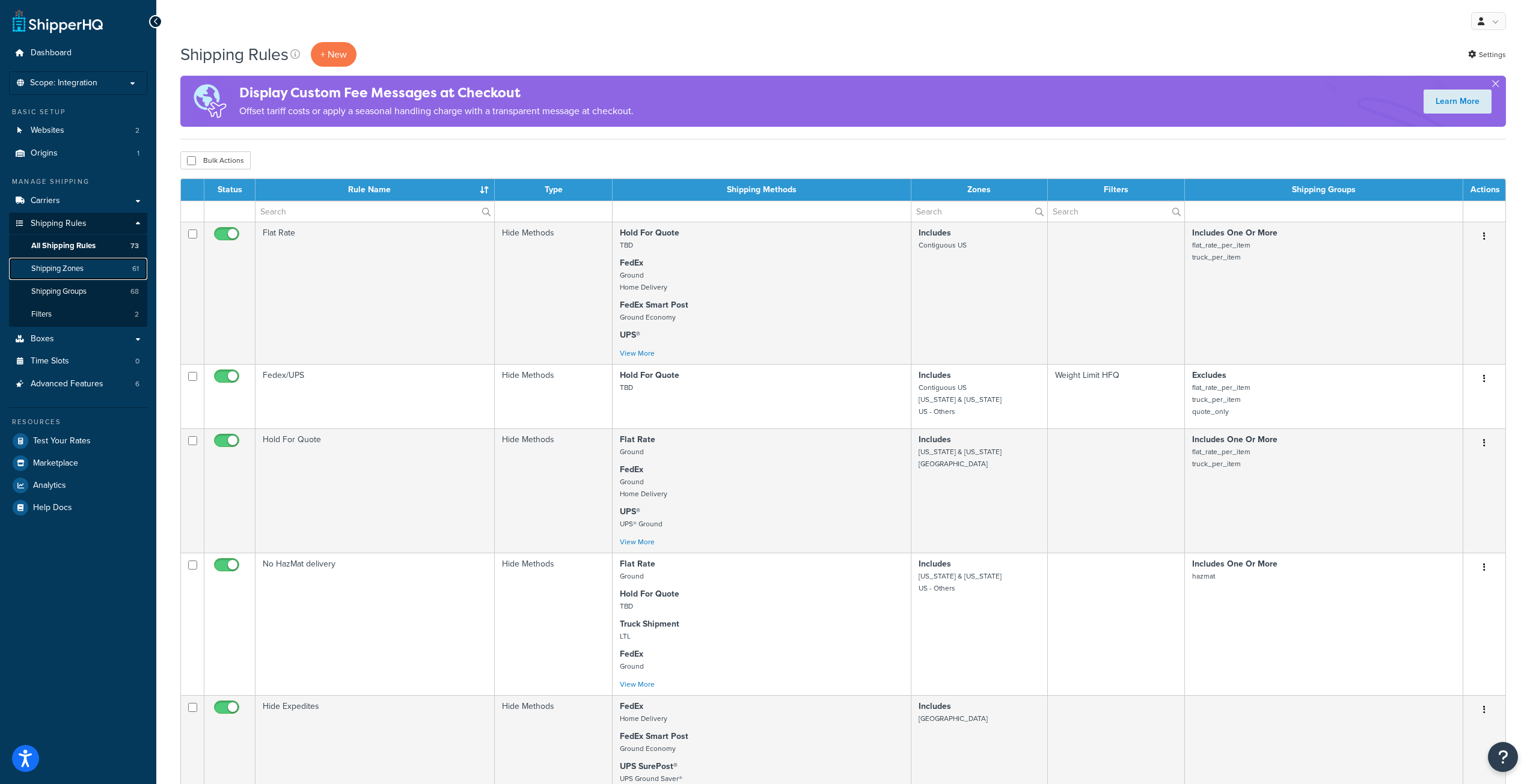
click at [65, 272] on span "Shipping Zones" at bounding box center [58, 268] width 52 height 11
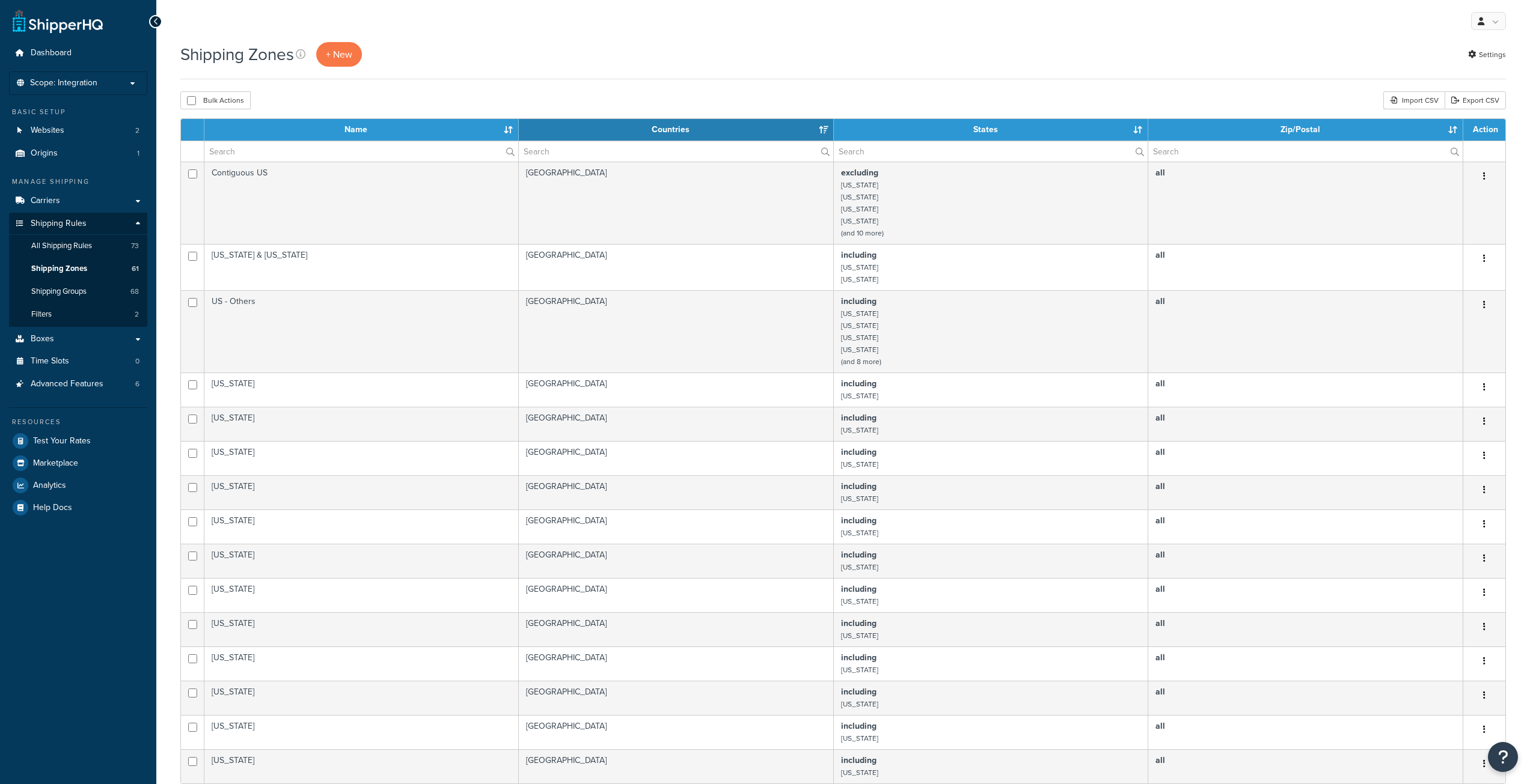
select select "15"
click at [78, 297] on link "Shipping Groups 68" at bounding box center [78, 291] width 138 height 22
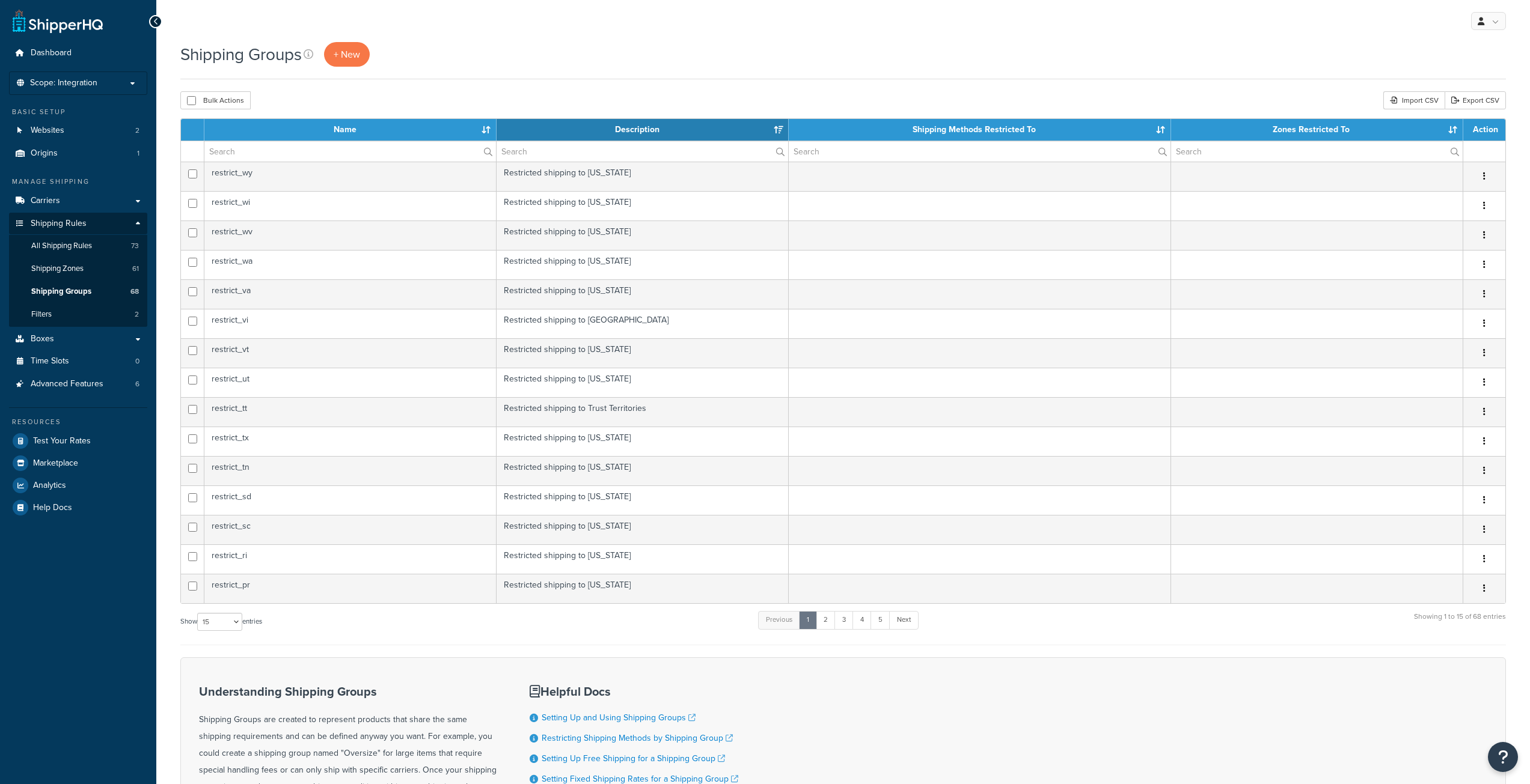
select select "15"
click at [66, 318] on link "Filters 2" at bounding box center [78, 314] width 138 height 22
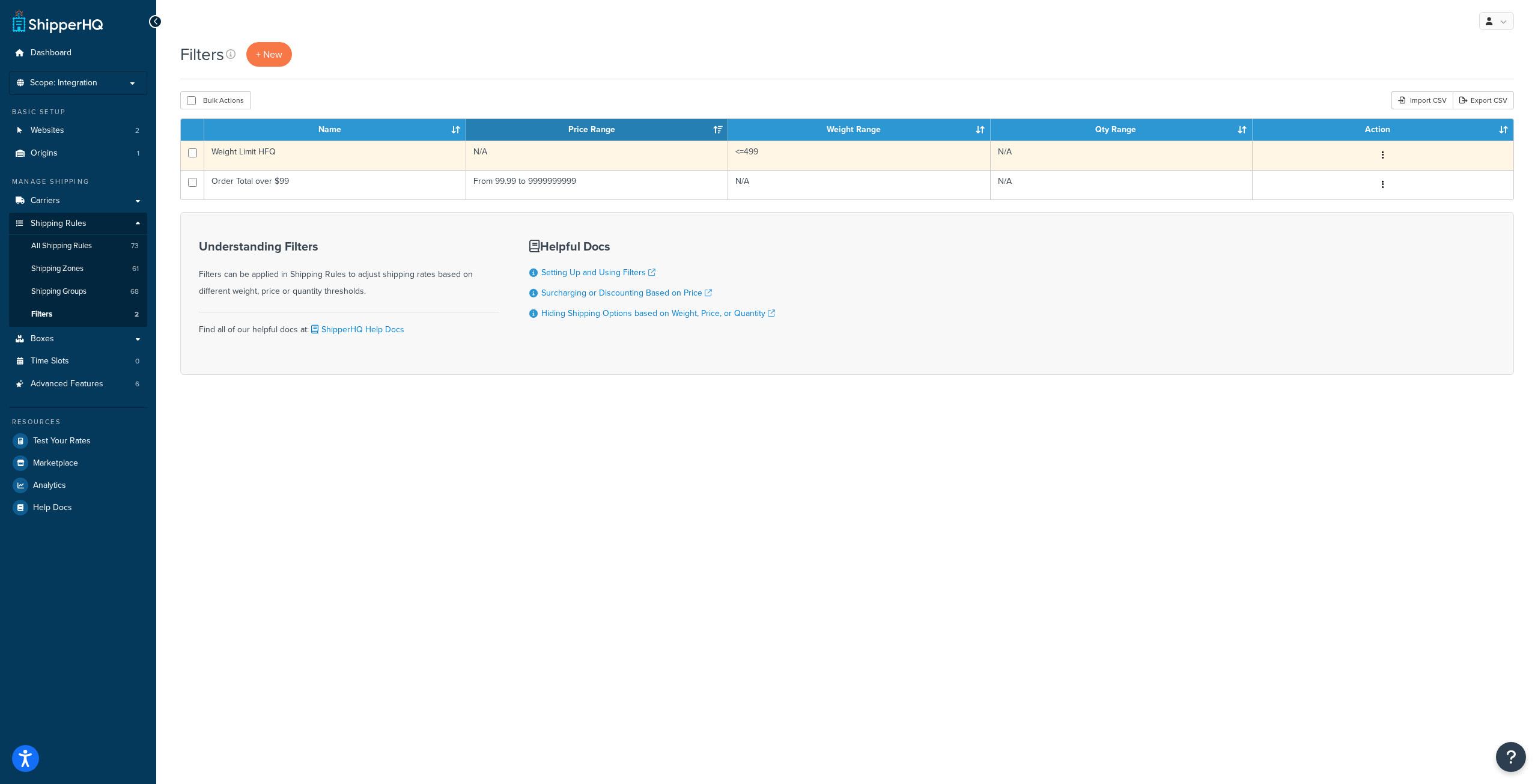
click at [1384, 159] on icon "button" at bounding box center [1383, 155] width 2 height 8
click at [1125, 182] on icon at bounding box center [1126, 178] width 8 height 8
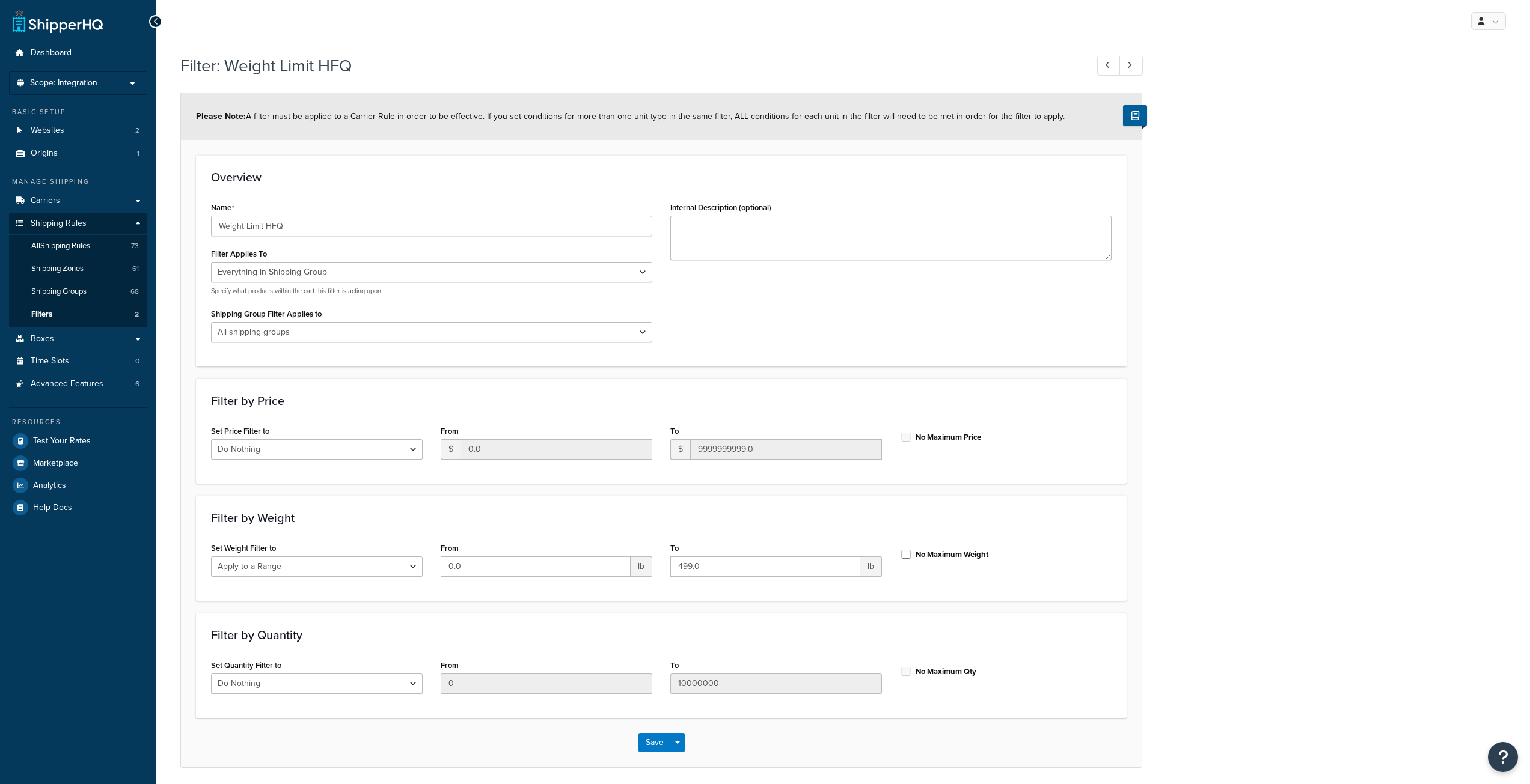
select select "SHIPPING_GROUP"
select select "range"
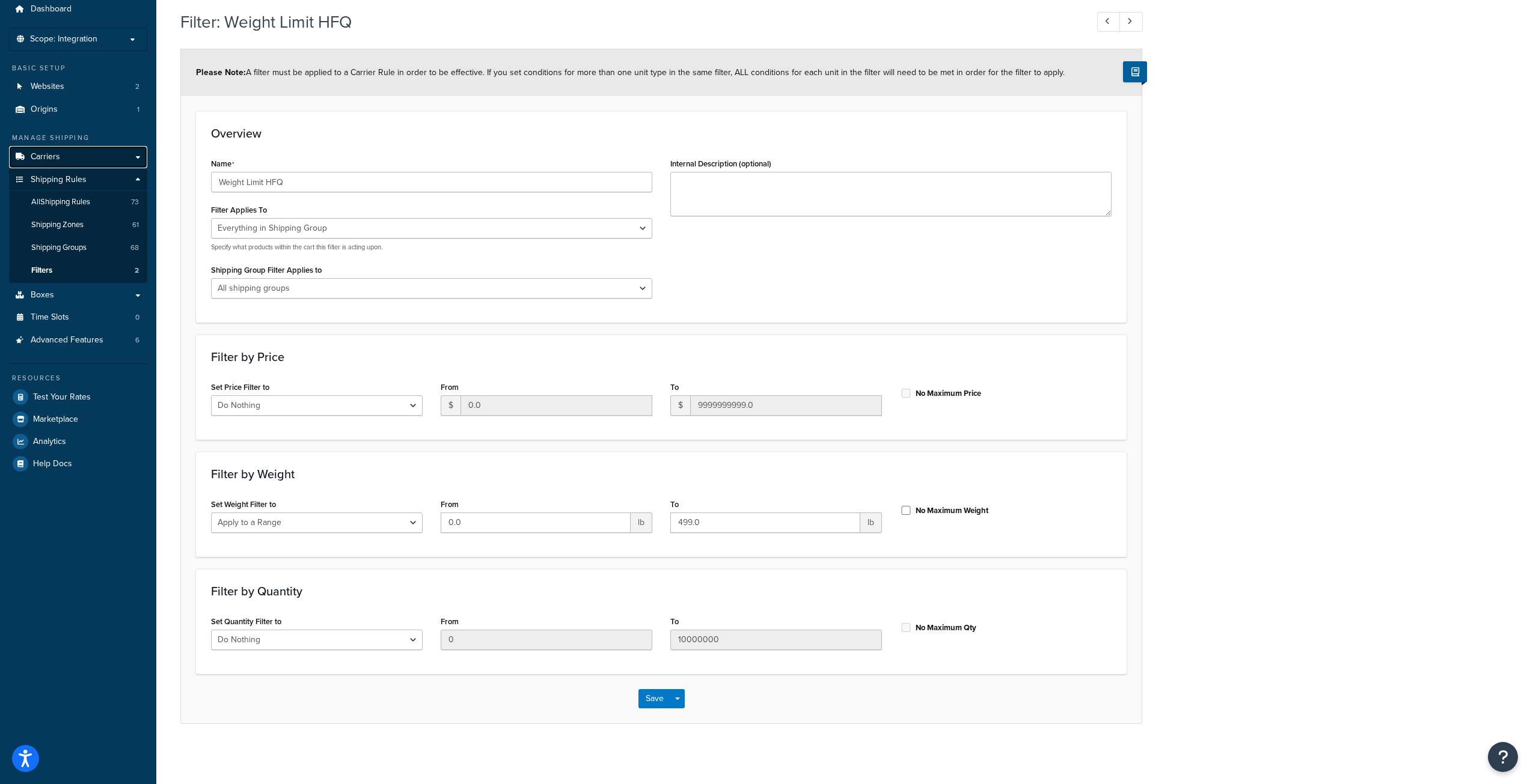
click at [72, 159] on link "Carriers" at bounding box center [78, 156] width 138 height 22
